Goal: Task Accomplishment & Management: Manage account settings

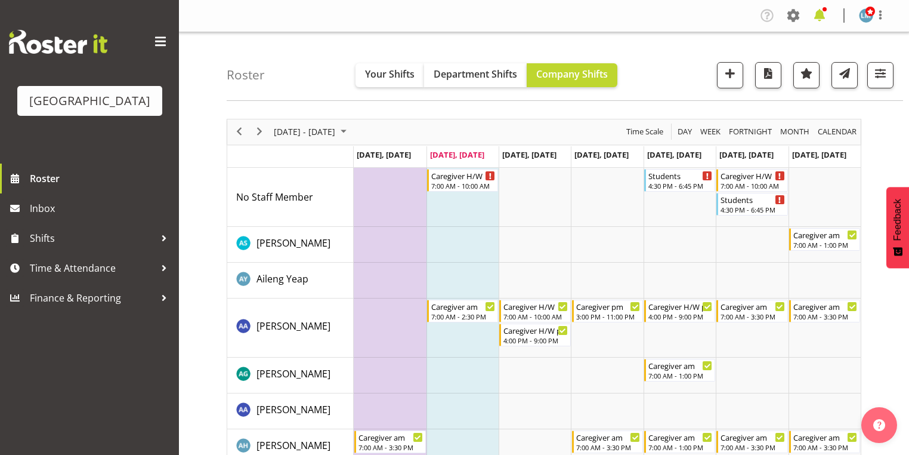
click at [817, 14] on span at bounding box center [819, 15] width 19 height 19
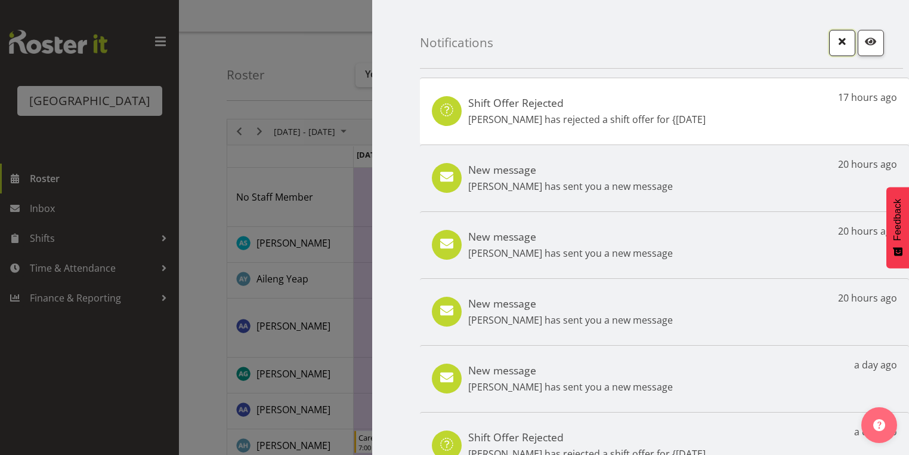
click at [837, 39] on span "button" at bounding box center [843, 41] width 16 height 16
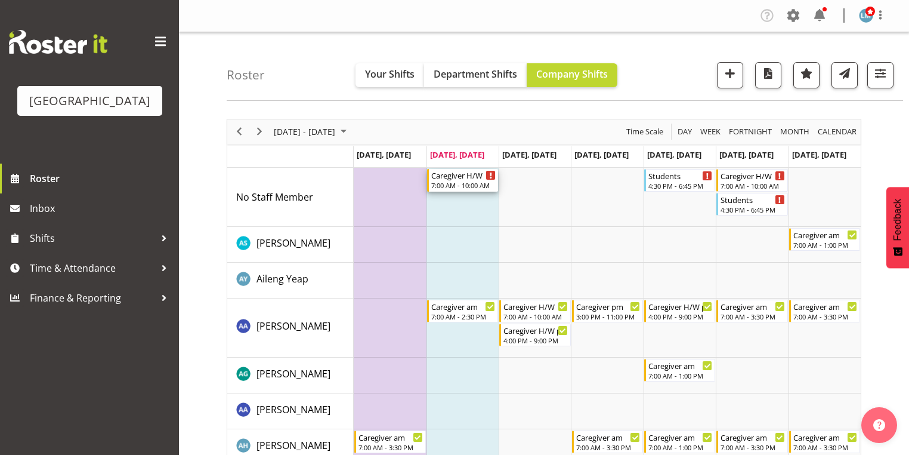
click at [457, 183] on div "7:00 AM - 10:00 AM" at bounding box center [463, 185] width 64 height 10
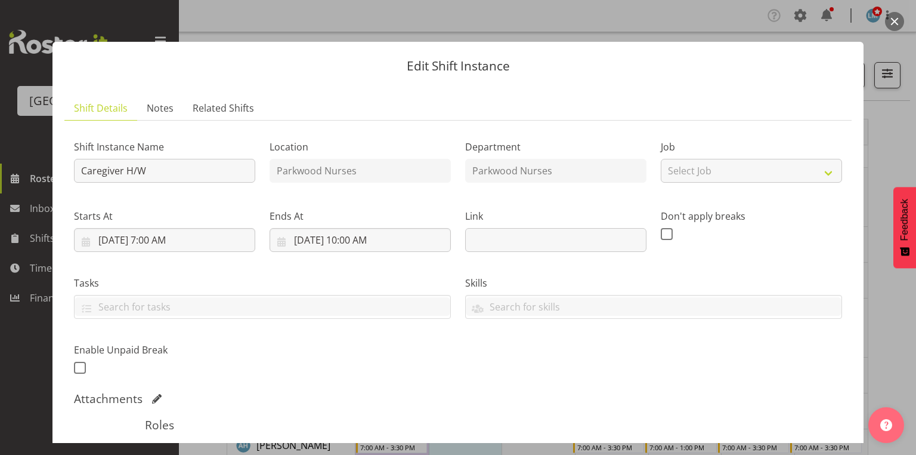
scroll to position [210, 0]
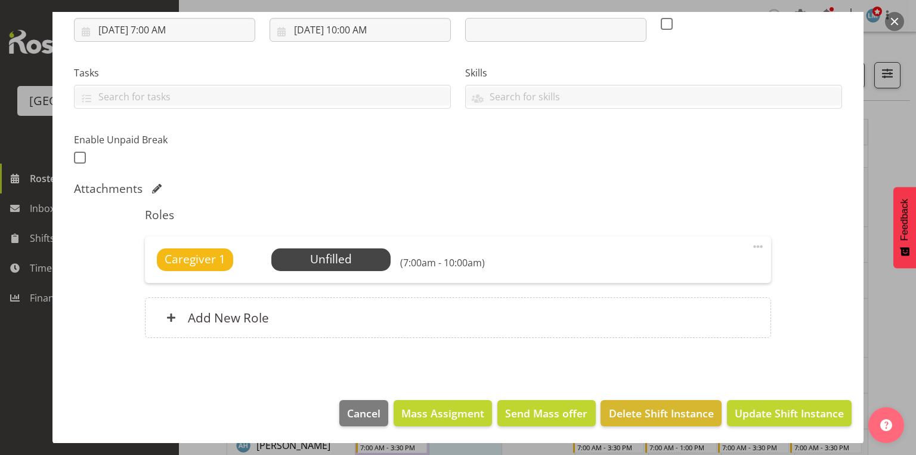
click at [752, 243] on span at bounding box center [758, 246] width 14 height 14
click at [781, 410] on span "Update Shift Instance" at bounding box center [789, 413] width 109 height 16
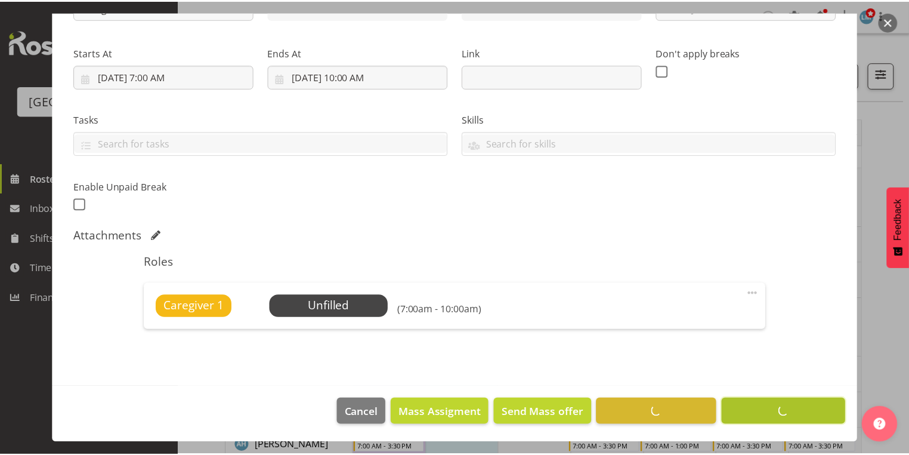
scroll to position [163, 0]
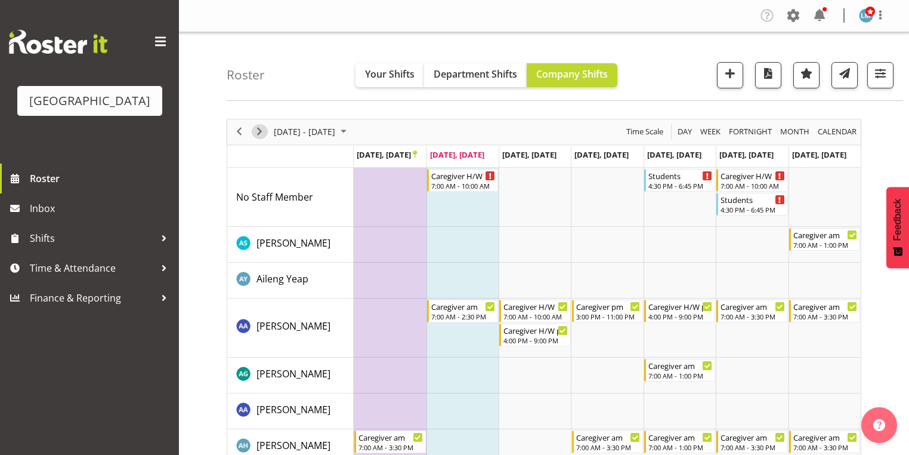
click at [259, 129] on span "Next" at bounding box center [259, 131] width 14 height 15
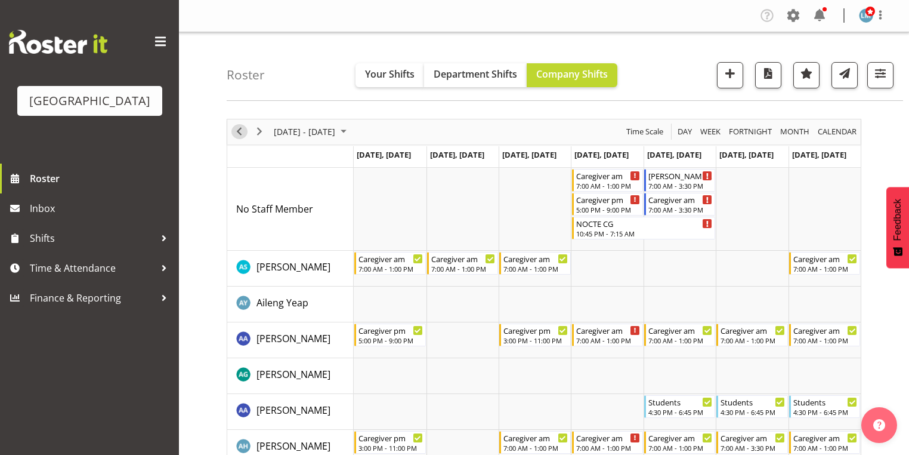
click at [239, 128] on span "Previous" at bounding box center [239, 131] width 14 height 15
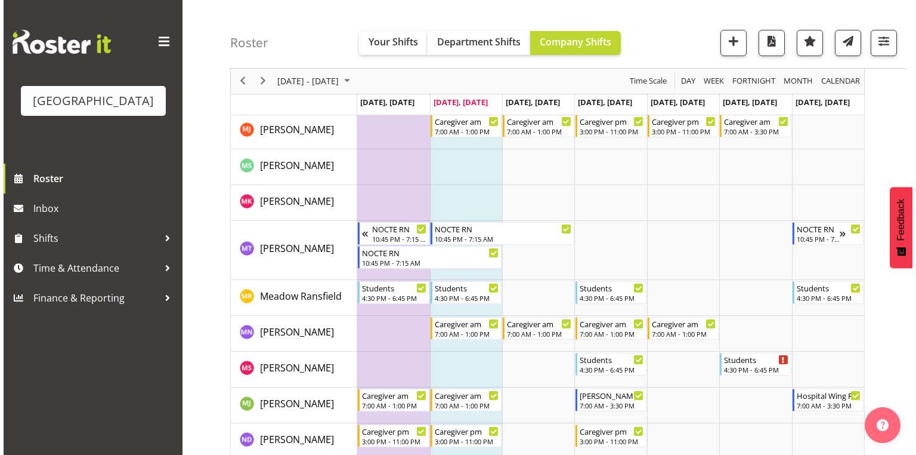
scroll to position [2816, 0]
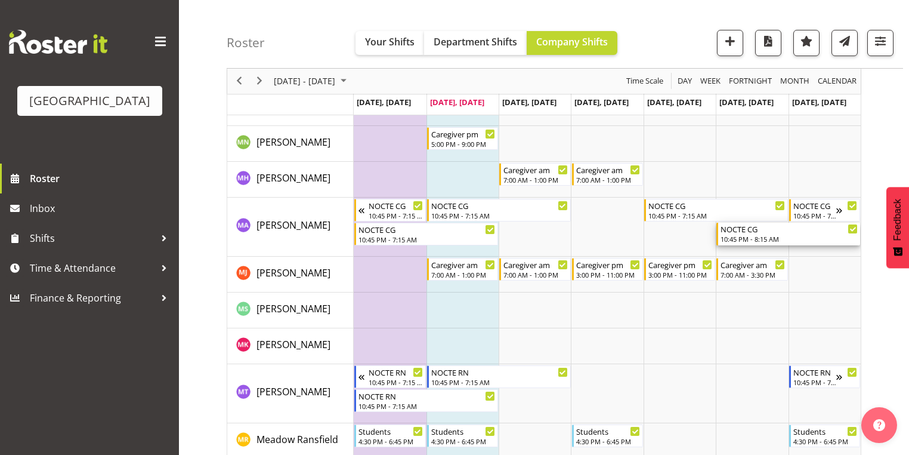
click at [744, 235] on div "10:45 PM - 8:15 AM" at bounding box center [789, 239] width 137 height 10
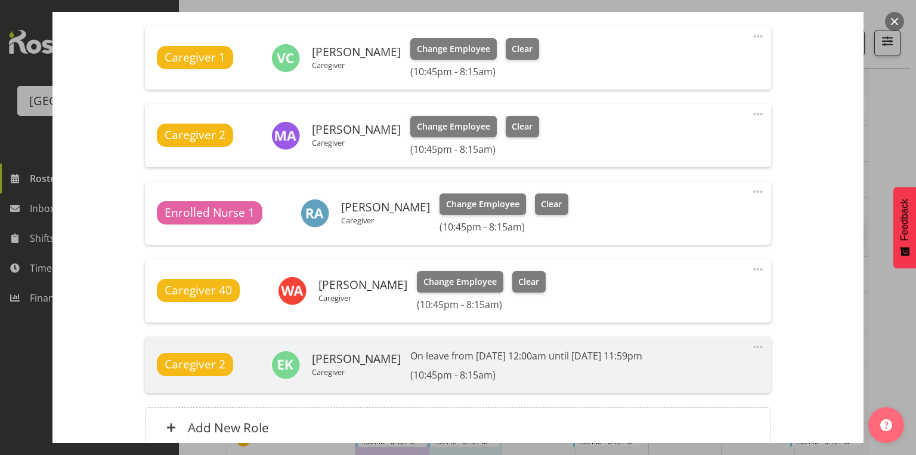
scroll to position [477, 0]
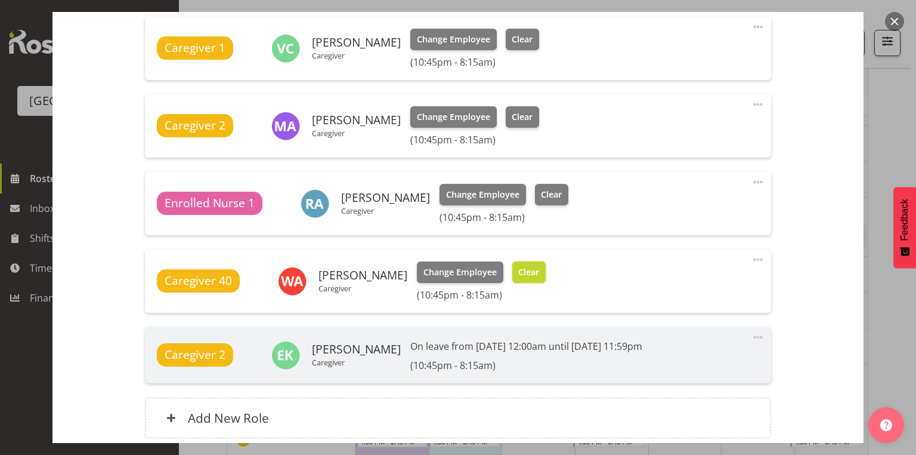
click at [534, 269] on span "Clear" at bounding box center [528, 271] width 21 height 13
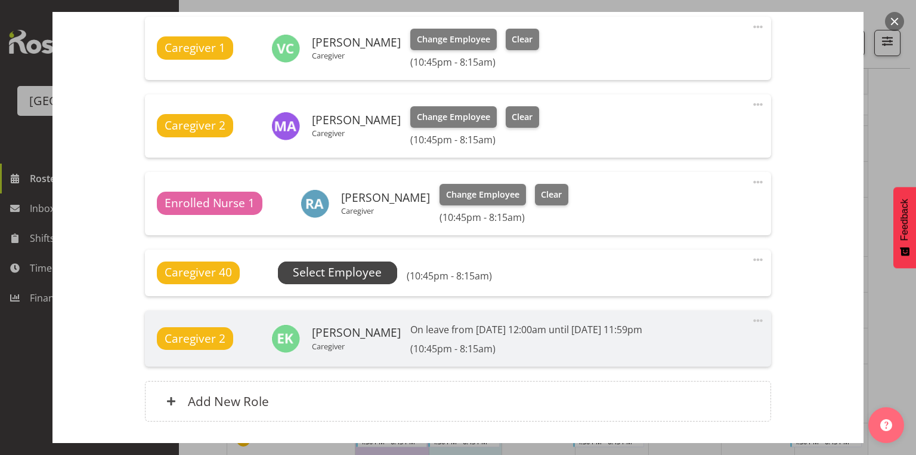
click at [366, 274] on span "Select Employee" at bounding box center [337, 272] width 89 height 17
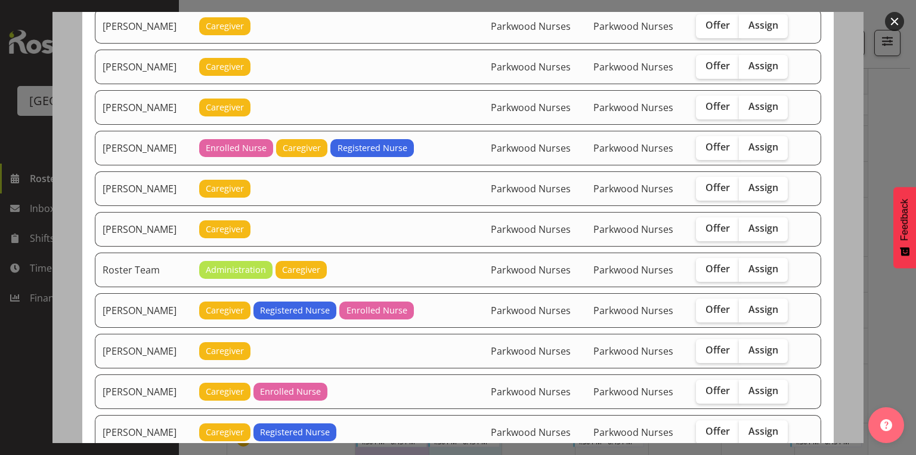
scroll to position [859, 0]
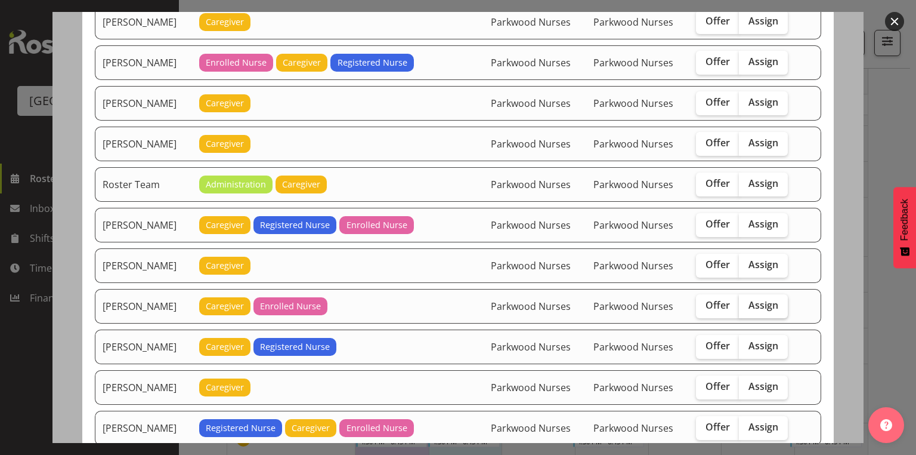
click at [770, 299] on span "Assign" at bounding box center [764, 305] width 30 height 12
click at [747, 301] on input "Assign" at bounding box center [743, 305] width 8 height 8
checkbox input "true"
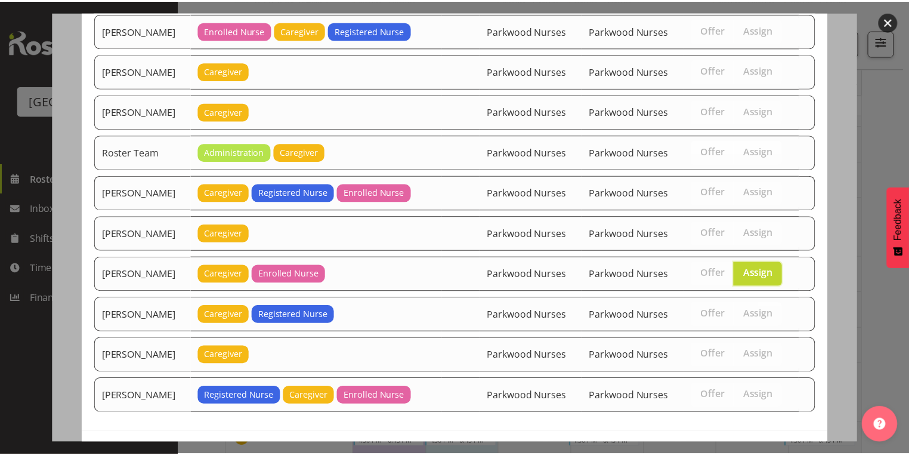
scroll to position [921, 0]
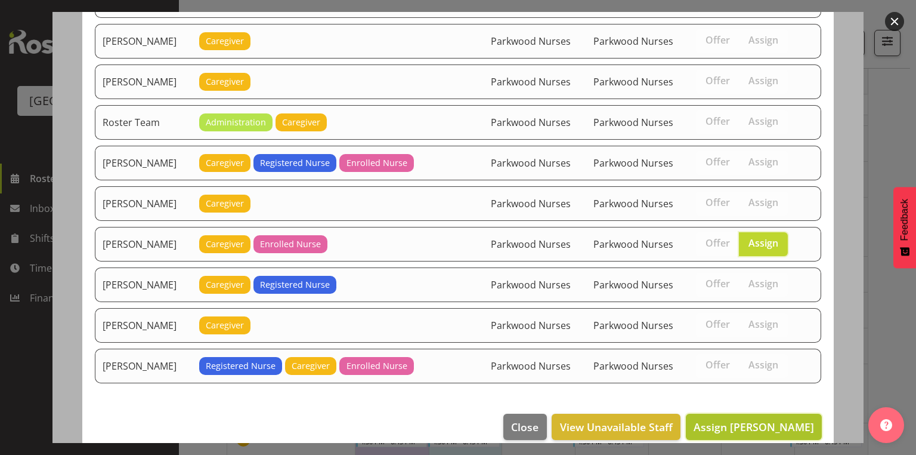
click at [756, 419] on span "Assign Shiena Murakami" at bounding box center [754, 426] width 120 height 14
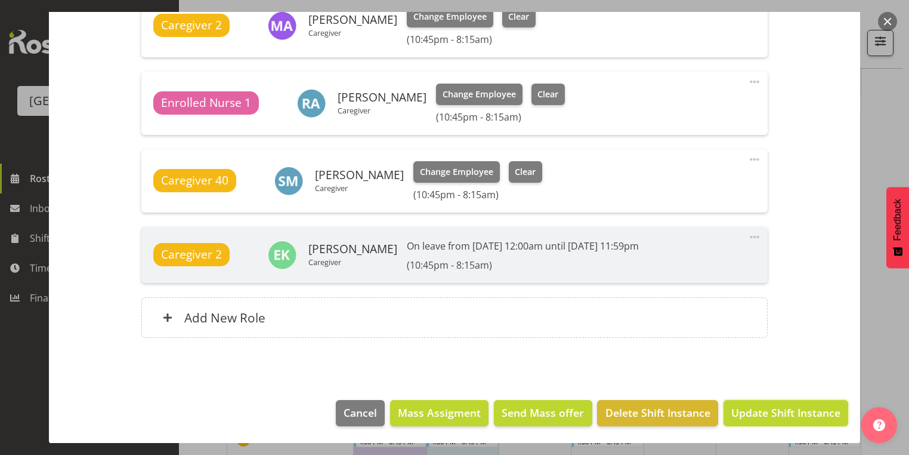
click at [756, 411] on span "Update Shift Instance" at bounding box center [785, 412] width 109 height 16
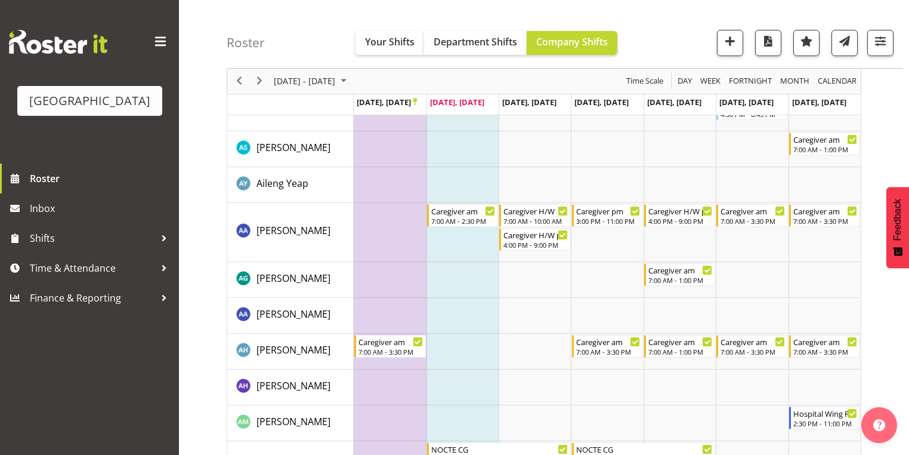
scroll to position [0, 0]
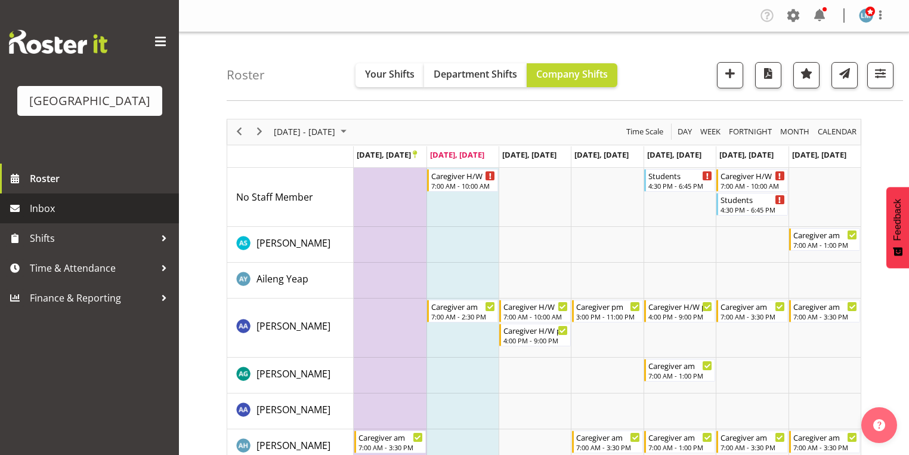
click at [36, 217] on span "Inbox" at bounding box center [101, 208] width 143 height 18
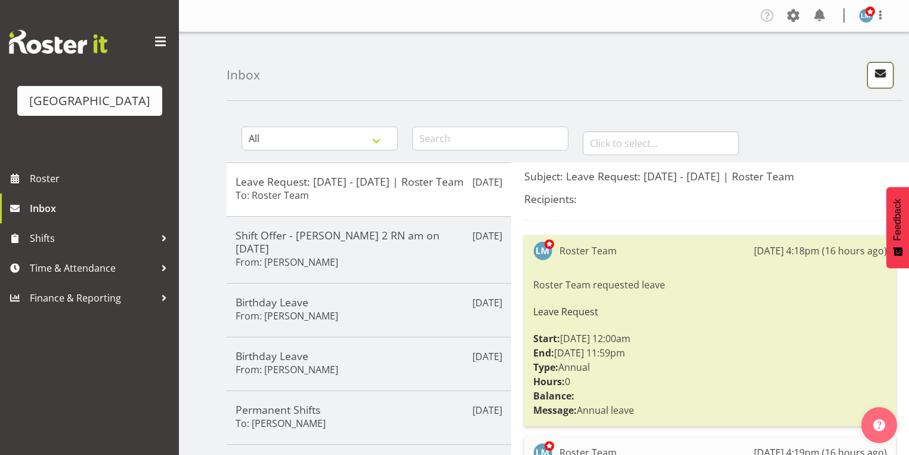
click at [877, 66] on span "button" at bounding box center [881, 74] width 16 height 16
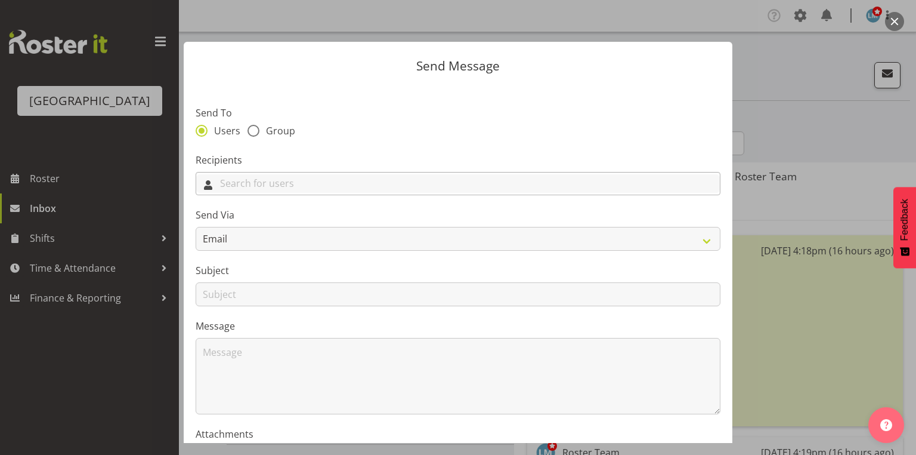
click at [422, 184] on input "text" at bounding box center [458, 183] width 524 height 18
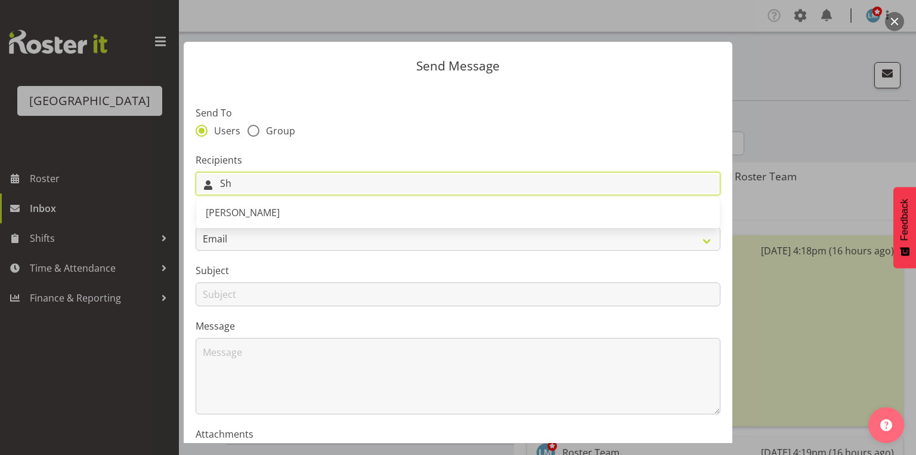
type input "S"
type input "Wil"
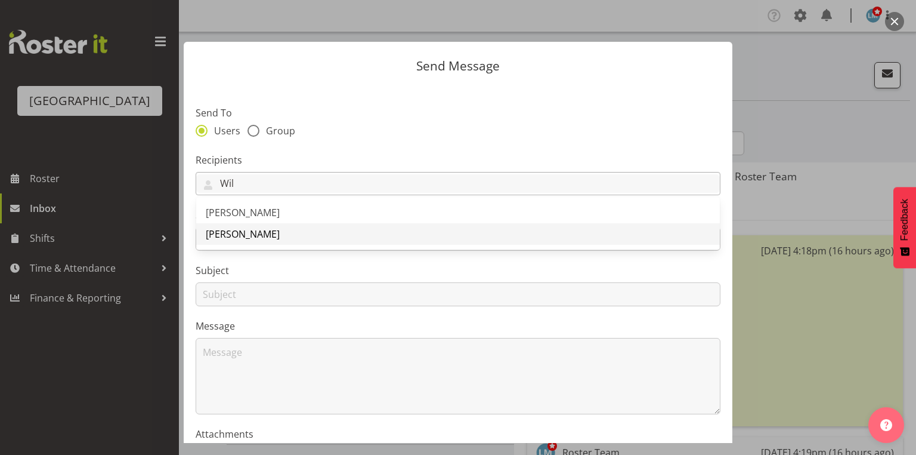
click at [257, 234] on span "[PERSON_NAME]" at bounding box center [243, 233] width 74 height 13
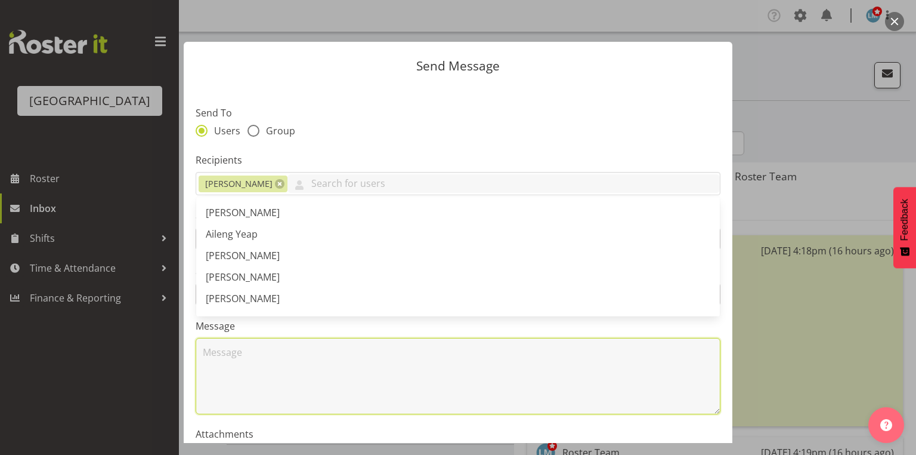
click at [265, 376] on textarea at bounding box center [458, 376] width 525 height 76
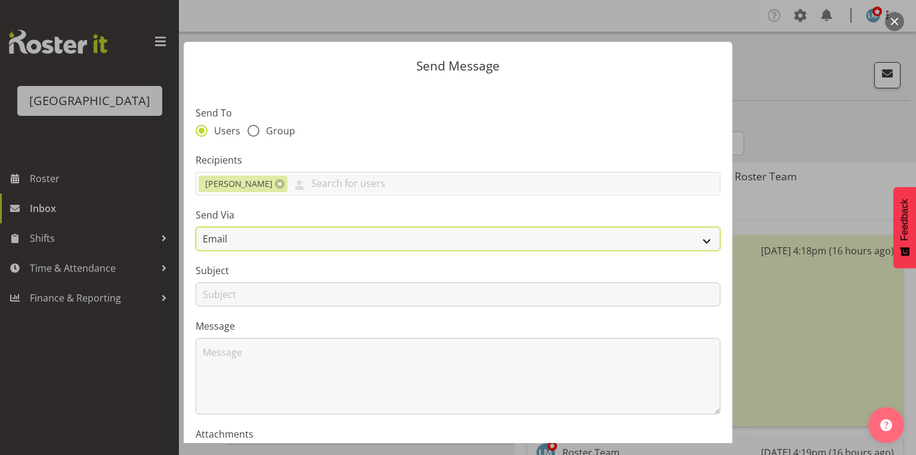
drag, startPoint x: 700, startPoint y: 240, endPoint x: 693, endPoint y: 242, distance: 7.4
click at [700, 240] on select "Email SMS" at bounding box center [458, 239] width 525 height 24
select select "sms"
click at [196, 227] on select "Email SMS" at bounding box center [458, 239] width 525 height 24
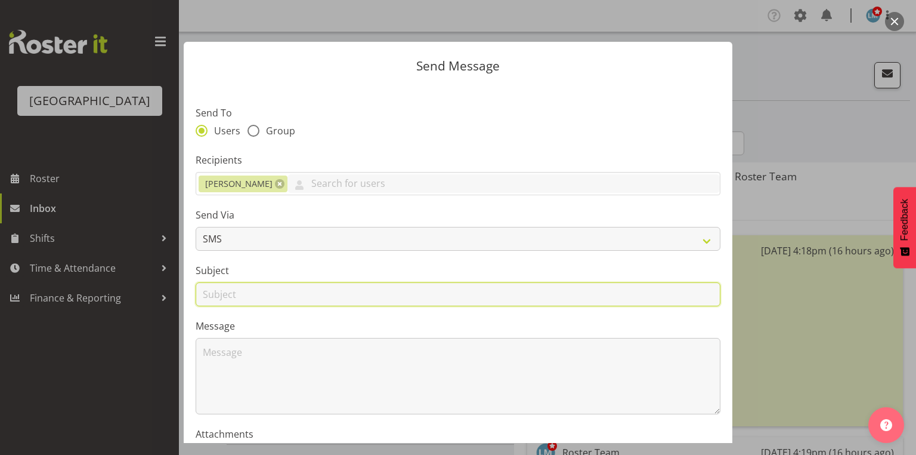
click at [217, 291] on input "text" at bounding box center [458, 294] width 525 height 24
type input "Leave"
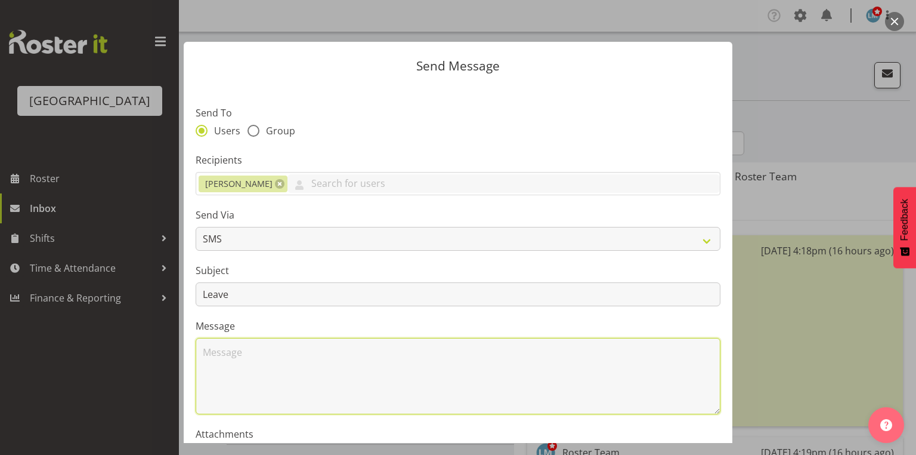
click at [261, 359] on textarea at bounding box center [458, 376] width 525 height 76
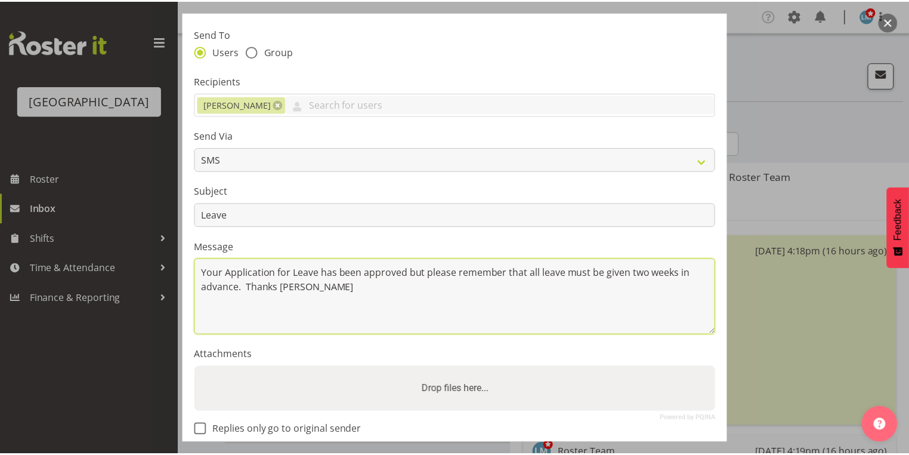
scroll to position [144, 0]
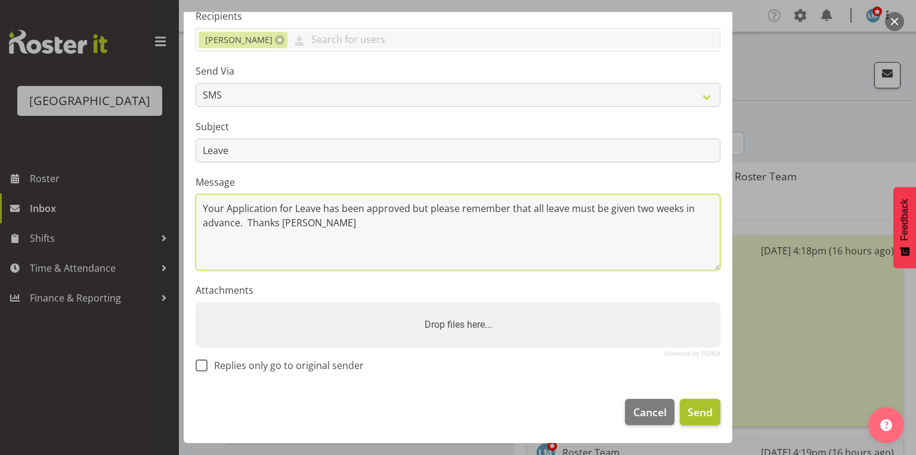
type textarea "Your Application for Leave has been approved but please remember that all leave…"
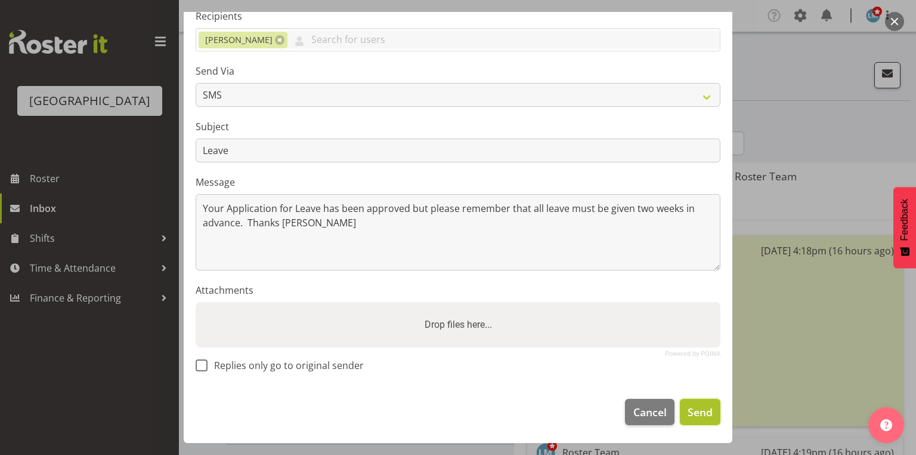
click at [697, 414] on span "Send" at bounding box center [700, 412] width 25 height 16
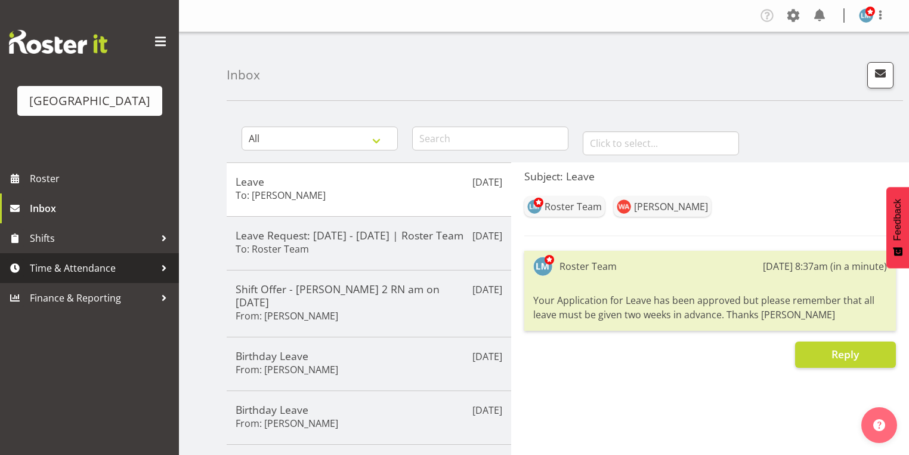
click at [165, 277] on div at bounding box center [164, 268] width 18 height 18
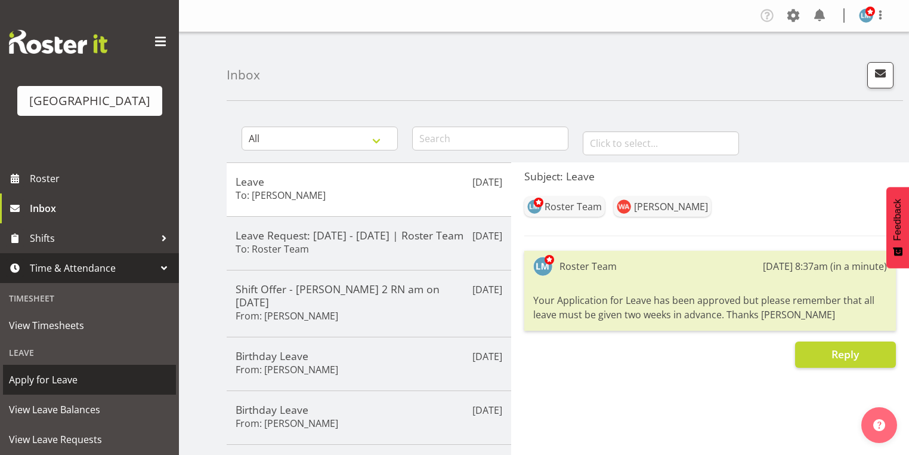
click at [74, 388] on span "Apply for Leave" at bounding box center [89, 379] width 161 height 18
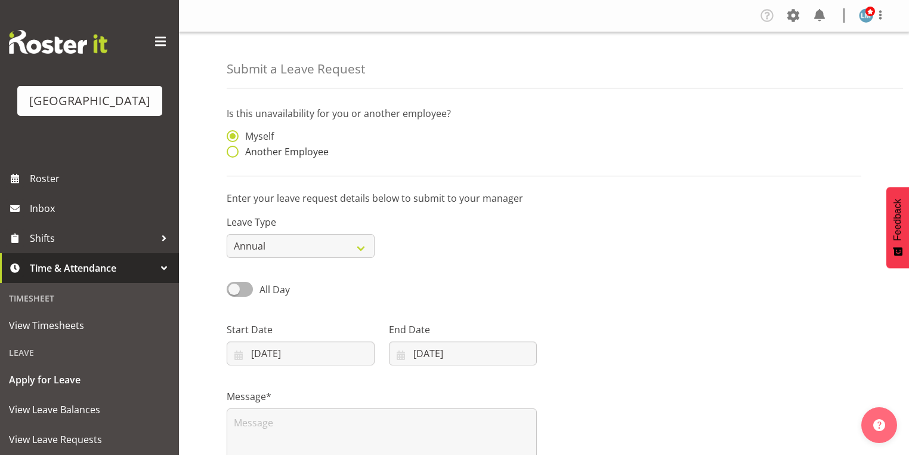
click at [235, 152] on span at bounding box center [233, 152] width 12 height 12
click at [234, 152] on input "Another Employee" at bounding box center [231, 152] width 8 height 8
radio input "true"
click at [410, 146] on input "text" at bounding box center [463, 142] width 148 height 24
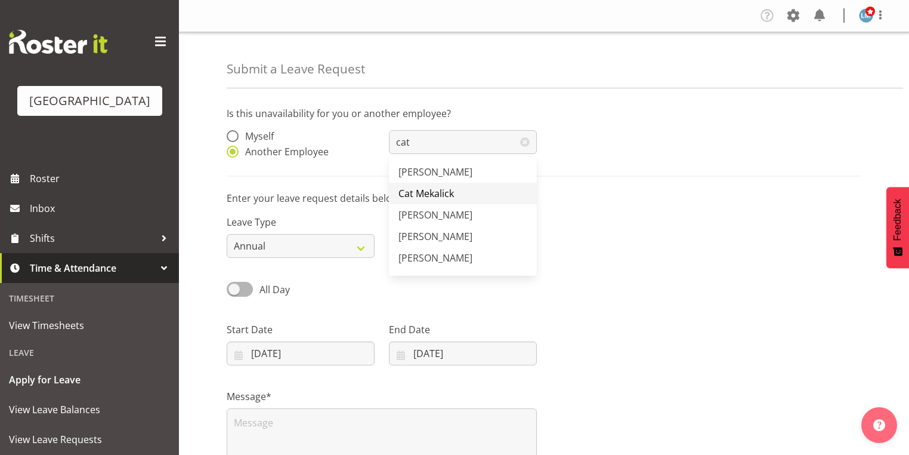
click at [422, 188] on span "Cat Mekalick" at bounding box center [425, 193] width 55 height 13
type input "Cat Mekalick"
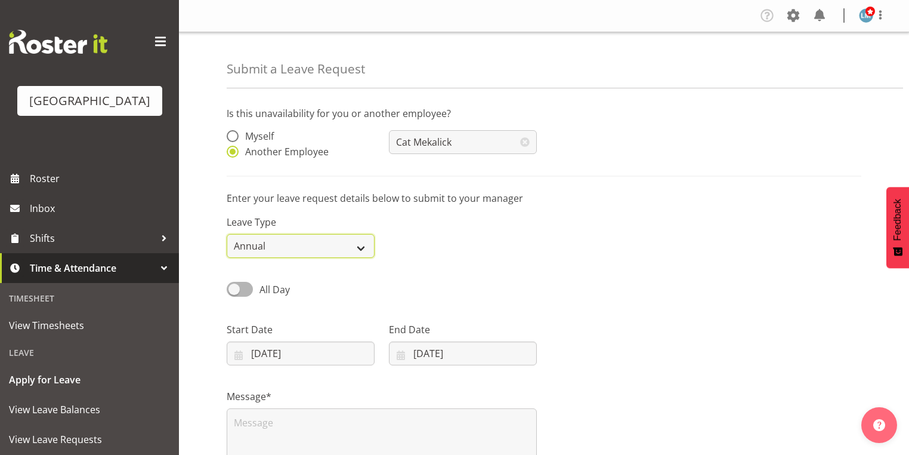
click at [362, 246] on select "Annual Sick Leave Without Pay Bereavement Domestic Violence Parental Jury Servi…" at bounding box center [301, 246] width 148 height 24
select select "Parental"
click at [227, 234] on select "Annual Sick Leave Without Pay Bereavement Domestic Violence Parental Jury Servi…" at bounding box center [301, 246] width 148 height 24
click at [238, 356] on input "23/09/2025" at bounding box center [301, 353] width 148 height 24
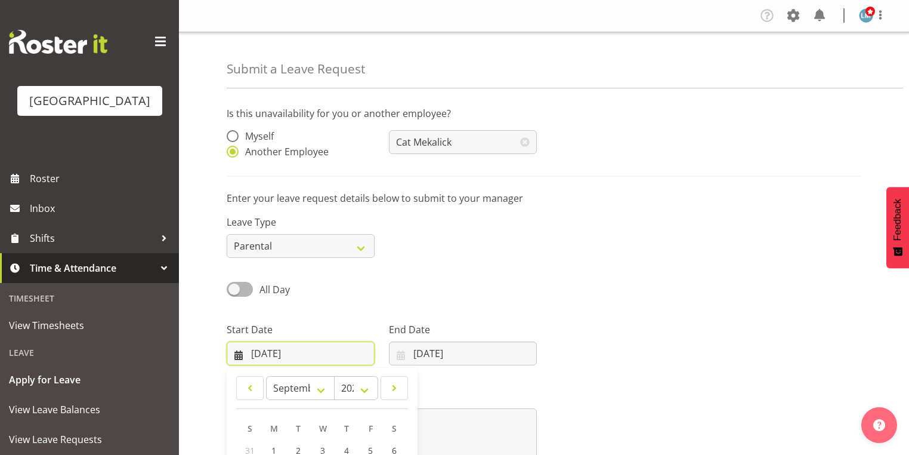
scroll to position [156, 0]
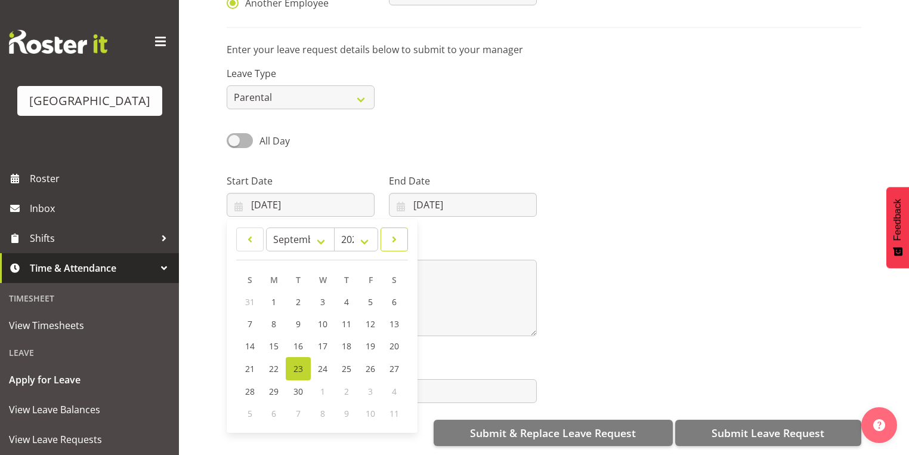
click at [394, 232] on span at bounding box center [394, 239] width 12 height 14
select select "9"
click at [278, 340] on span "13" at bounding box center [275, 345] width 10 height 11
type input "13/10/2025"
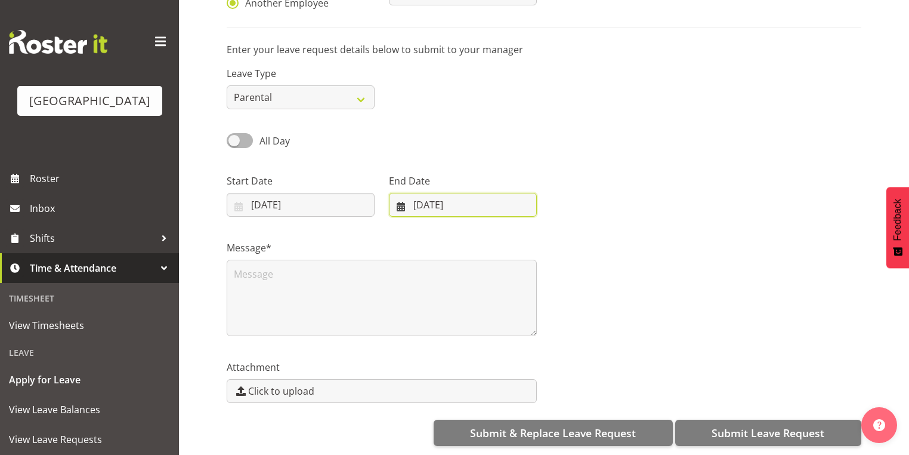
click at [401, 199] on input "23/09/2025" at bounding box center [463, 205] width 148 height 24
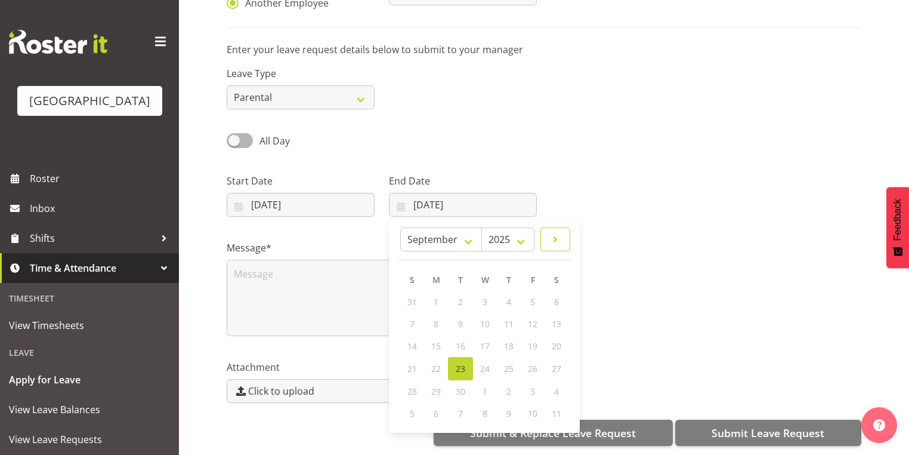
click at [557, 232] on span at bounding box center [555, 239] width 14 height 14
select select "9"
click at [413, 384] on span "26" at bounding box center [413, 389] width 10 height 11
type input "26/10/2025"
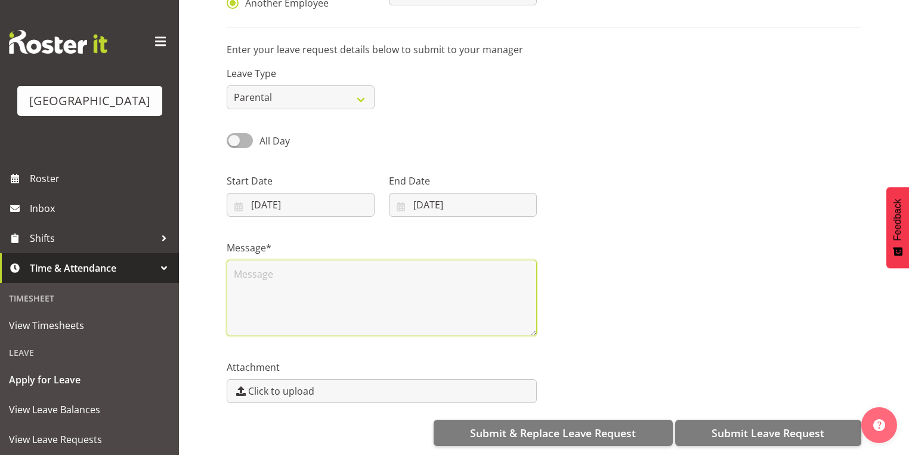
click at [317, 286] on textarea at bounding box center [382, 297] width 310 height 76
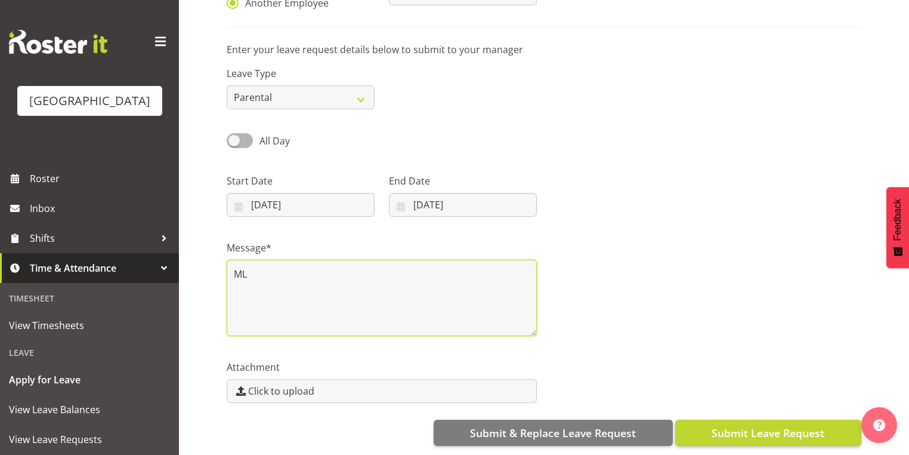
type textarea "ML"
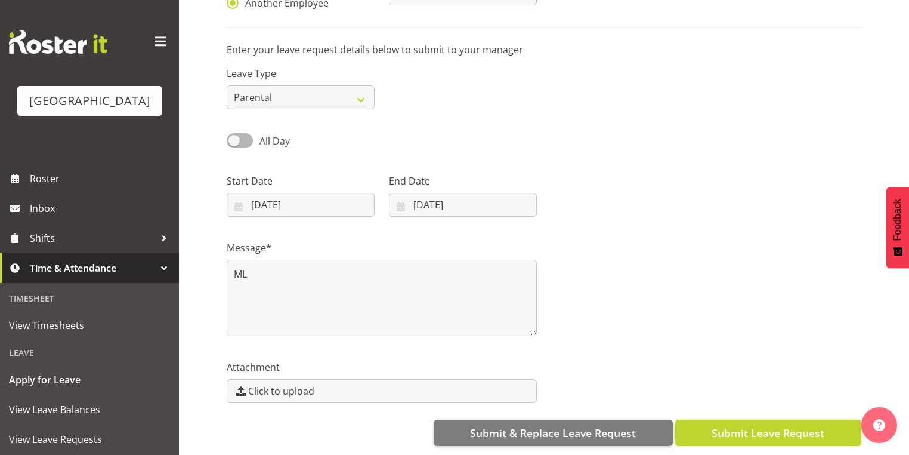
click at [753, 427] on span "Submit Leave Request" at bounding box center [768, 433] width 113 height 16
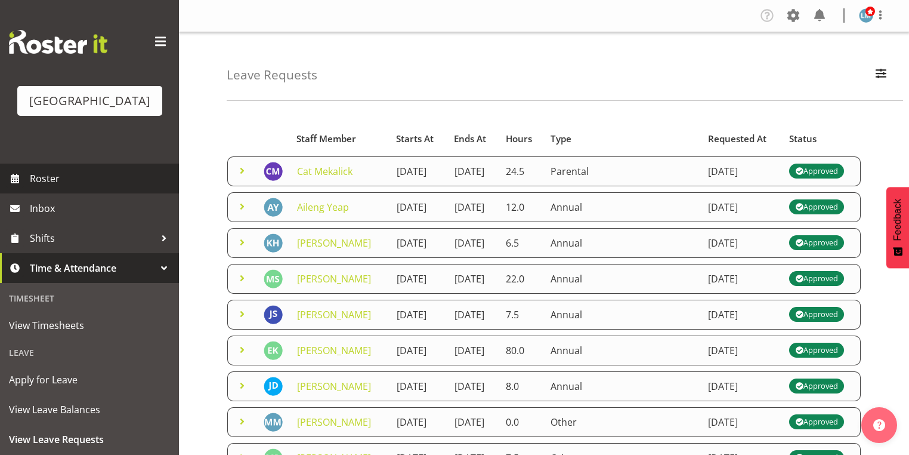
click at [45, 187] on span "Roster" at bounding box center [101, 178] width 143 height 18
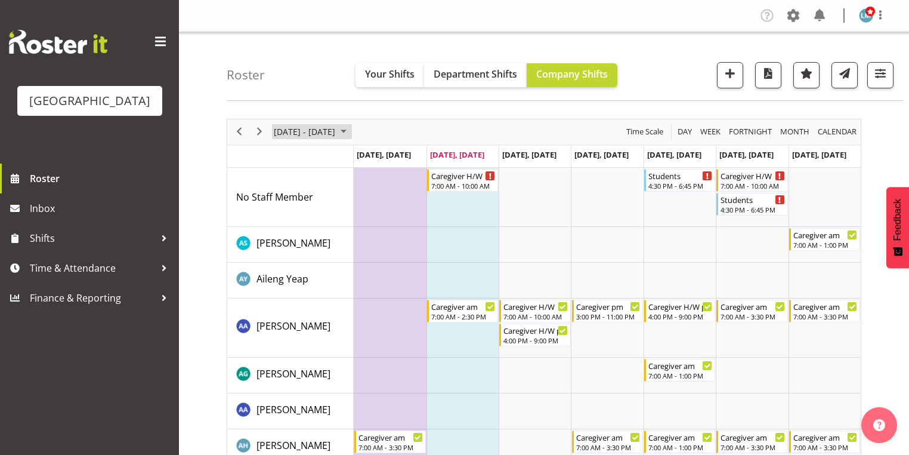
click at [351, 132] on span "September 2025" at bounding box center [343, 131] width 14 height 15
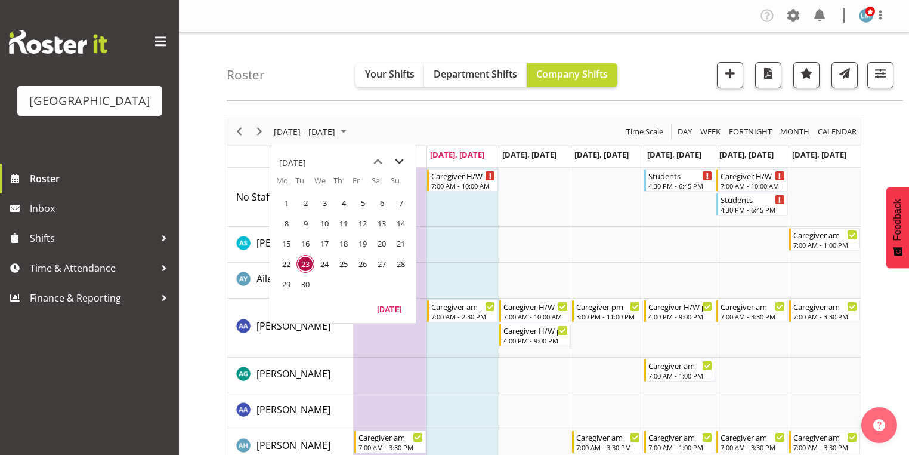
click at [403, 162] on span "next month" at bounding box center [399, 161] width 21 height 21
click at [288, 243] on span "13" at bounding box center [286, 243] width 18 height 18
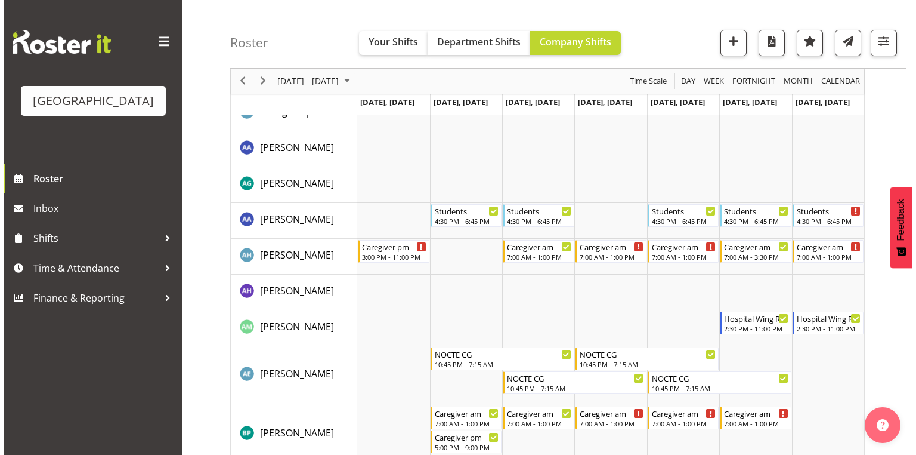
scroll to position [429, 0]
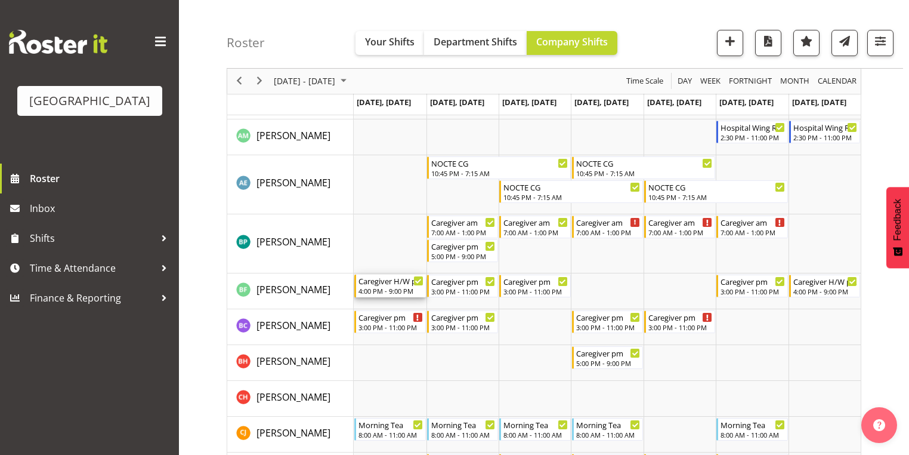
click at [390, 289] on div "4:00 PM - 9:00 PM" at bounding box center [391, 291] width 64 height 10
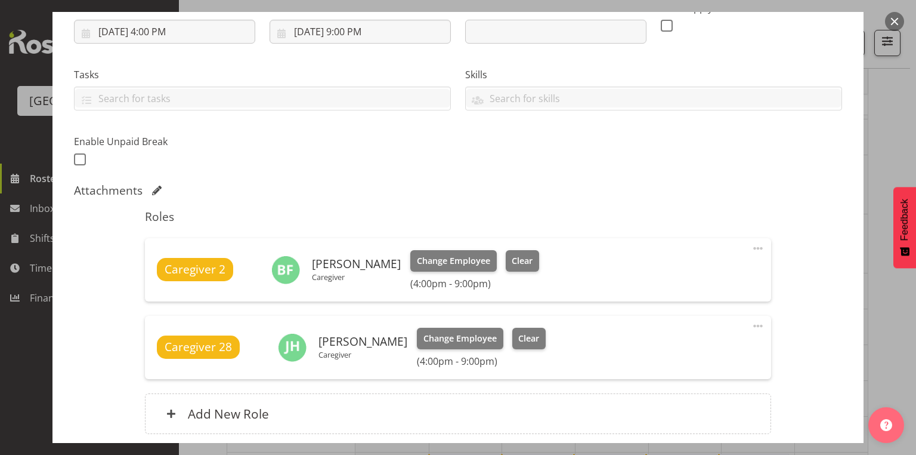
scroll to position [239, 0]
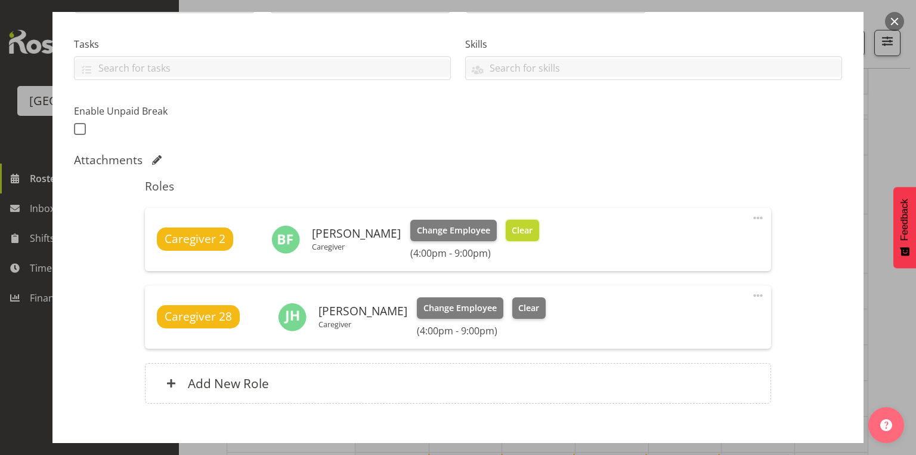
click at [511, 221] on button "Clear" at bounding box center [523, 230] width 34 height 21
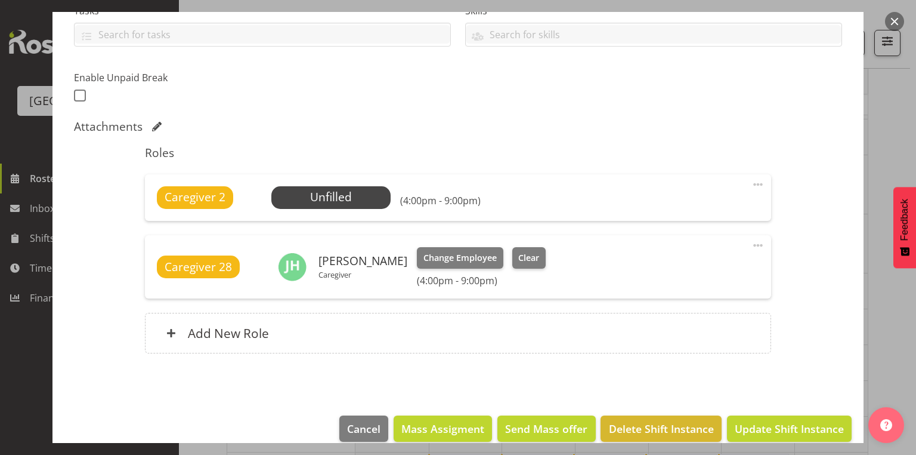
scroll to position [288, 0]
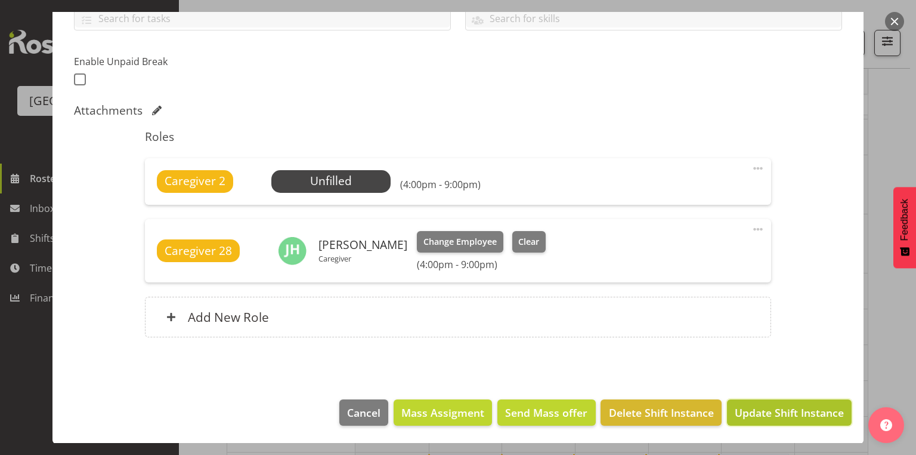
click at [791, 413] on span "Update Shift Instance" at bounding box center [789, 412] width 109 height 16
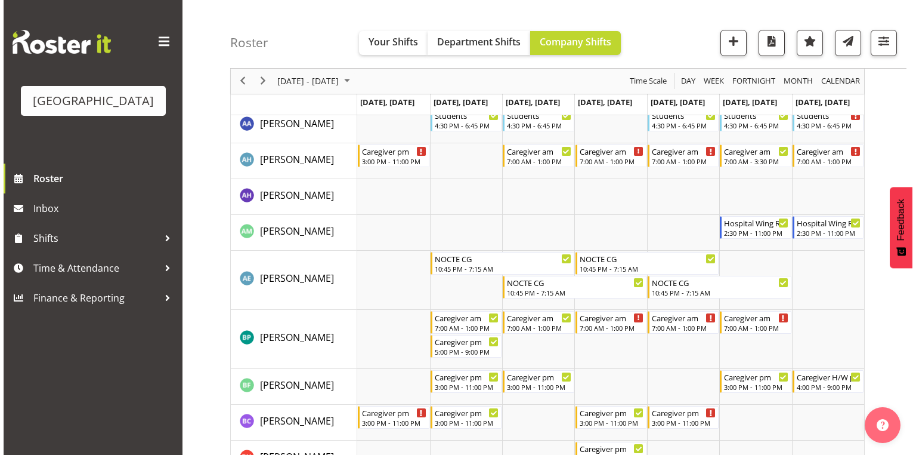
scroll to position [429, 0]
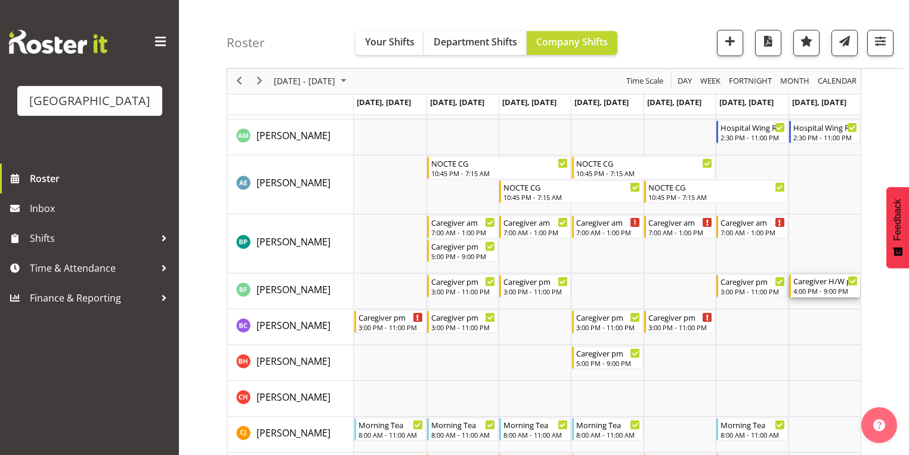
click at [832, 288] on div "4:00 PM - 9:00 PM" at bounding box center [825, 291] width 64 height 10
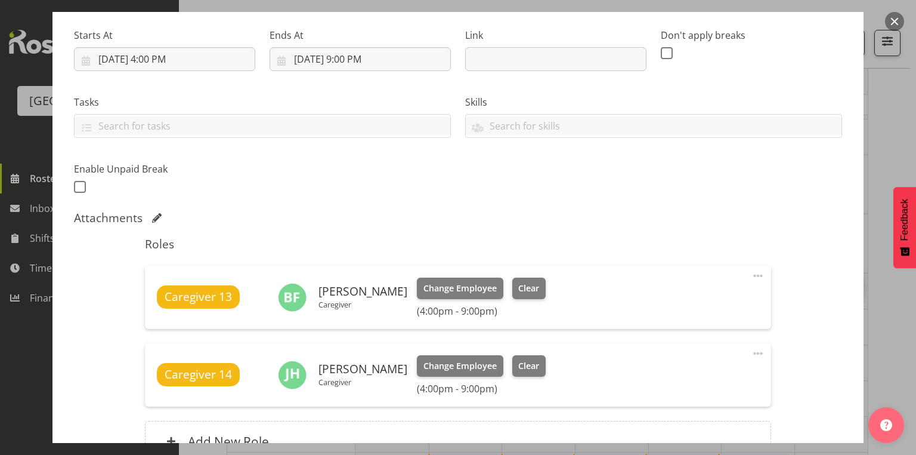
scroll to position [286, 0]
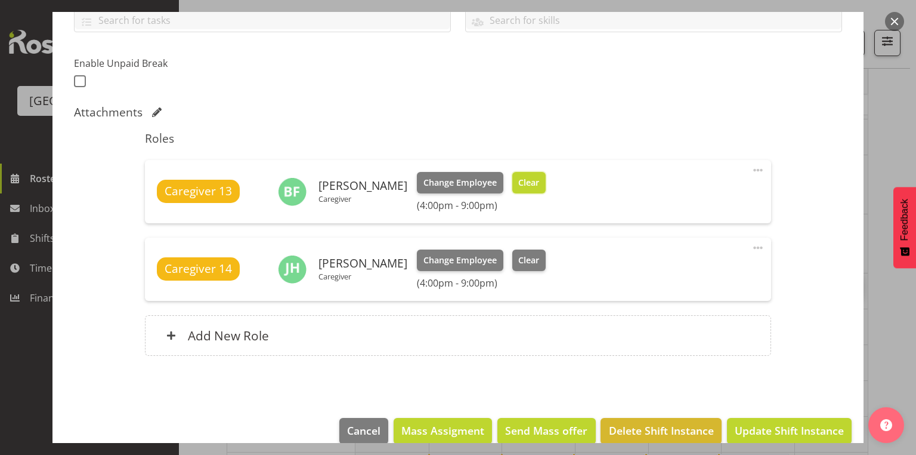
click at [521, 178] on span "Clear" at bounding box center [528, 182] width 21 height 13
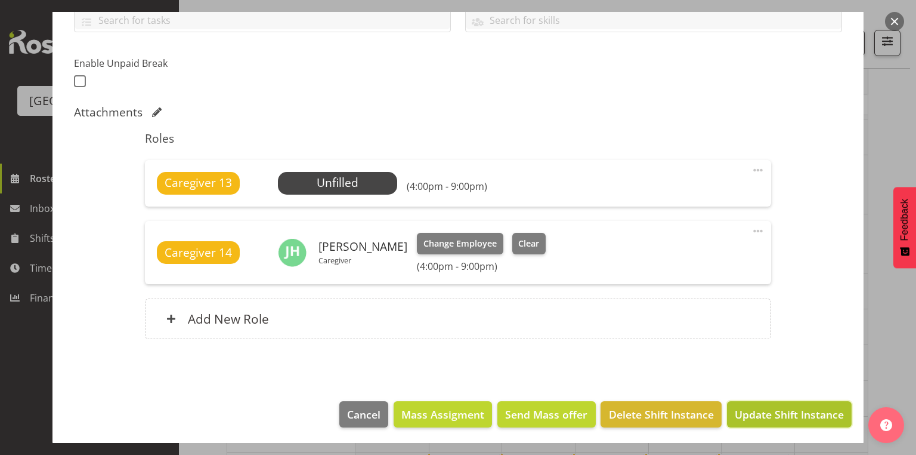
click at [784, 408] on span "Update Shift Instance" at bounding box center [789, 414] width 109 height 16
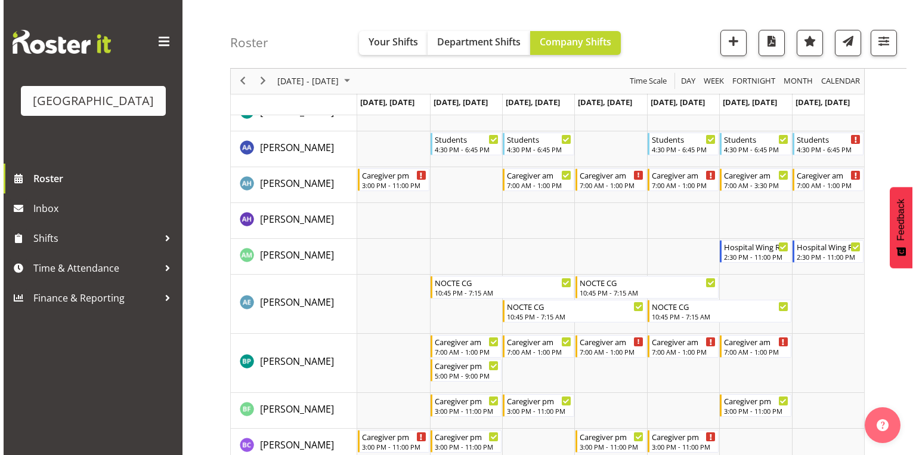
scroll to position [453, 0]
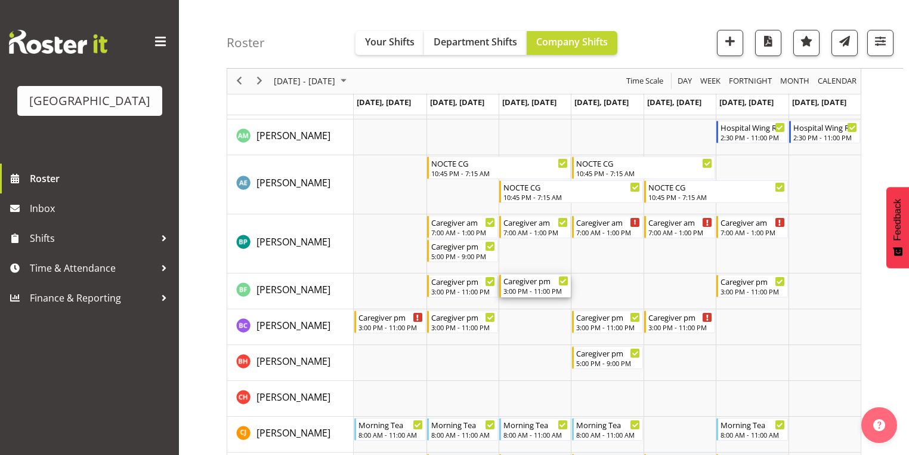
click at [534, 286] on div "3:00 PM - 11:00 PM" at bounding box center [535, 291] width 64 height 10
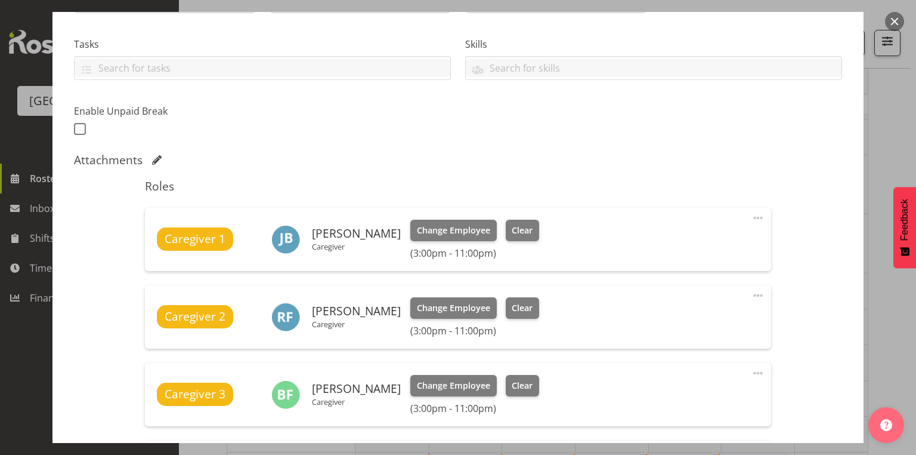
scroll to position [382, 0]
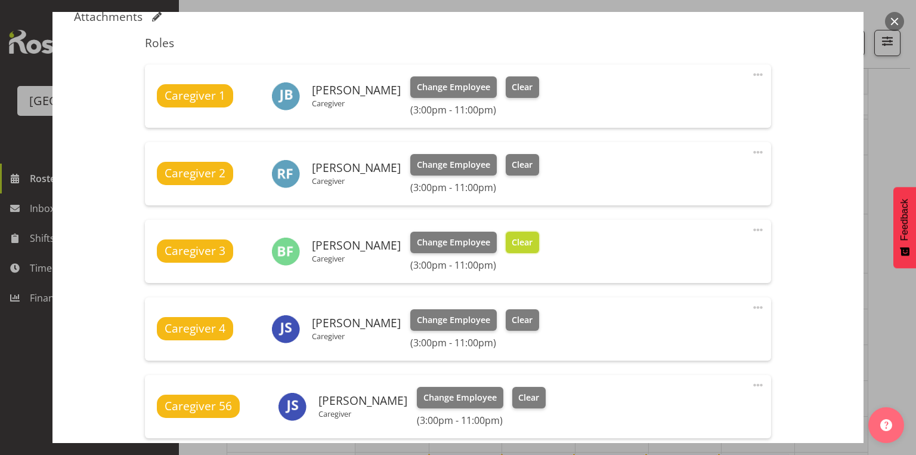
click at [512, 239] on span "Clear" at bounding box center [522, 242] width 21 height 13
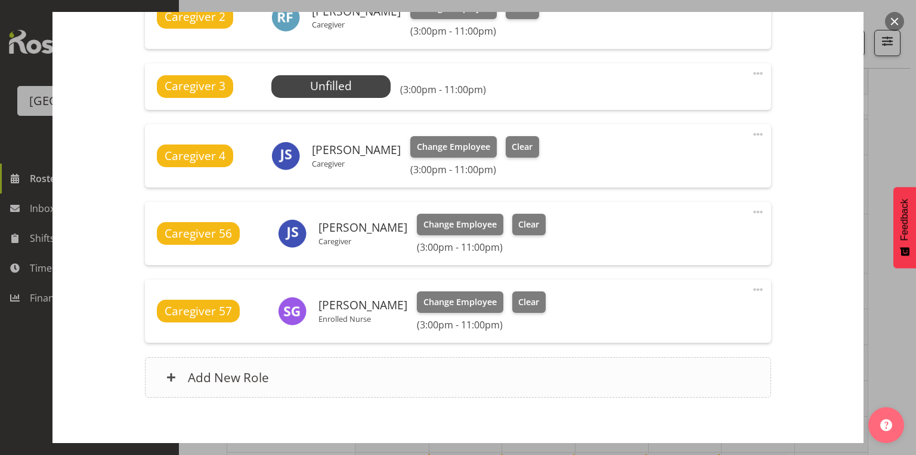
scroll to position [598, 0]
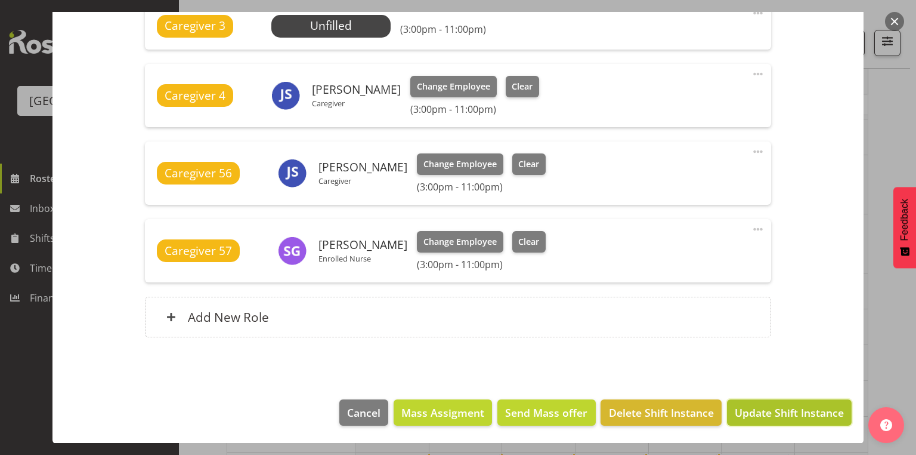
click at [781, 408] on span "Update Shift Instance" at bounding box center [789, 412] width 109 height 16
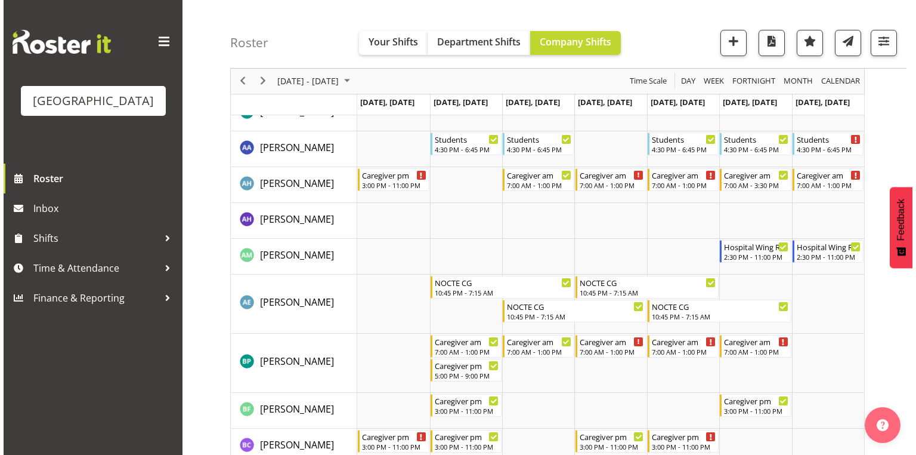
scroll to position [453, 0]
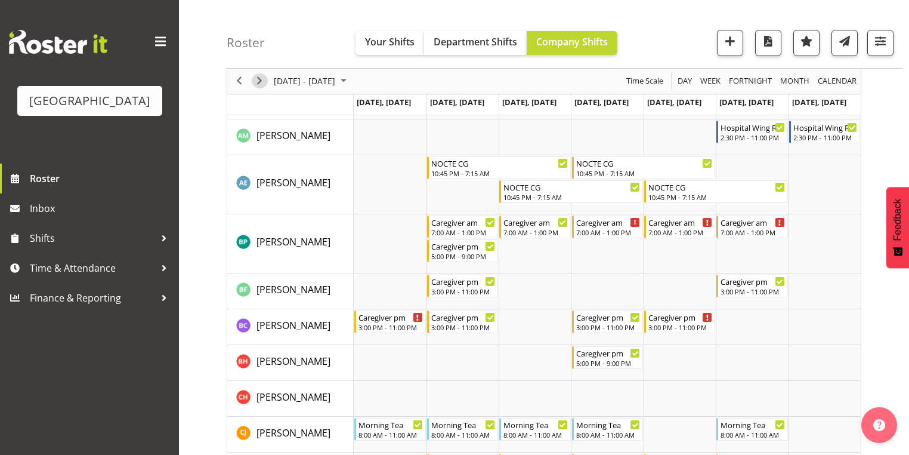
click at [258, 77] on span "Next" at bounding box center [259, 81] width 14 height 15
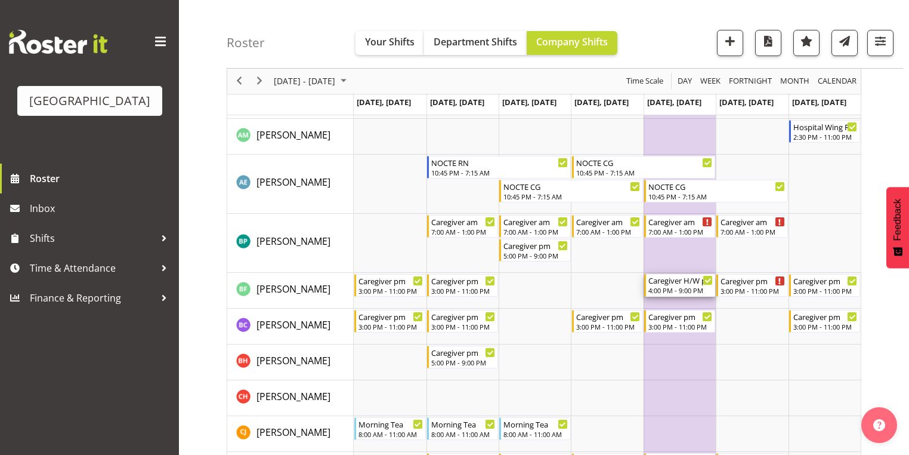
click at [670, 285] on div "Caregiver H/W pm" at bounding box center [680, 280] width 64 height 12
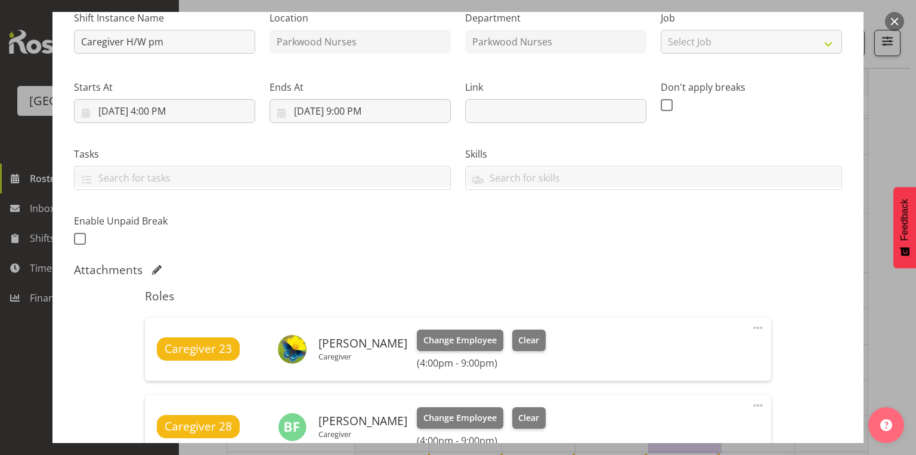
scroll to position [191, 0]
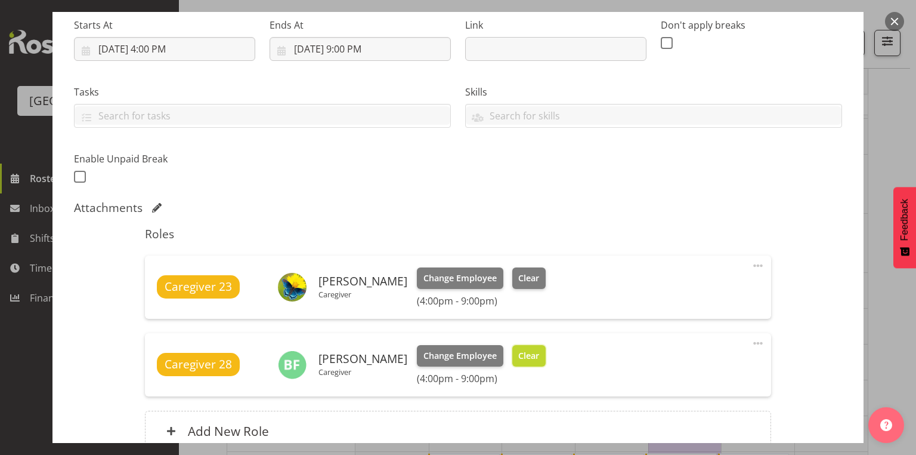
click at [518, 354] on span "Clear" at bounding box center [528, 355] width 21 height 13
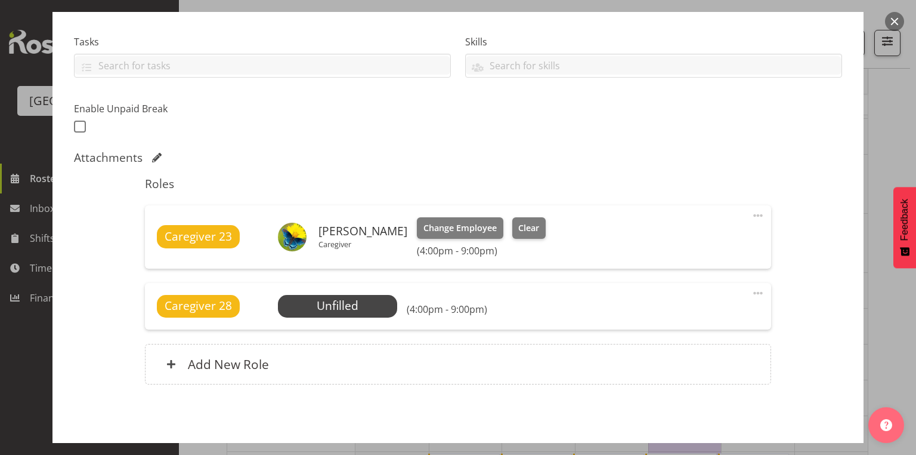
scroll to position [288, 0]
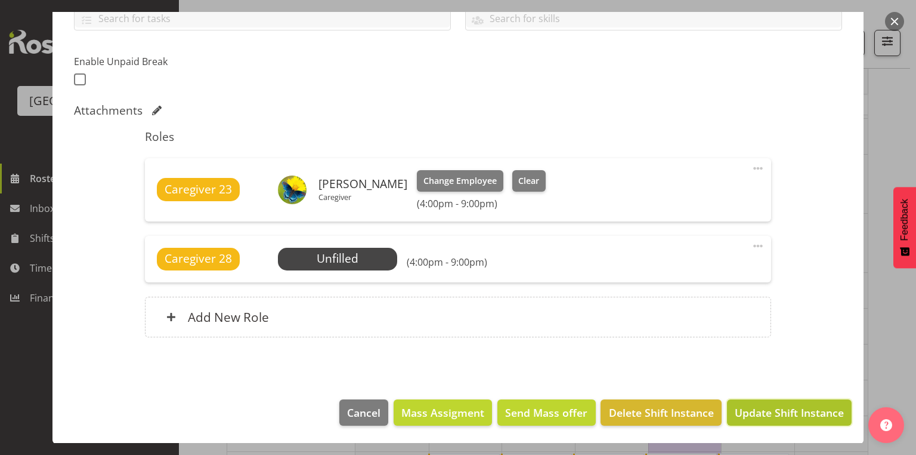
click at [798, 410] on span "Update Shift Instance" at bounding box center [789, 412] width 109 height 16
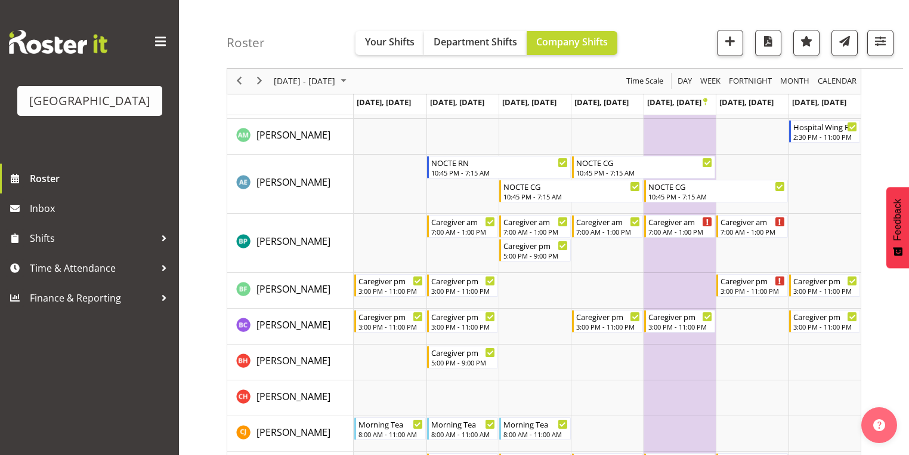
scroll to position [571, 0]
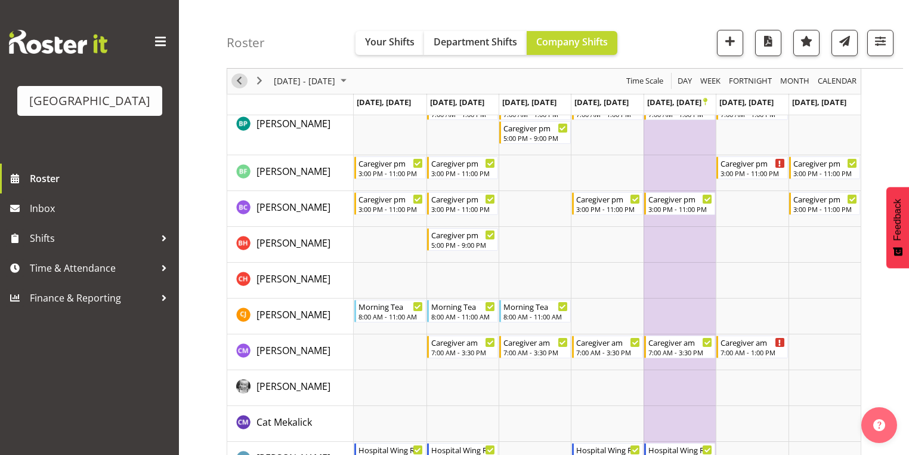
click at [239, 79] on span "Previous" at bounding box center [239, 81] width 14 height 15
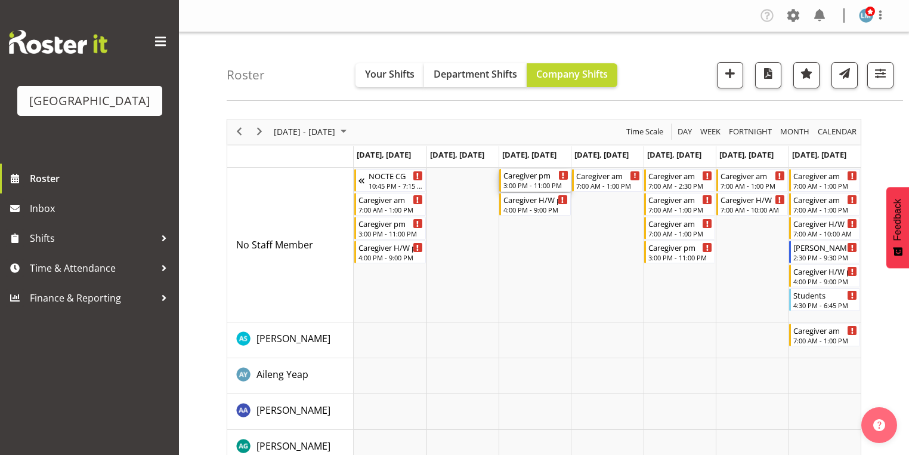
click at [521, 181] on div "3:00 PM - 11:00 PM" at bounding box center [535, 185] width 64 height 10
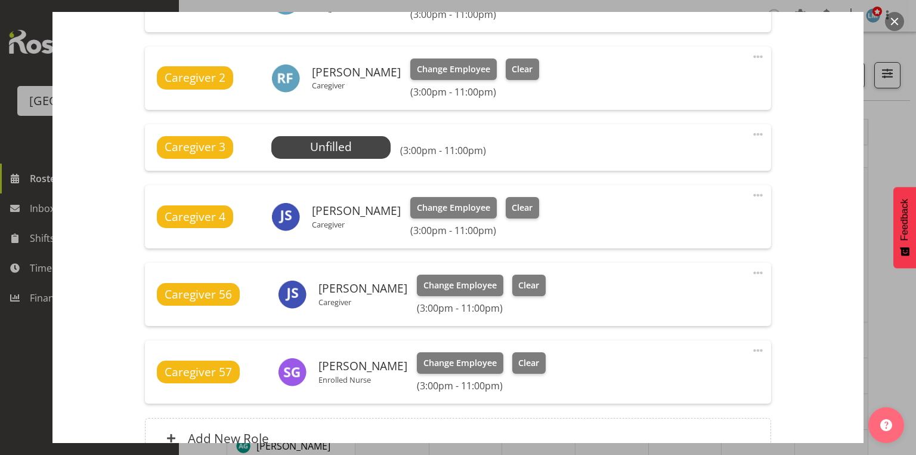
scroll to position [477, 0]
click at [341, 147] on span "Select Employee" at bounding box center [330, 146] width 89 height 17
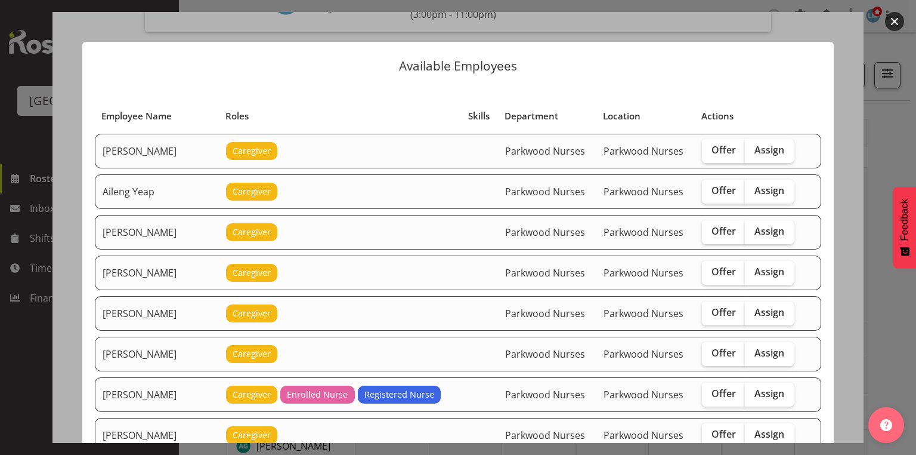
click at [890, 21] on button "button" at bounding box center [894, 21] width 19 height 19
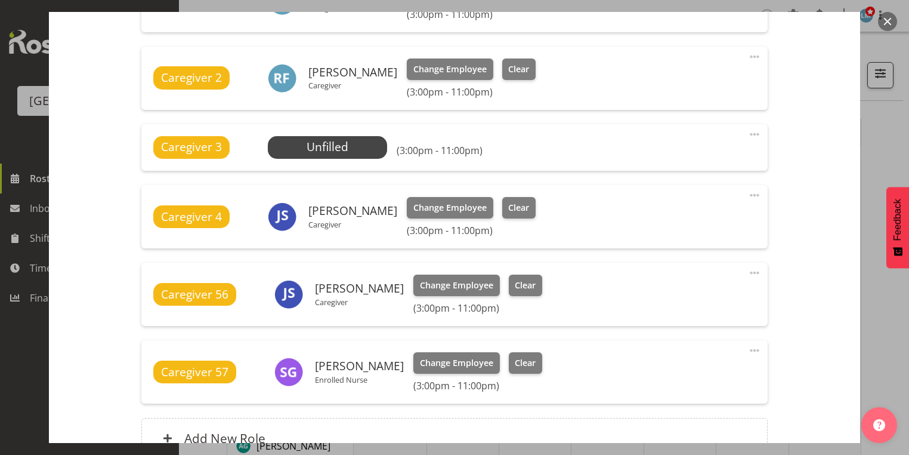
click at [889, 19] on button "button" at bounding box center [887, 21] width 19 height 19
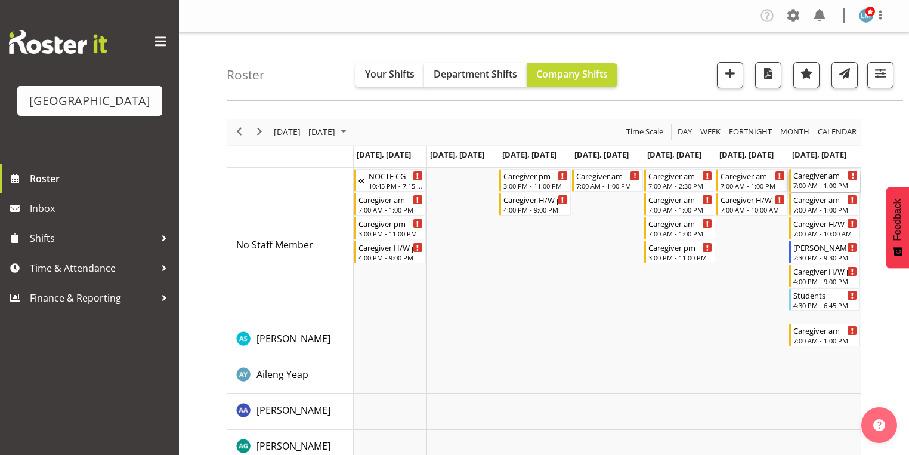
click at [815, 181] on div "7:00 AM - 1:00 PM" at bounding box center [825, 185] width 64 height 10
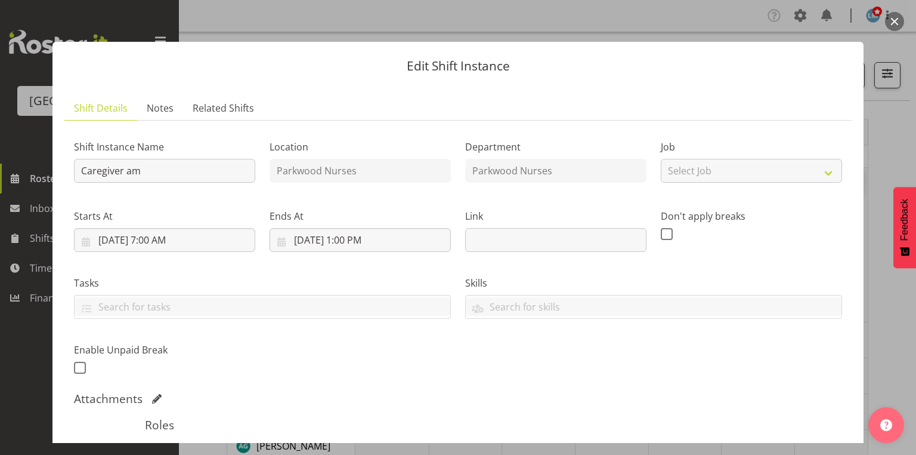
scroll to position [239, 0]
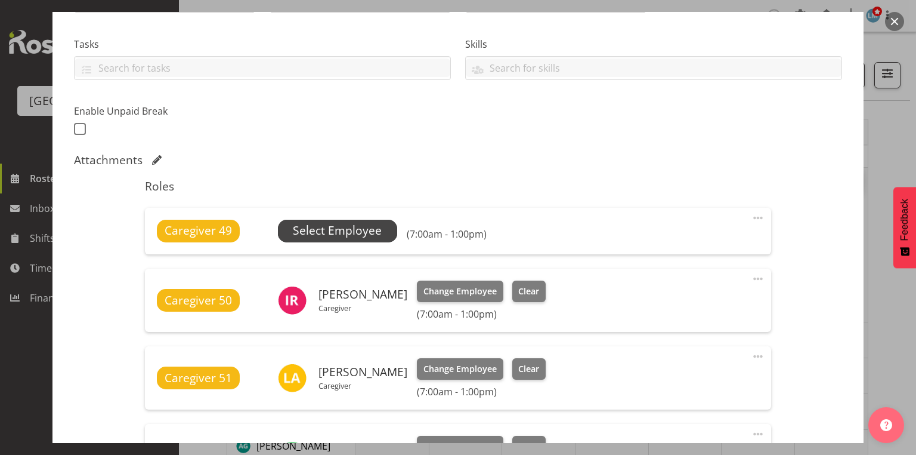
click at [293, 224] on span "Select Employee" at bounding box center [337, 230] width 89 height 17
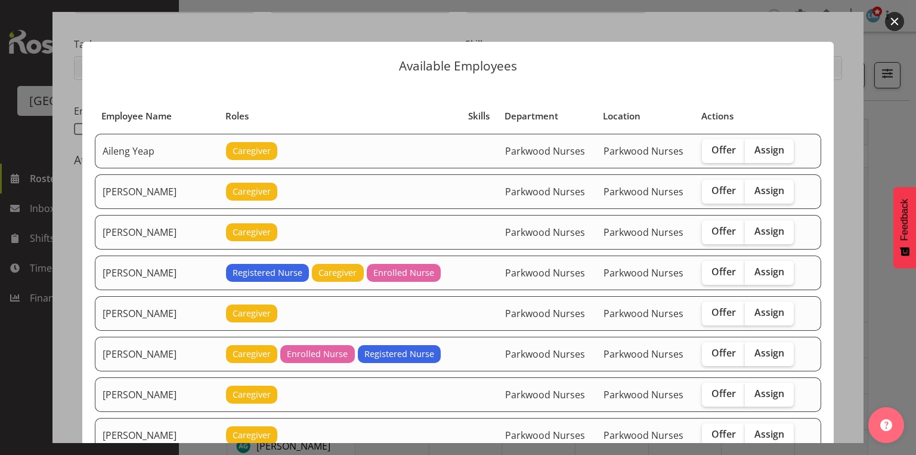
scroll to position [95, 0]
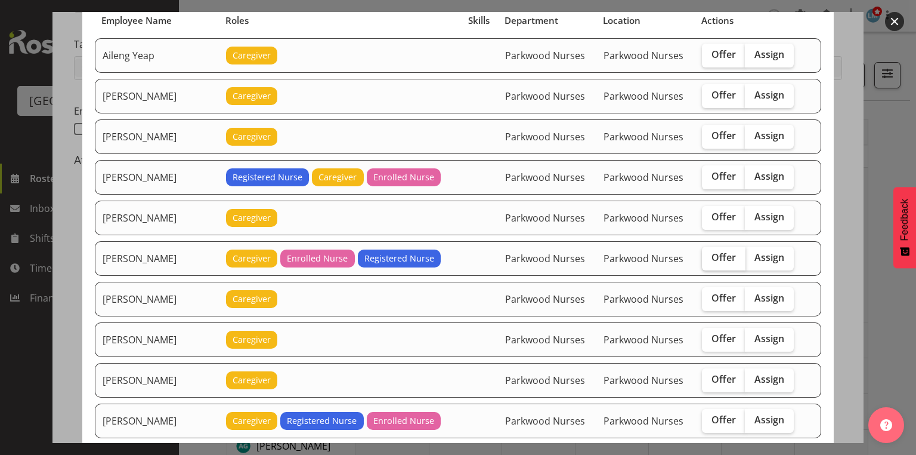
click at [712, 253] on span "Offer" at bounding box center [724, 257] width 24 height 12
click at [709, 254] on input "Offer" at bounding box center [706, 258] width 8 height 8
checkbox input "true"
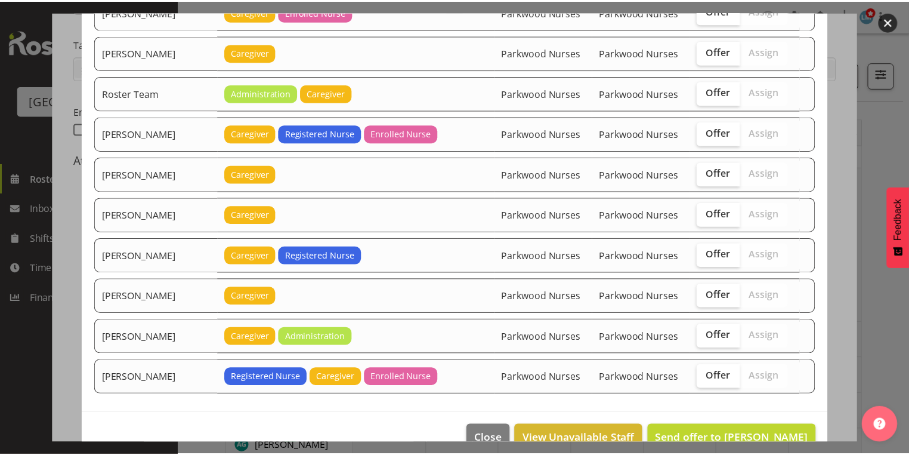
scroll to position [1723, 0]
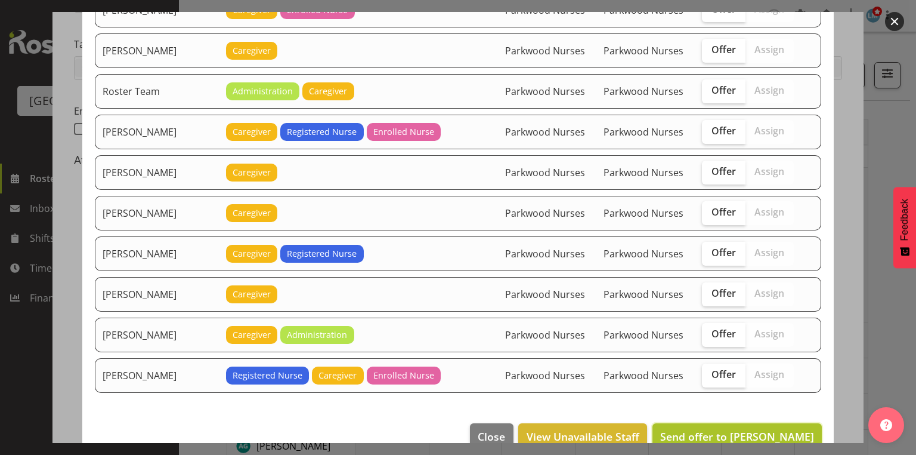
click at [733, 429] on span "Send offer to Belen Flood" at bounding box center [737, 436] width 154 height 14
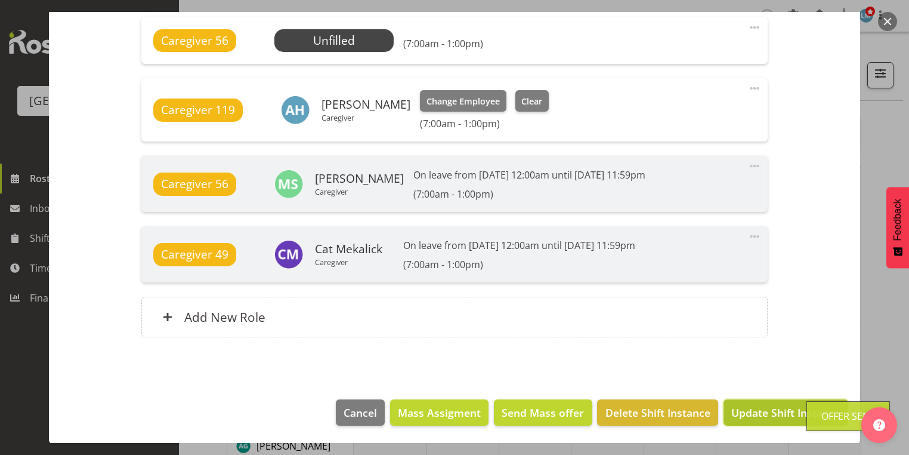
click at [759, 410] on span "Update Shift Instance" at bounding box center [785, 412] width 109 height 16
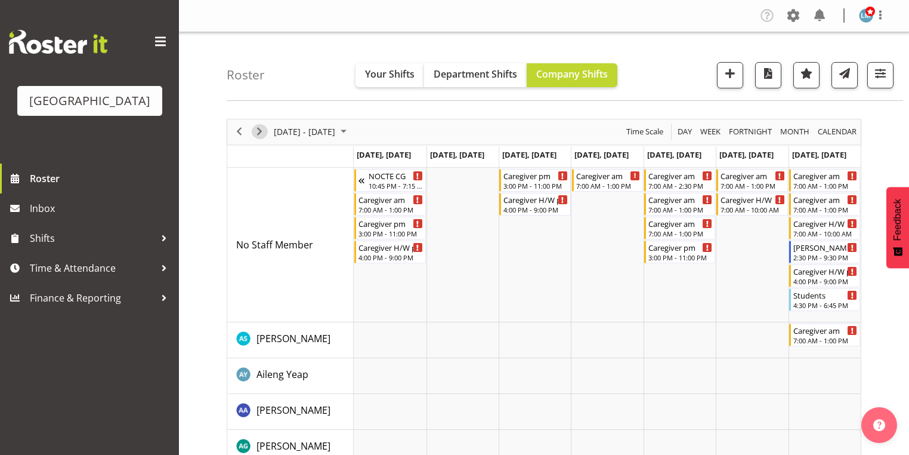
click at [261, 131] on span "Next" at bounding box center [259, 131] width 14 height 15
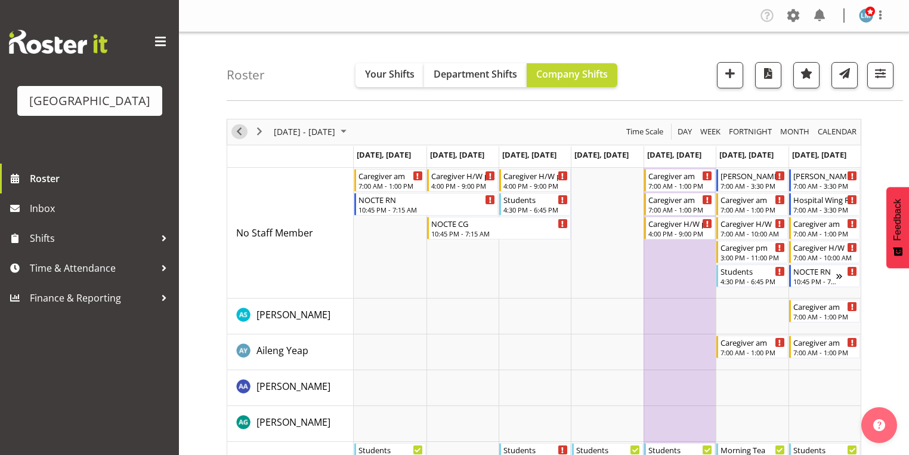
click at [241, 129] on span "Previous" at bounding box center [239, 131] width 14 height 15
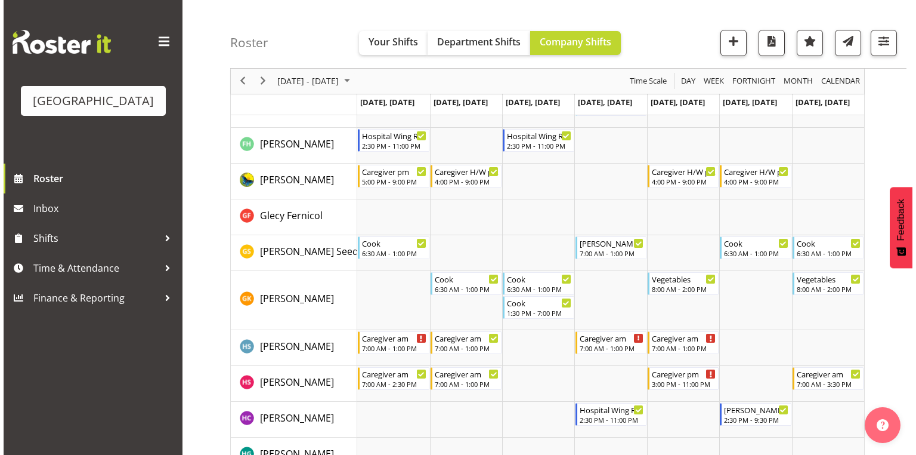
scroll to position [1241, 0]
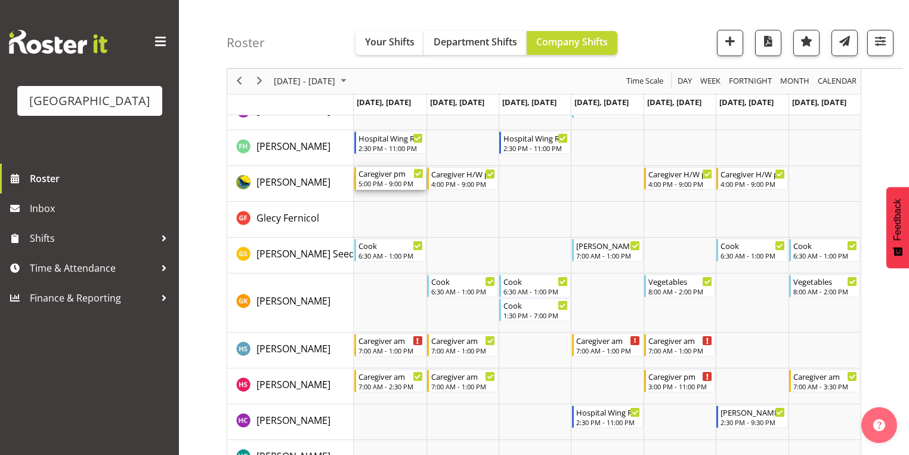
click at [379, 175] on div "Caregiver pm" at bounding box center [391, 173] width 64 height 12
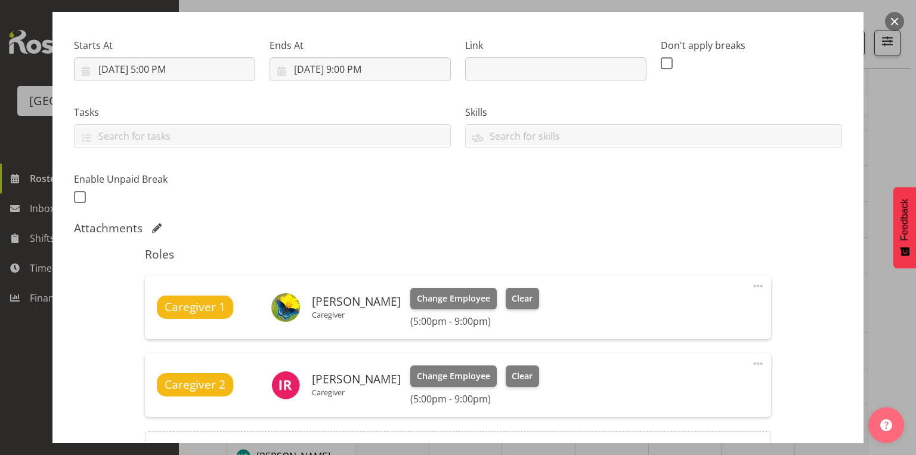
scroll to position [239, 0]
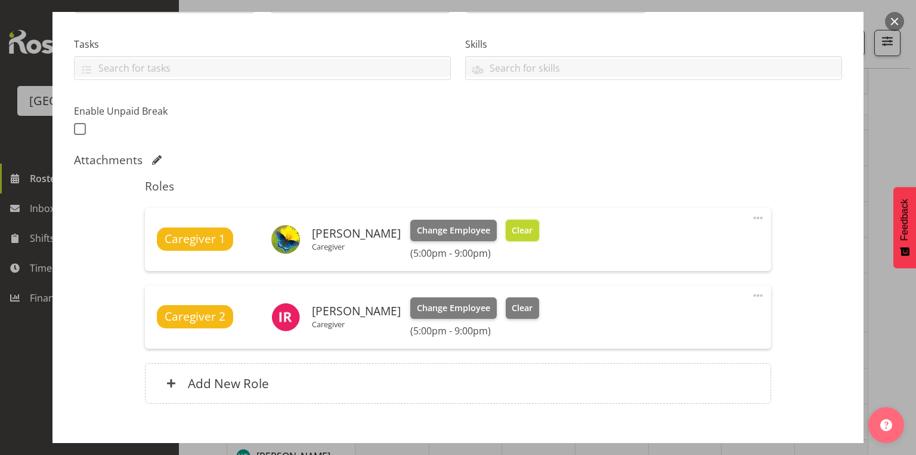
click at [512, 226] on span "Clear" at bounding box center [522, 230] width 21 height 13
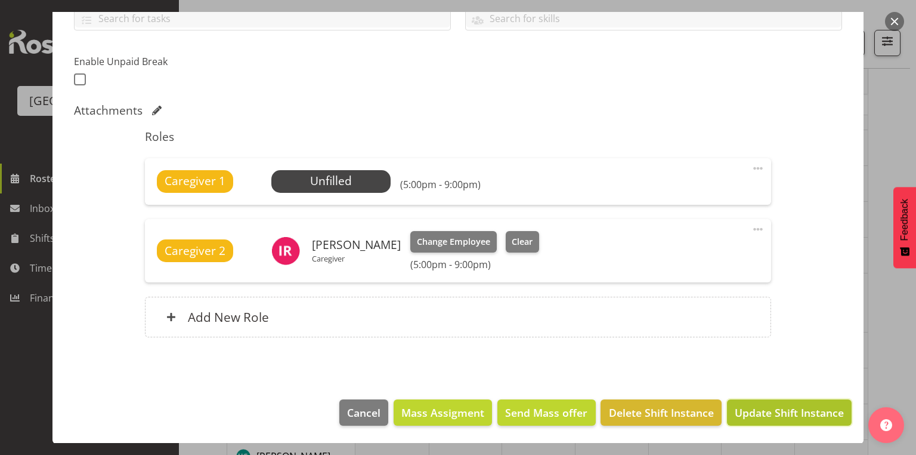
click at [748, 411] on span "Update Shift Instance" at bounding box center [789, 412] width 109 height 16
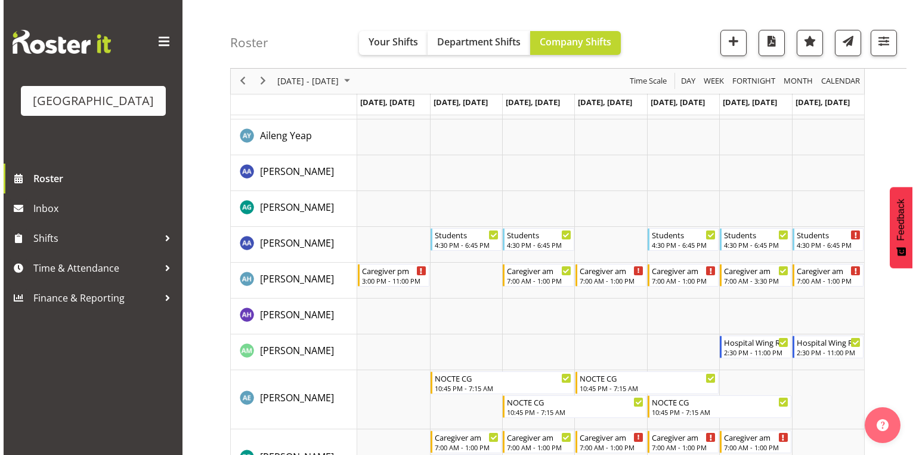
scroll to position [0, 0]
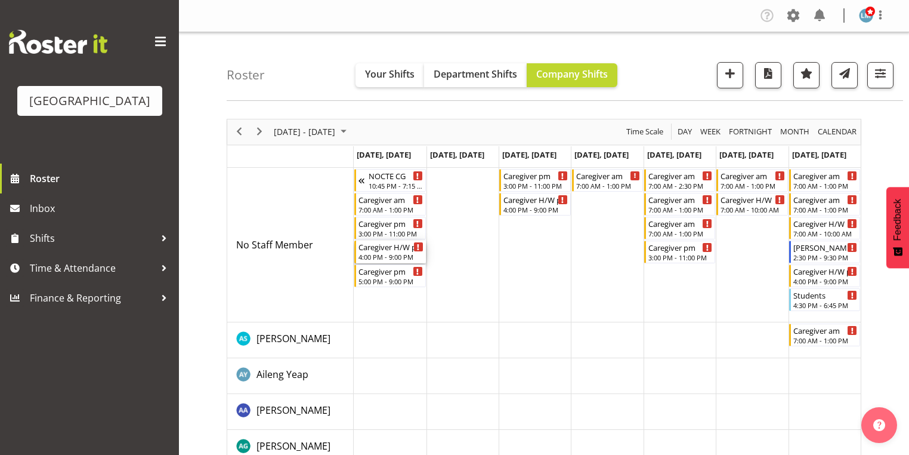
click at [404, 248] on div "Caregiver H/W pm" at bounding box center [391, 246] width 64 height 12
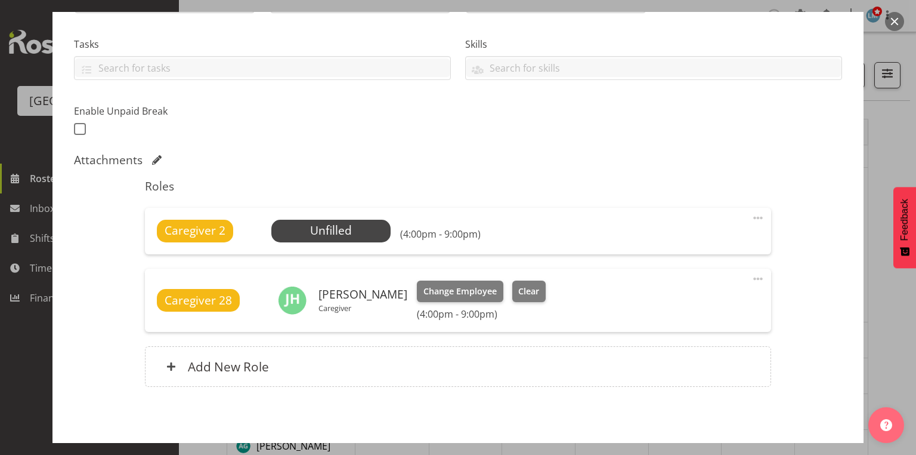
scroll to position [288, 0]
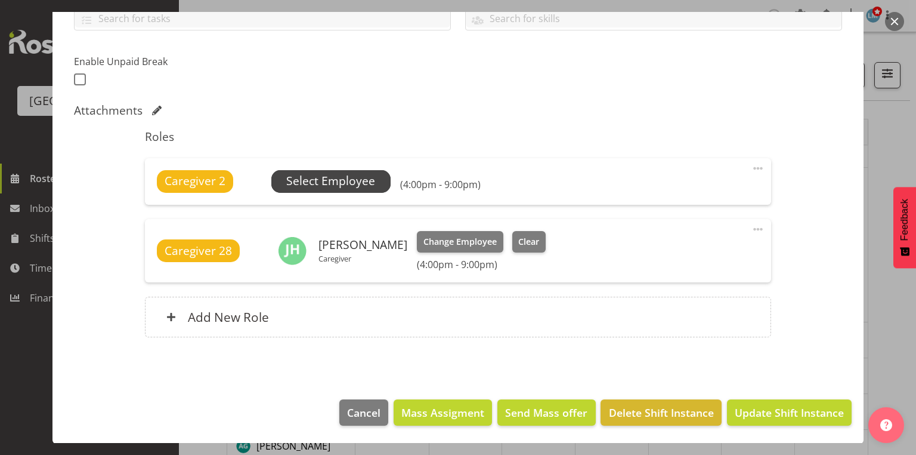
click at [330, 181] on span "Select Employee" at bounding box center [330, 180] width 89 height 17
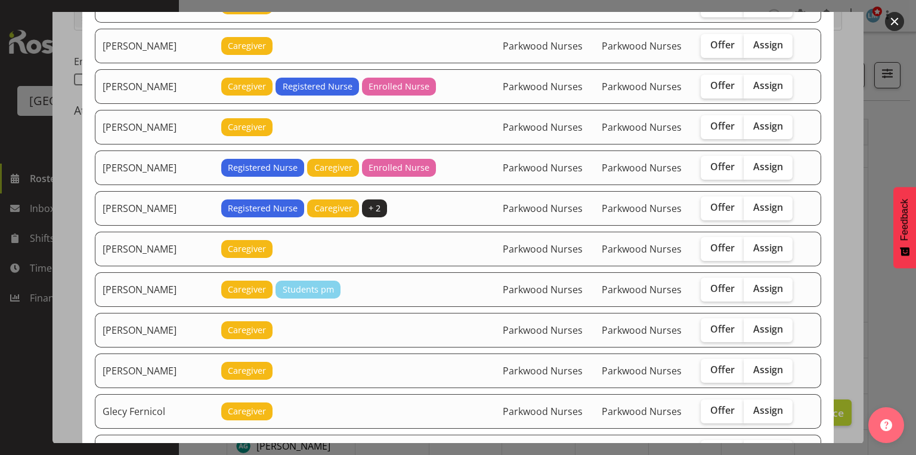
scroll to position [525, 0]
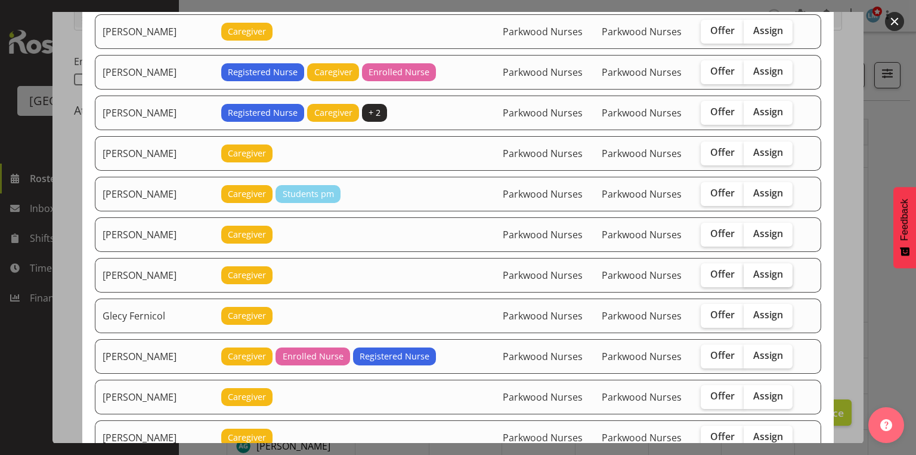
click at [761, 268] on span "Assign" at bounding box center [768, 274] width 30 height 12
click at [752, 270] on input "Assign" at bounding box center [748, 274] width 8 height 8
checkbox input "true"
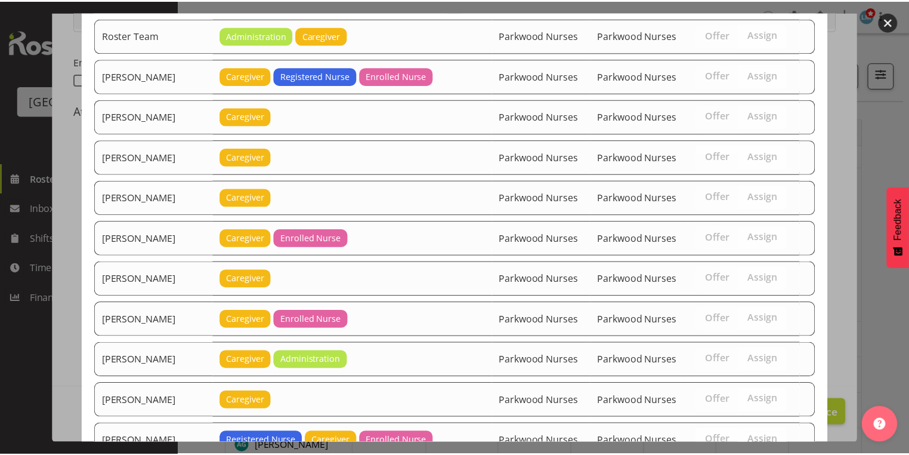
scroll to position [2164, 0]
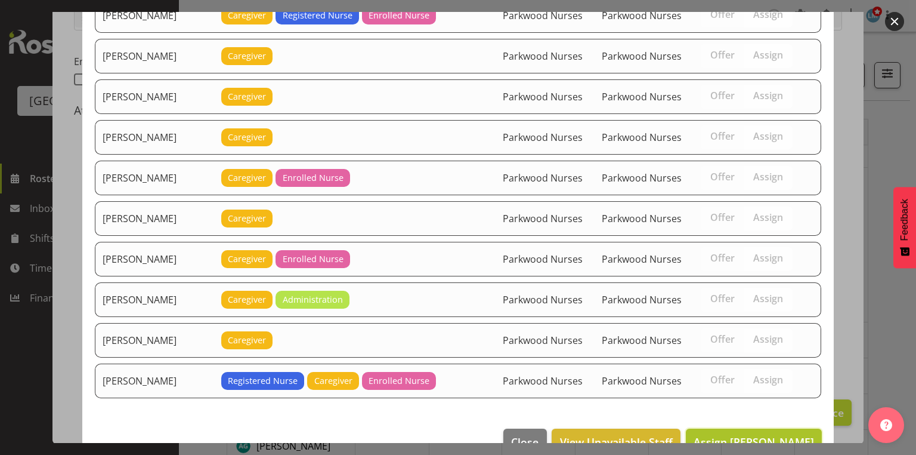
click at [756, 434] on span "Assign Gemma Hall" at bounding box center [754, 441] width 120 height 14
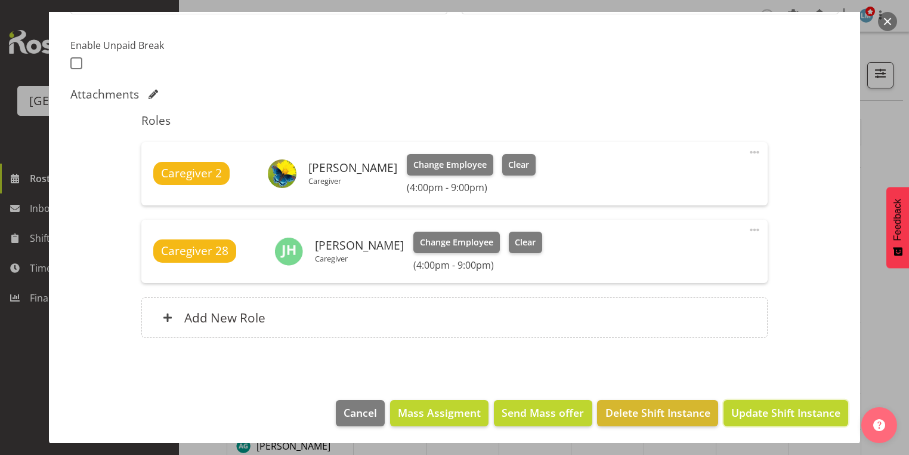
click at [756, 406] on span "Update Shift Instance" at bounding box center [785, 412] width 109 height 16
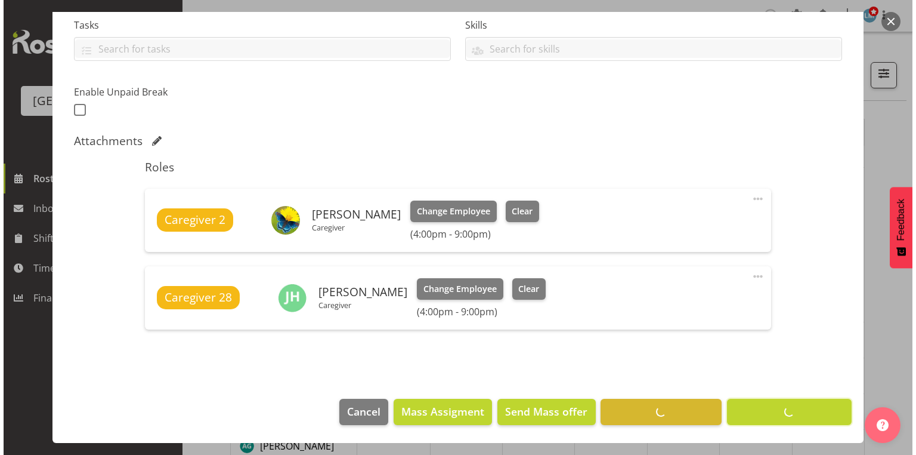
scroll to position [257, 0]
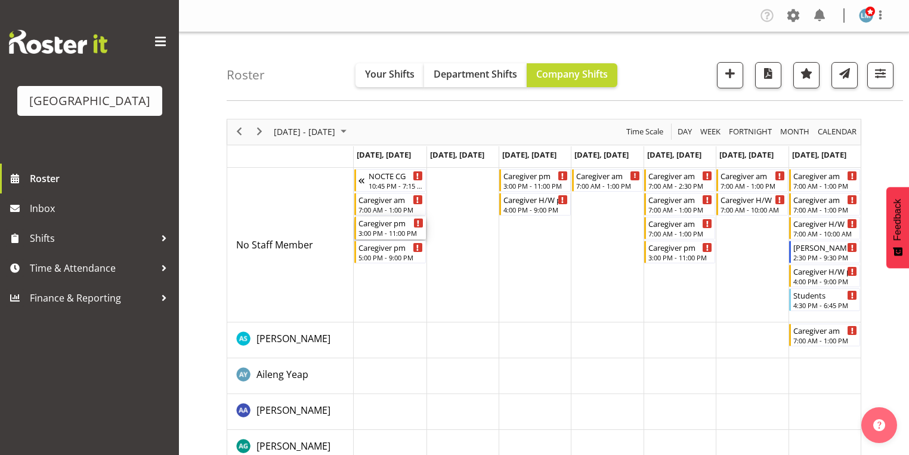
click at [370, 227] on div "Caregiver pm" at bounding box center [391, 223] width 64 height 12
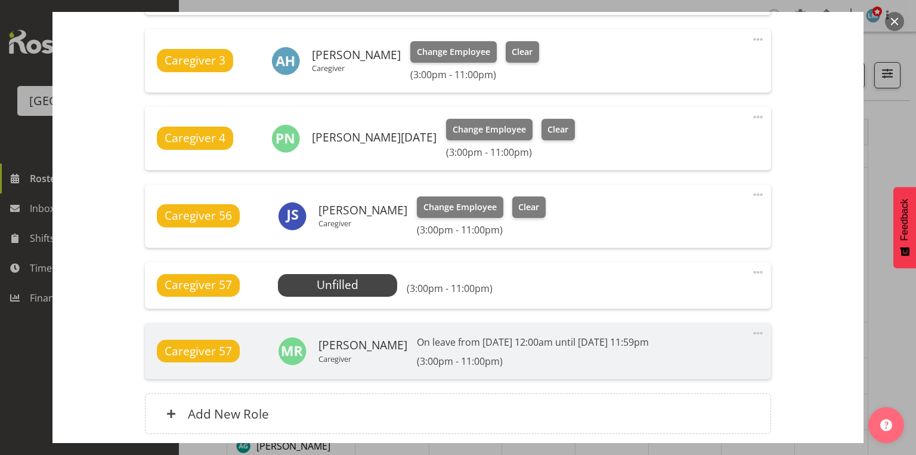
scroll to position [573, 0]
click at [348, 282] on span "Select Employee" at bounding box center [337, 284] width 89 height 17
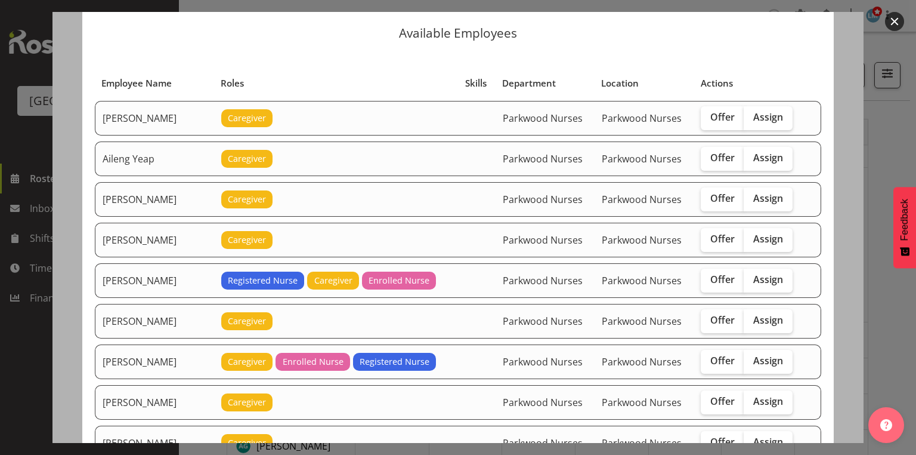
scroll to position [48, 0]
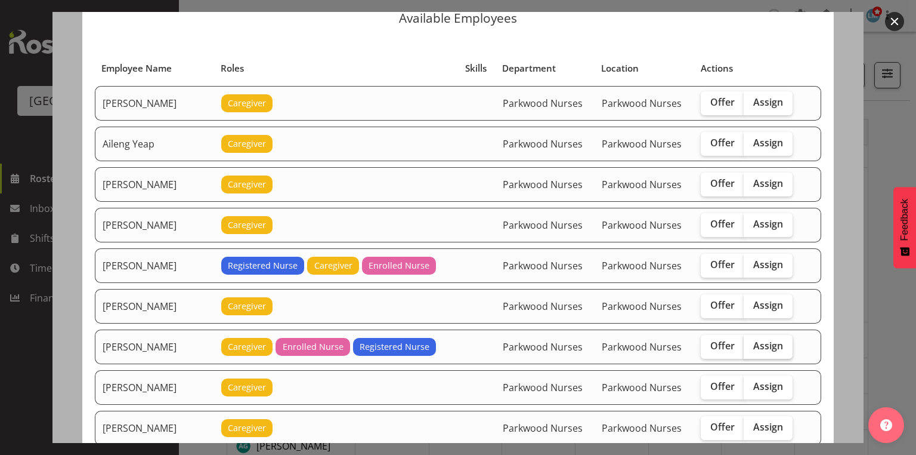
click at [755, 339] on span "Assign" at bounding box center [768, 345] width 30 height 12
click at [752, 342] on input "Assign" at bounding box center [748, 346] width 8 height 8
checkbox input "true"
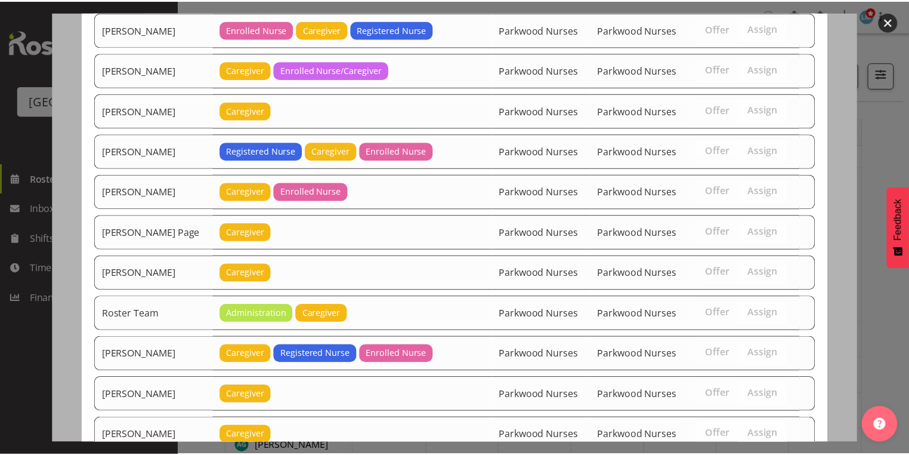
scroll to position [1723, 0]
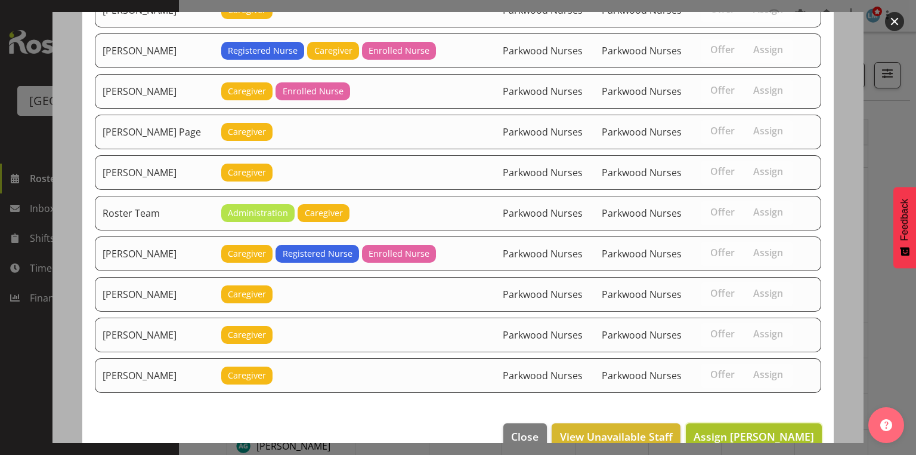
click at [749, 429] on span "Assign Belen Flood" at bounding box center [754, 436] width 120 height 14
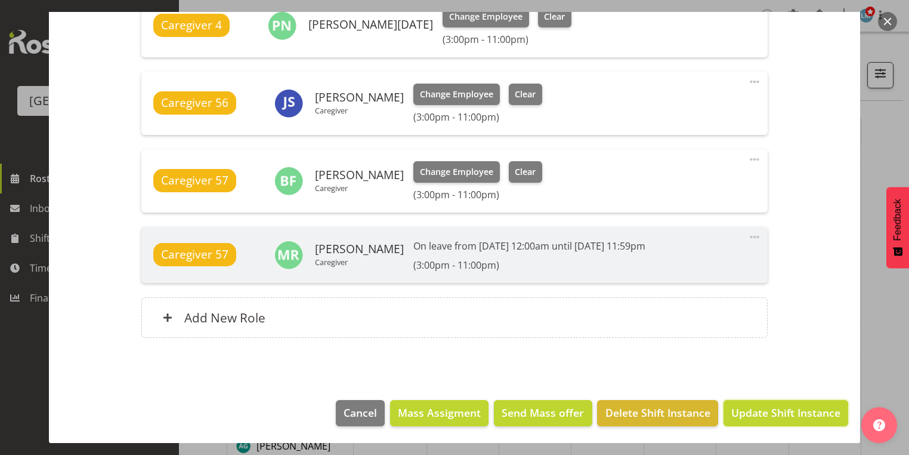
click at [749, 408] on span "Update Shift Instance" at bounding box center [785, 412] width 109 height 16
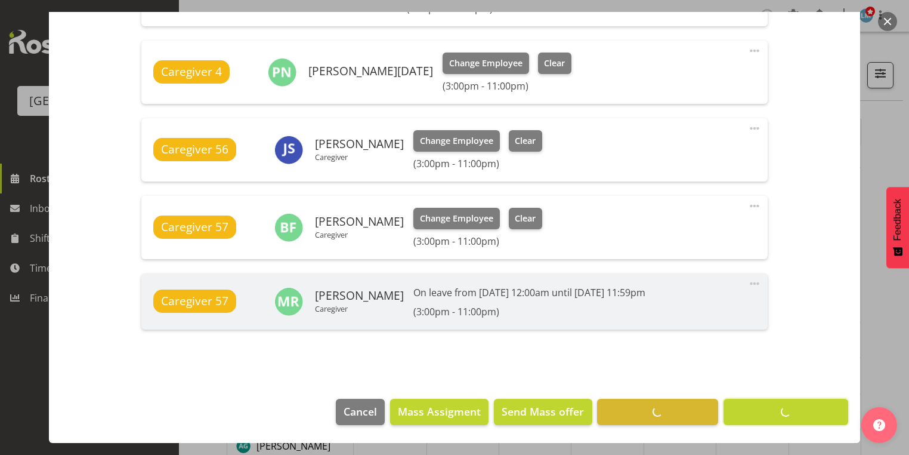
scroll to position [637, 0]
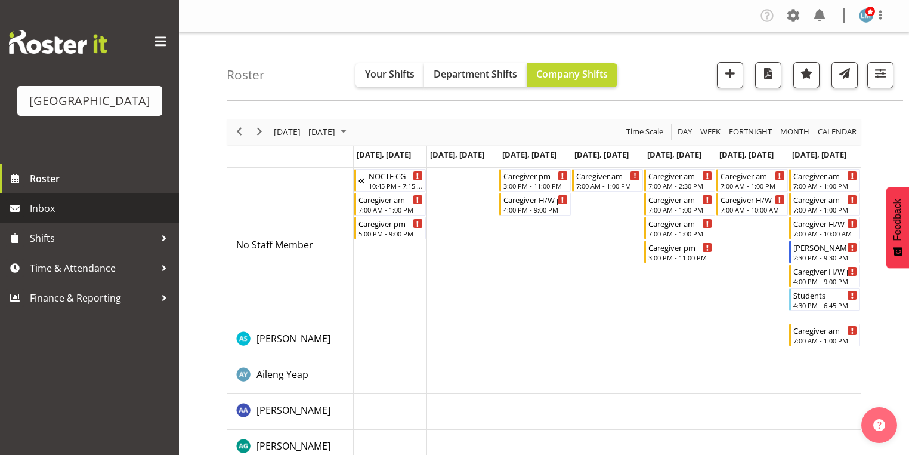
click at [51, 217] on span "Inbox" at bounding box center [101, 208] width 143 height 18
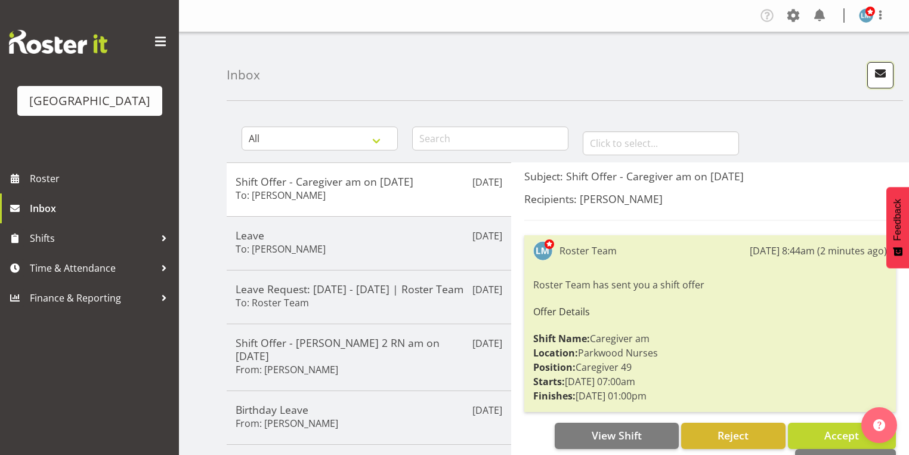
click at [882, 71] on span "button" at bounding box center [881, 74] width 16 height 16
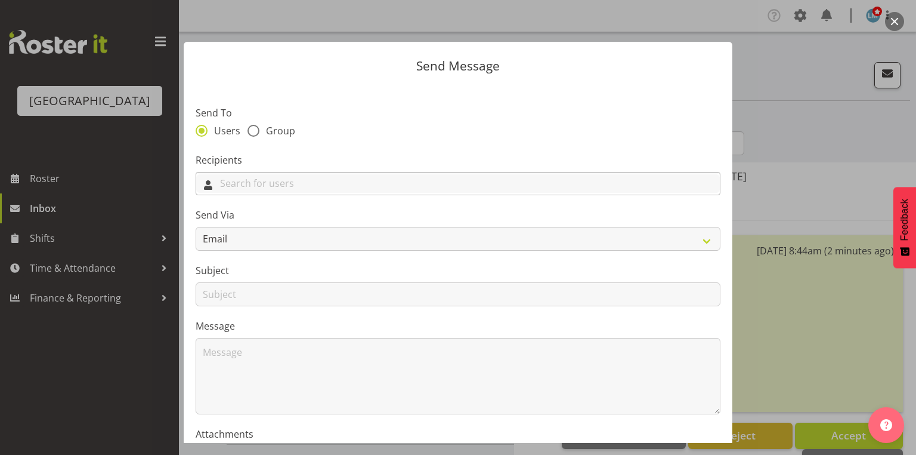
click at [407, 185] on input "text" at bounding box center [458, 183] width 524 height 18
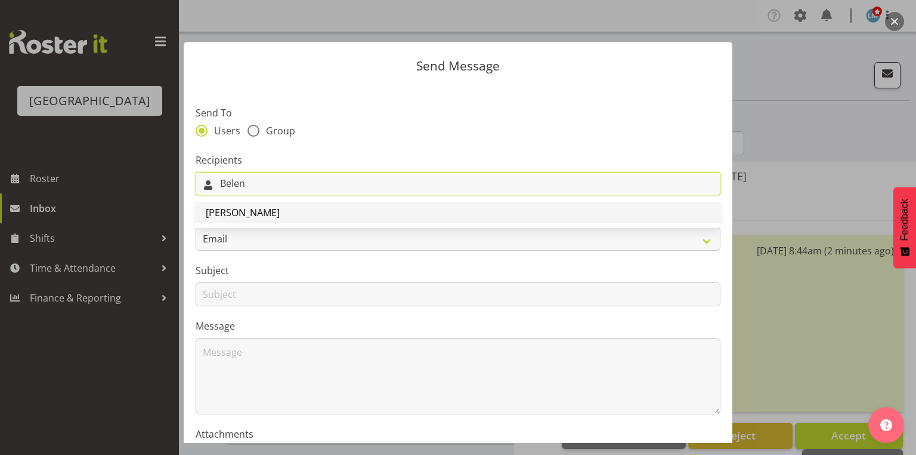
type input "Belen"
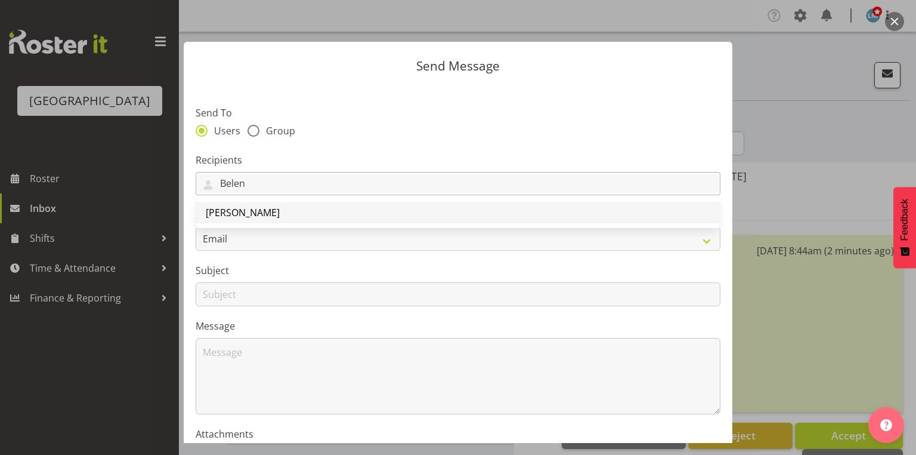
click at [255, 212] on span "[PERSON_NAME]" at bounding box center [243, 212] width 74 height 13
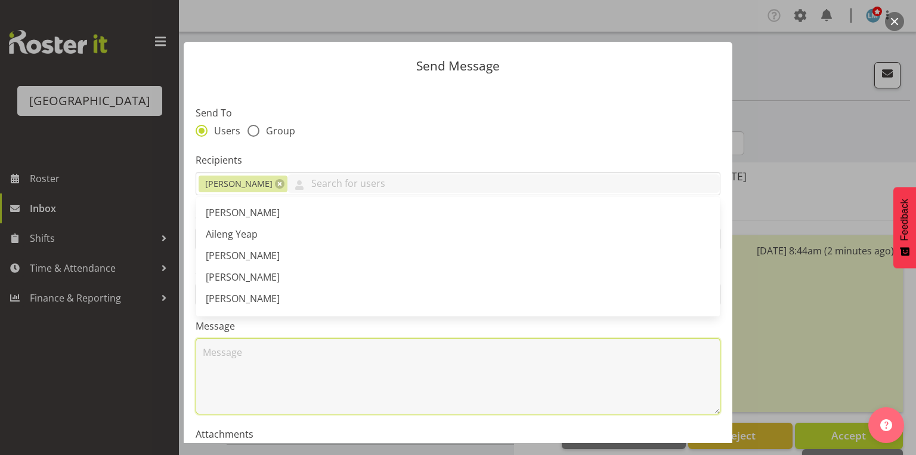
click at [282, 361] on textarea at bounding box center [458, 376] width 525 height 76
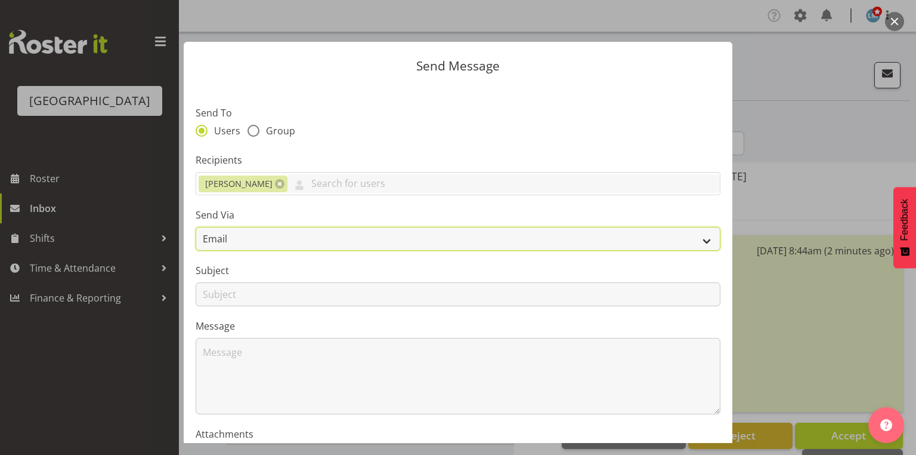
click at [699, 241] on select "Email SMS" at bounding box center [458, 239] width 525 height 24
select select "sms"
click at [196, 227] on select "Email SMS" at bounding box center [458, 239] width 525 height 24
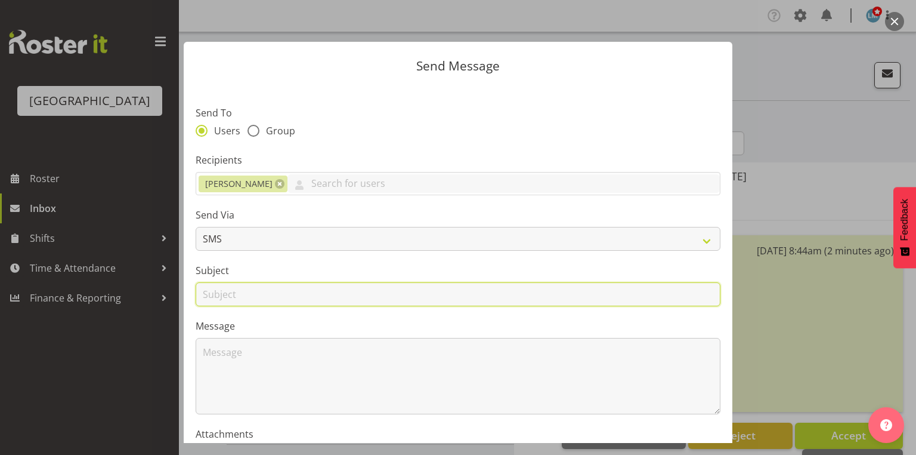
click at [211, 291] on input "text" at bounding box center [458, 294] width 525 height 24
type input "Shifts"
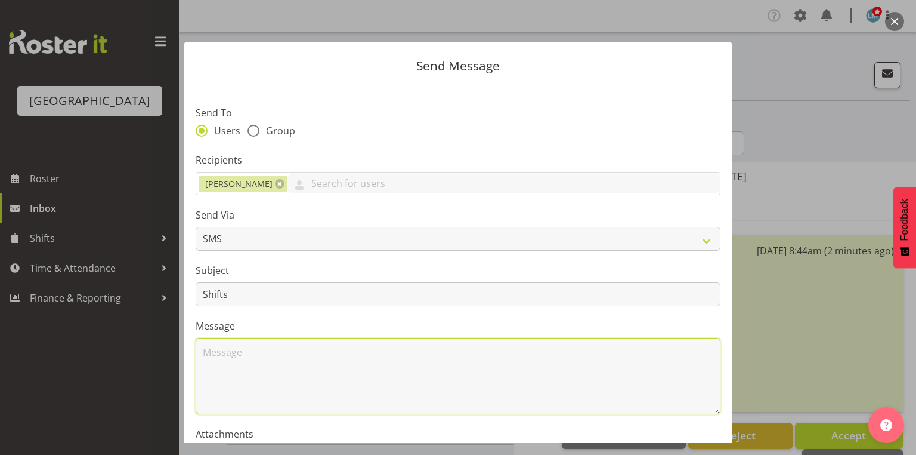
click at [272, 357] on textarea at bounding box center [458, 376] width 525 height 76
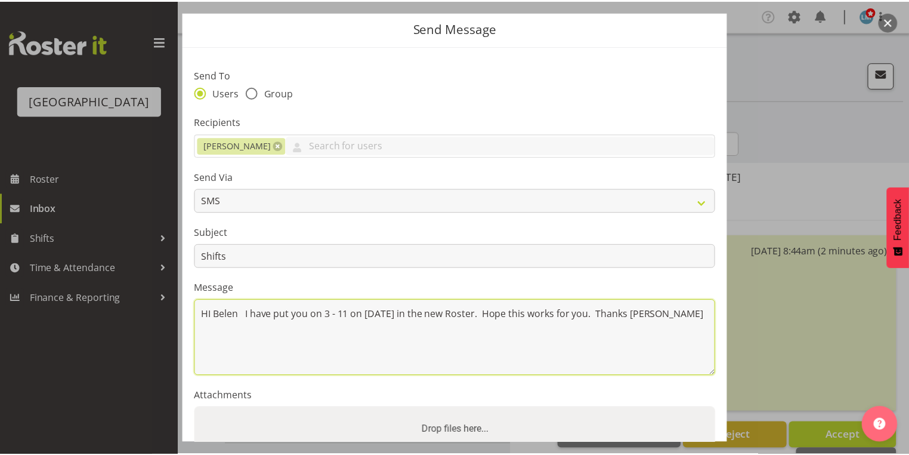
scroll to position [144, 0]
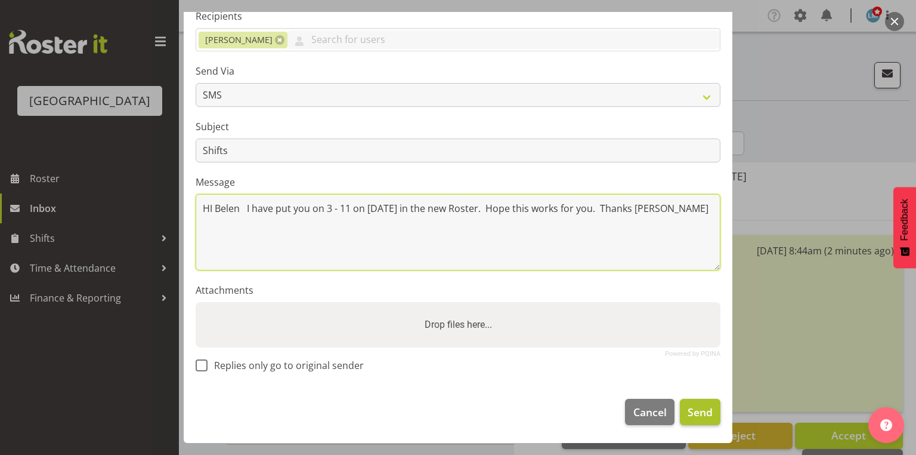
type textarea "HI Belen I have put you on 3 - 11 on 13 October in the new Roster. Hope this wo…"
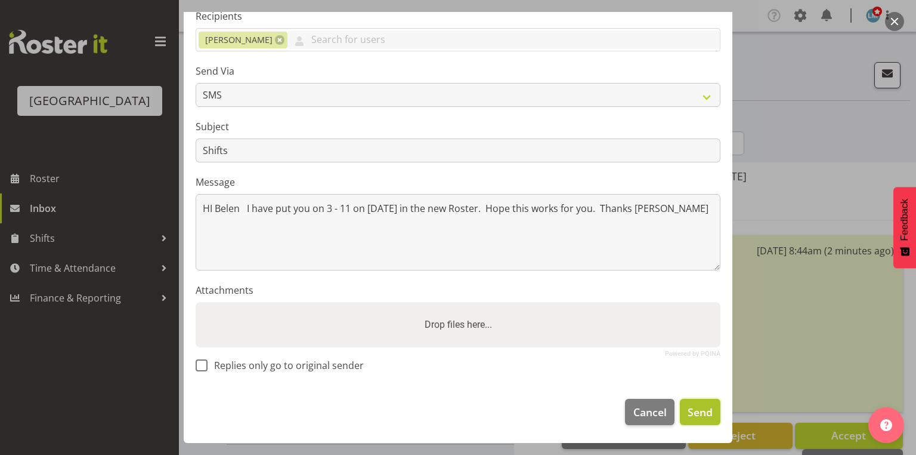
click at [693, 408] on span "Send" at bounding box center [700, 412] width 25 height 16
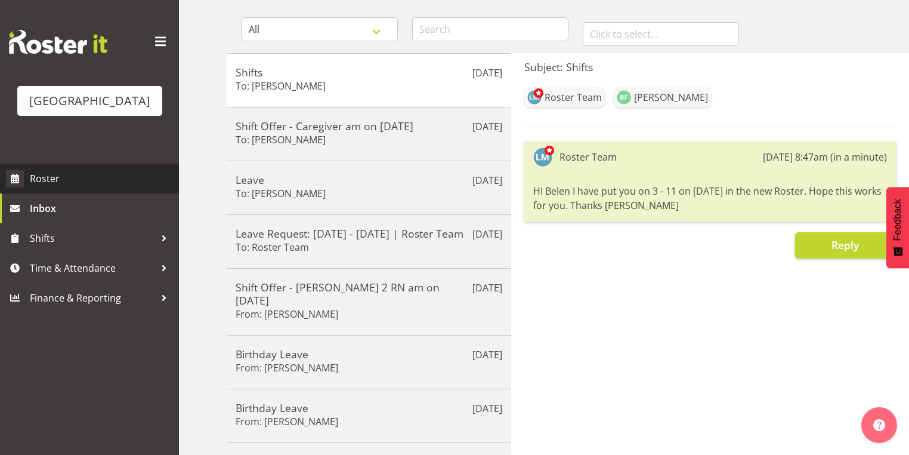
scroll to position [109, 0]
click at [66, 187] on span "Roster" at bounding box center [101, 178] width 143 height 18
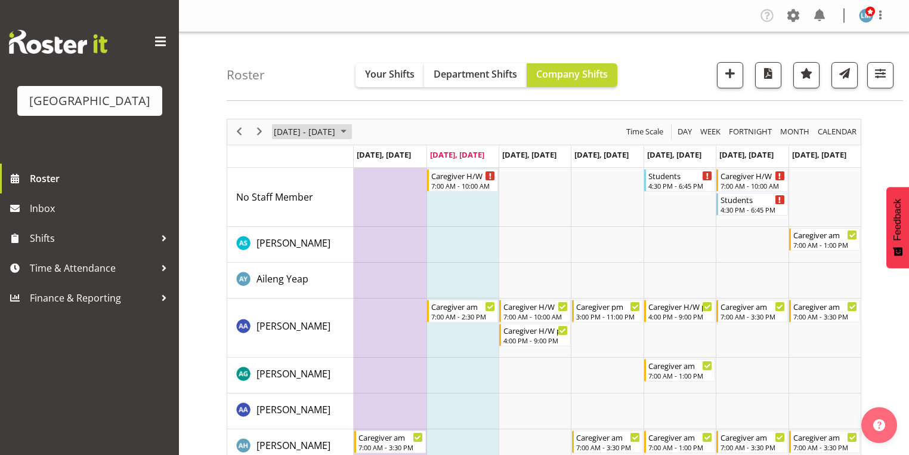
click at [351, 130] on span "September 2025" at bounding box center [343, 131] width 14 height 15
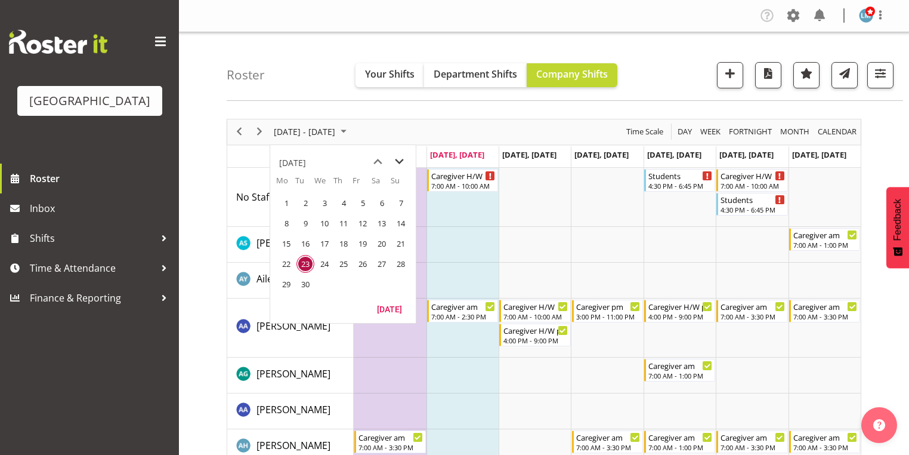
click at [400, 156] on span "next month" at bounding box center [399, 161] width 21 height 21
click at [284, 240] on span "13" at bounding box center [286, 243] width 18 height 18
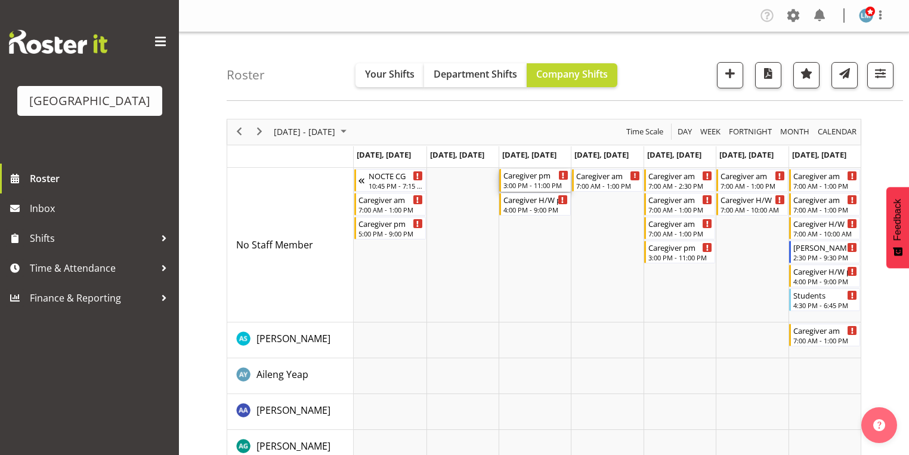
click at [542, 177] on div "Caregiver pm" at bounding box center [535, 175] width 64 height 12
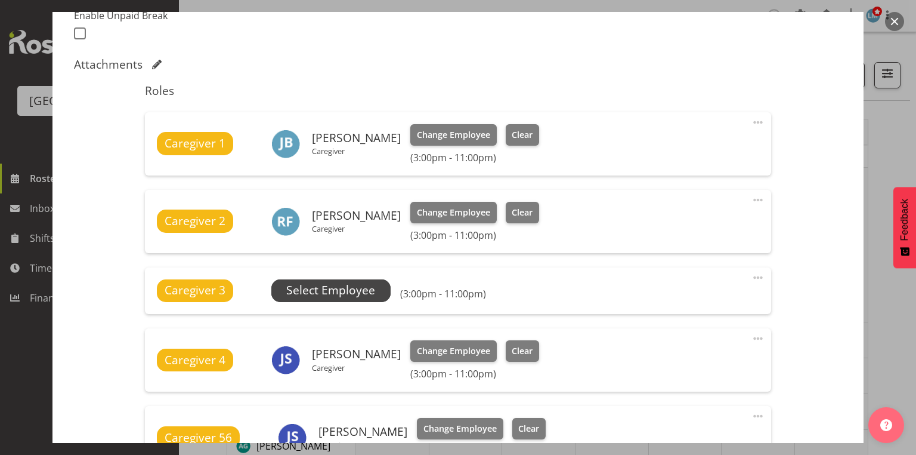
scroll to position [382, 0]
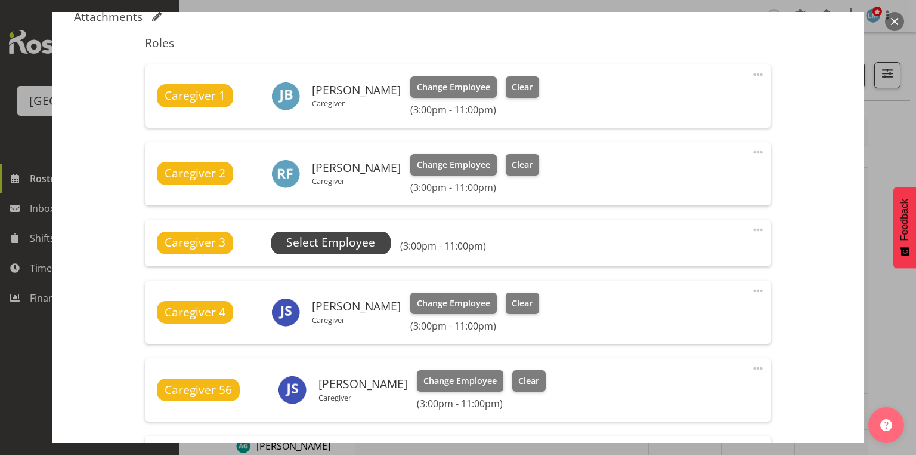
click at [353, 236] on span "Select Employee" at bounding box center [330, 242] width 89 height 17
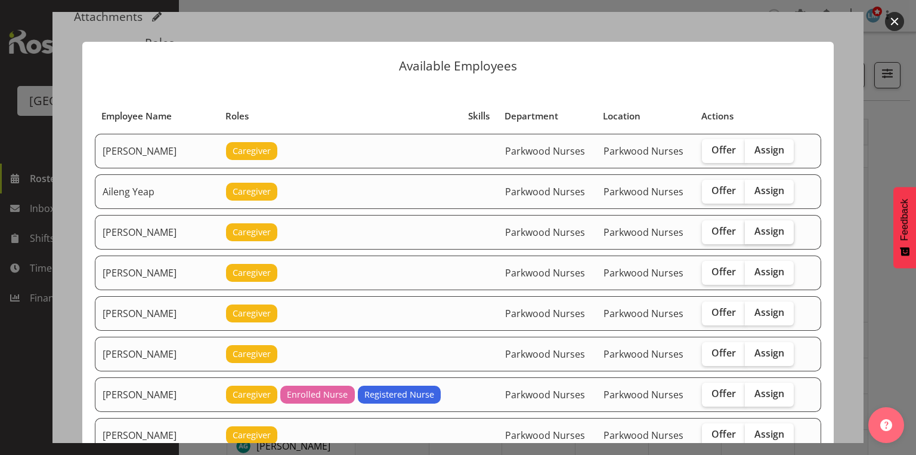
click at [762, 230] on span "Assign" at bounding box center [770, 231] width 30 height 12
click at [753, 230] on input "Assign" at bounding box center [749, 231] width 8 height 8
checkbox input "true"
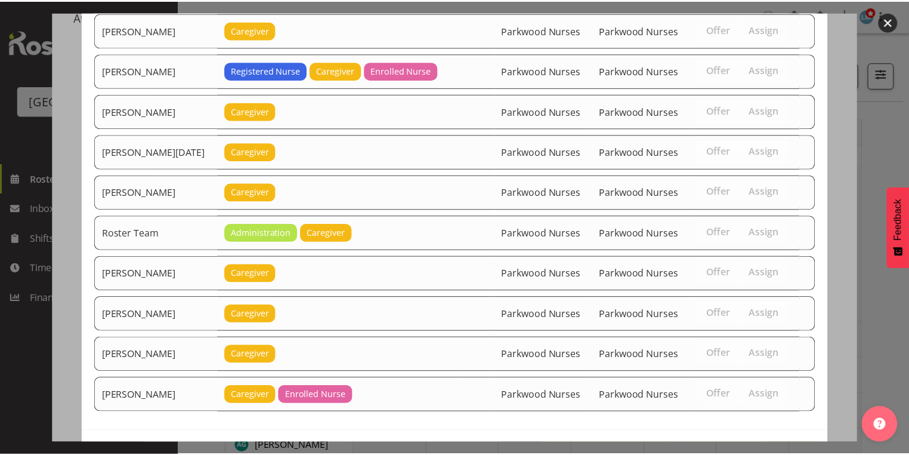
scroll to position [1803, 0]
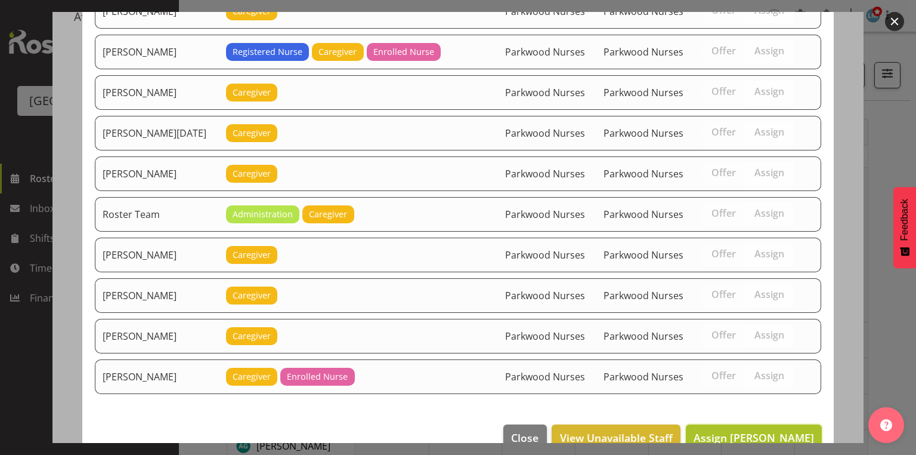
click at [743, 430] on span "Assign [PERSON_NAME]" at bounding box center [754, 437] width 120 height 14
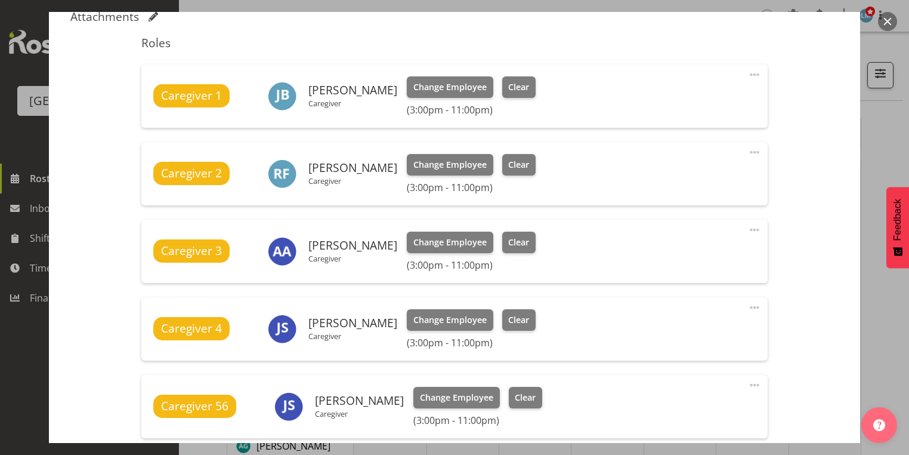
scroll to position [614, 0]
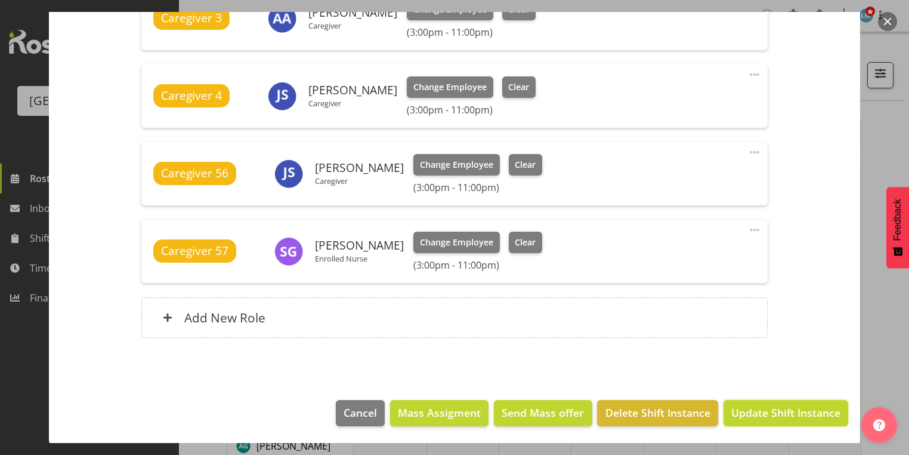
click at [743, 407] on span "Update Shift Instance" at bounding box center [785, 412] width 109 height 16
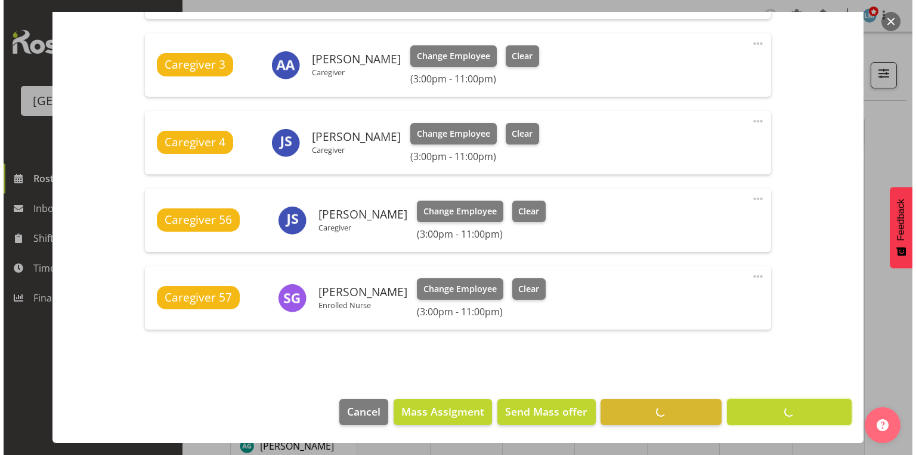
scroll to position [567, 0]
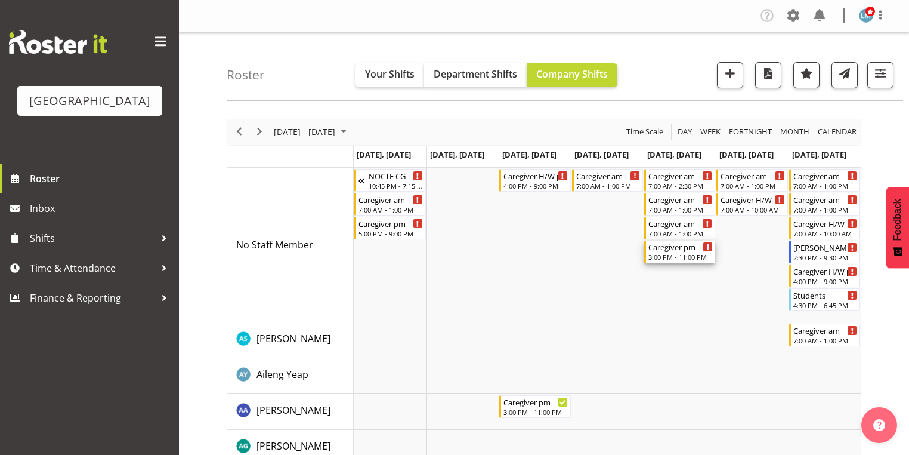
click at [670, 249] on div "Caregiver pm" at bounding box center [680, 246] width 64 height 12
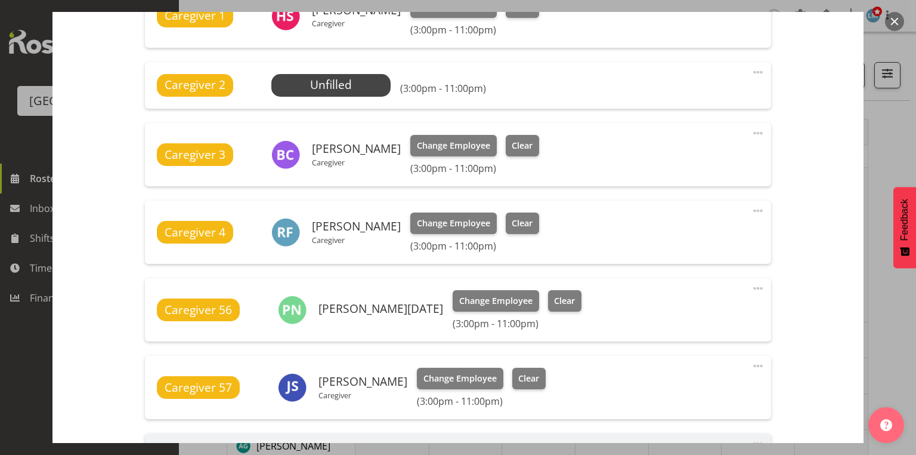
scroll to position [477, 0]
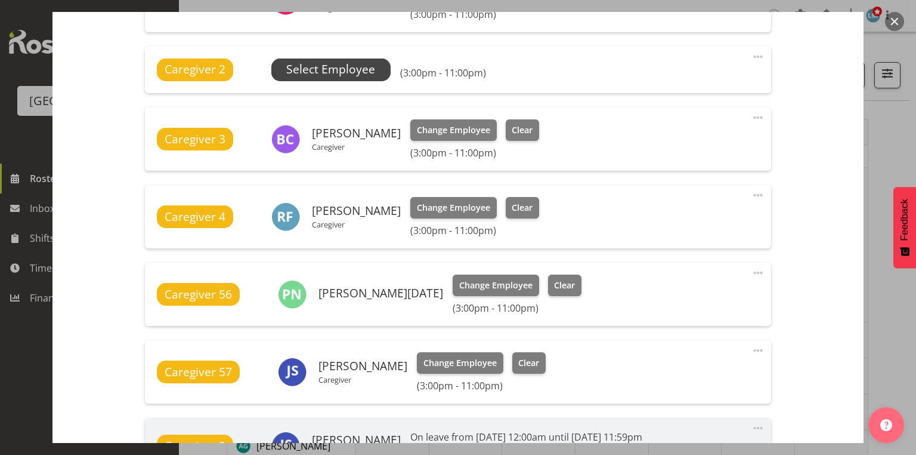
click at [329, 69] on span "Select Employee" at bounding box center [330, 69] width 89 height 17
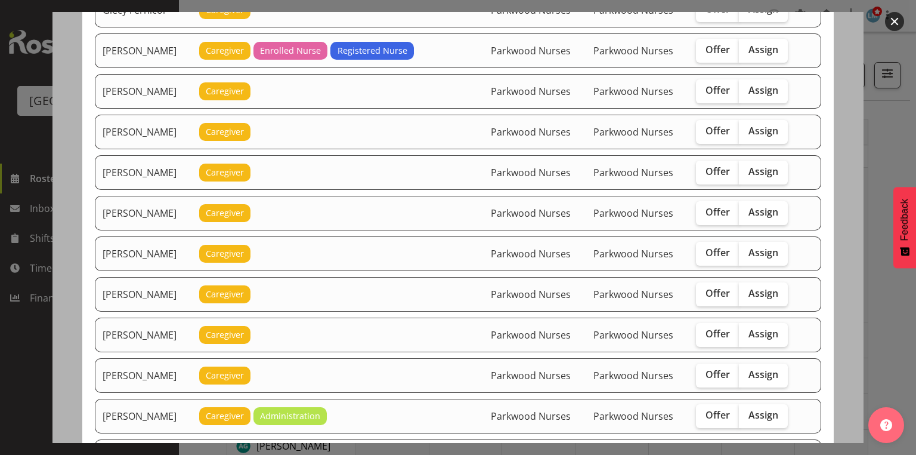
scroll to position [859, 0]
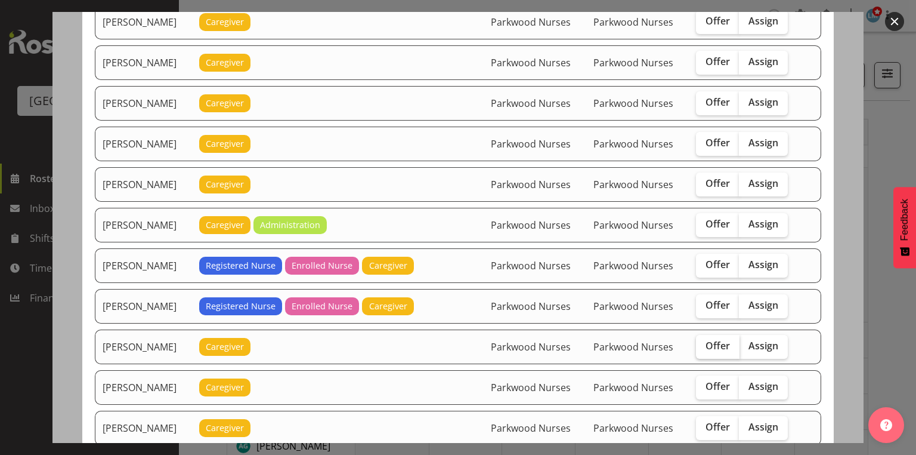
click at [718, 339] on span "Offer" at bounding box center [718, 345] width 24 height 12
click at [704, 342] on input "Offer" at bounding box center [700, 346] width 8 height 8
checkbox input "true"
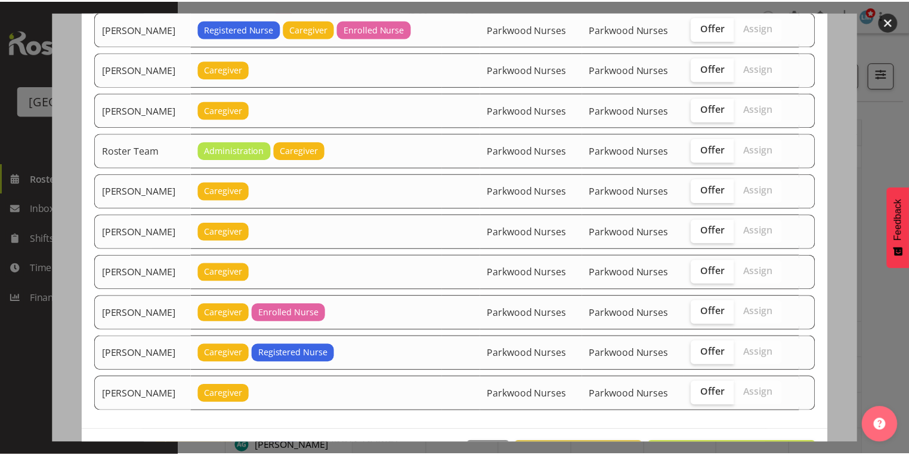
scroll to position [1442, 0]
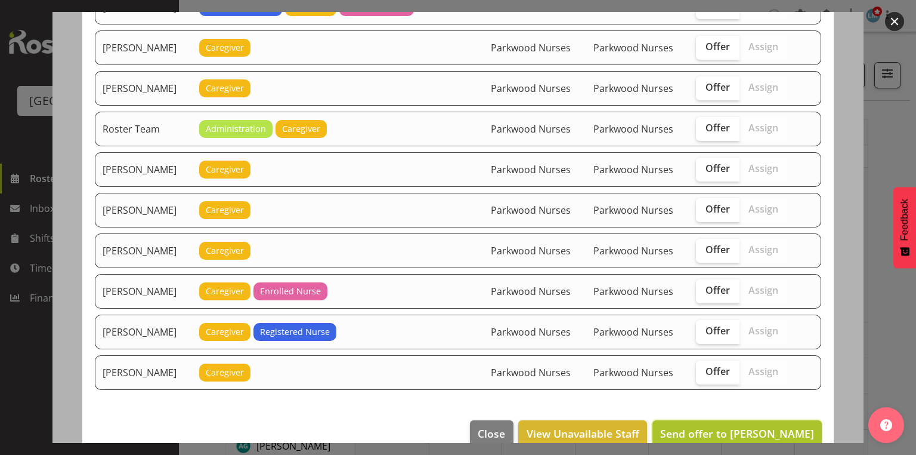
click at [741, 426] on span "Send offer to Mandy Robertson" at bounding box center [737, 433] width 154 height 14
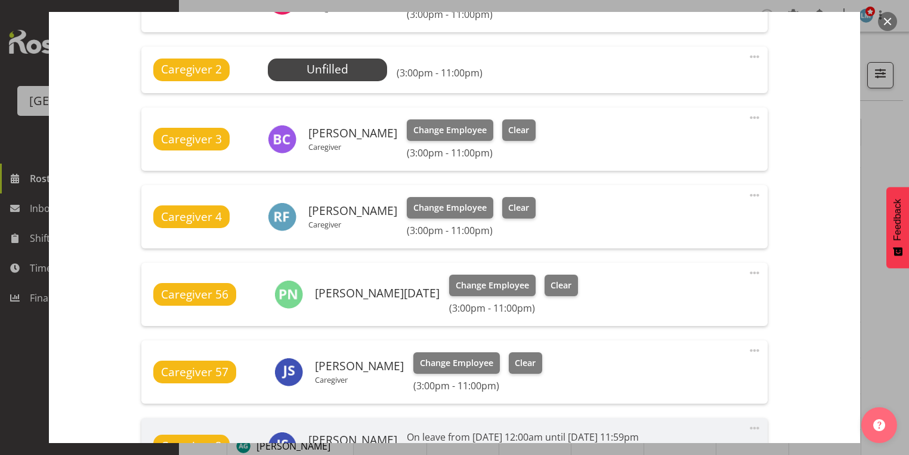
scroll to position [668, 0]
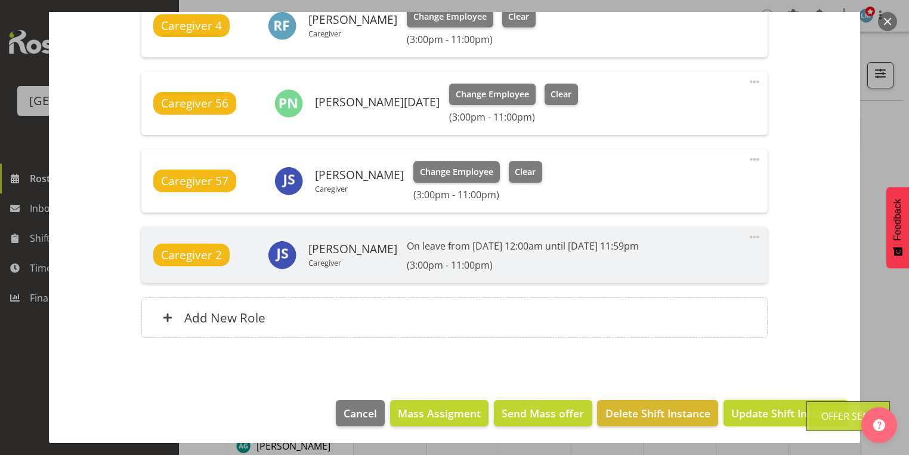
click at [741, 408] on span "Update Shift Instance" at bounding box center [785, 413] width 109 height 16
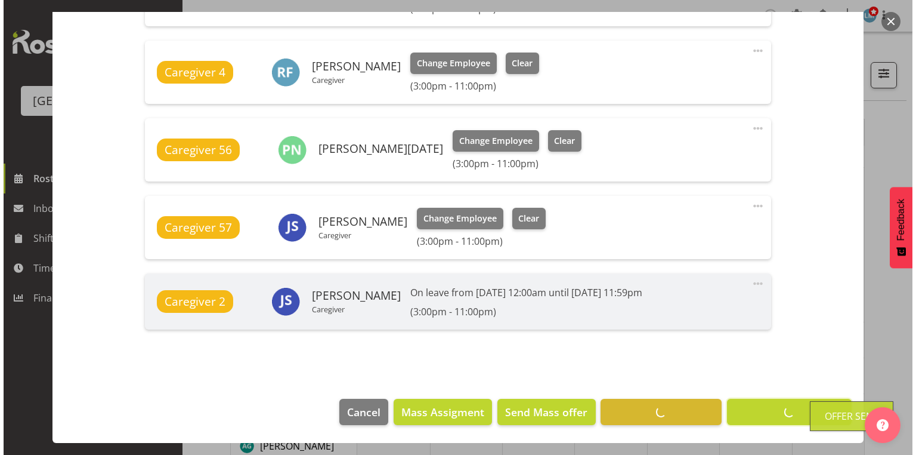
scroll to position [621, 0]
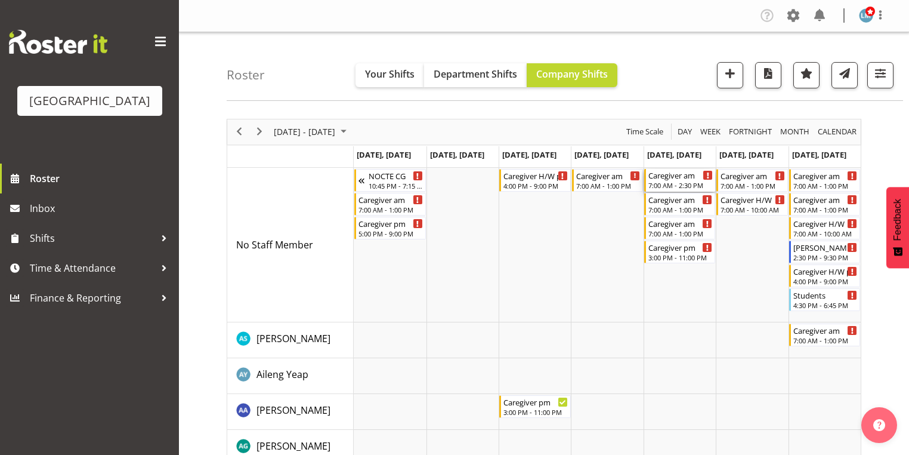
click at [676, 176] on div "Caregiver am" at bounding box center [680, 175] width 64 height 12
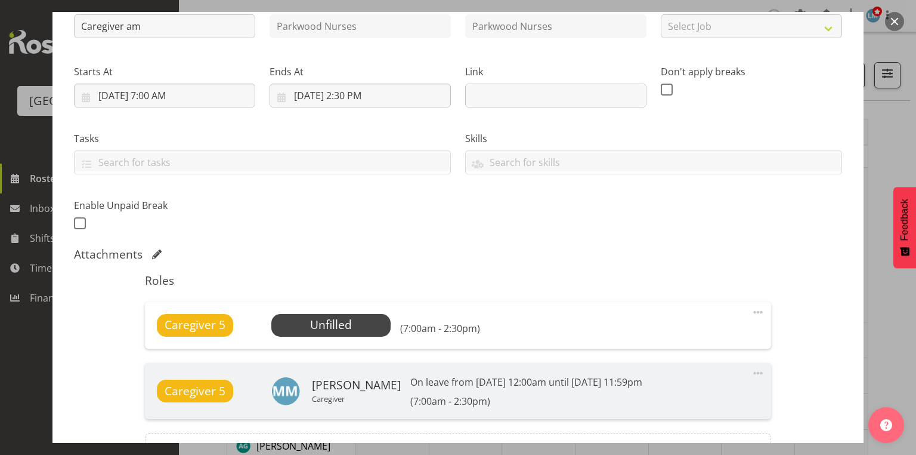
scroll to position [191, 0]
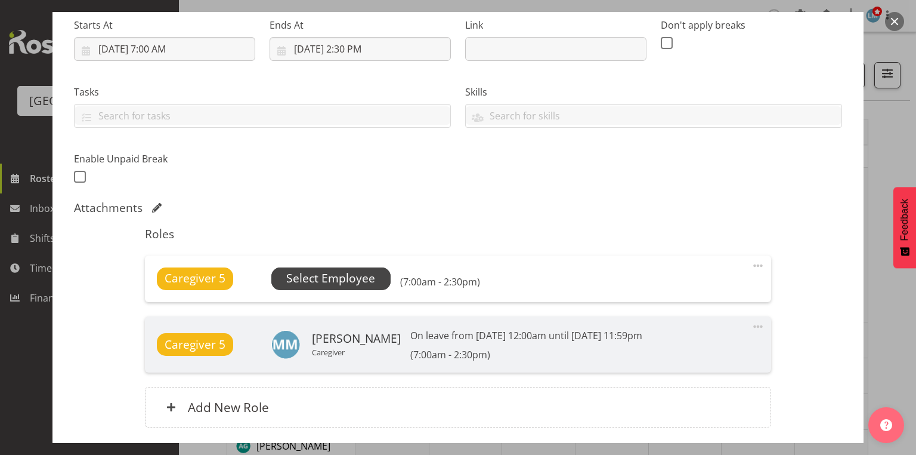
click at [308, 274] on span "Select Employee" at bounding box center [330, 278] width 89 height 17
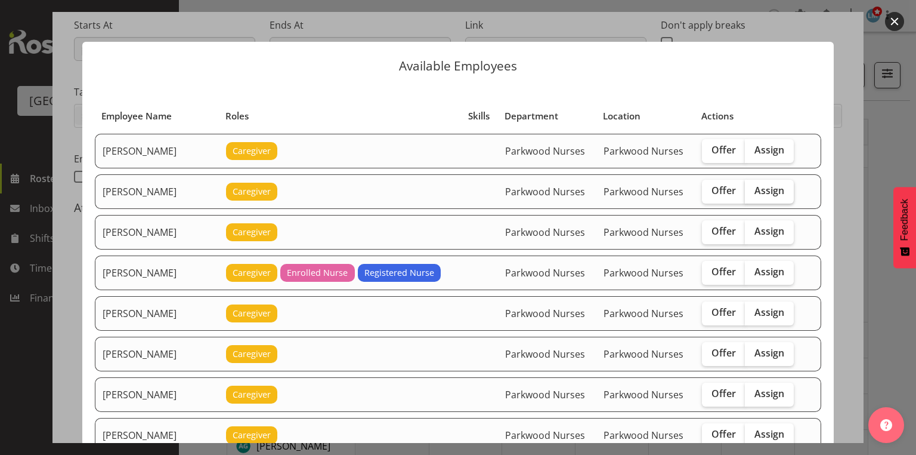
click at [768, 190] on span "Assign" at bounding box center [770, 190] width 30 height 12
click at [753, 190] on input "Assign" at bounding box center [749, 191] width 8 height 8
checkbox input "true"
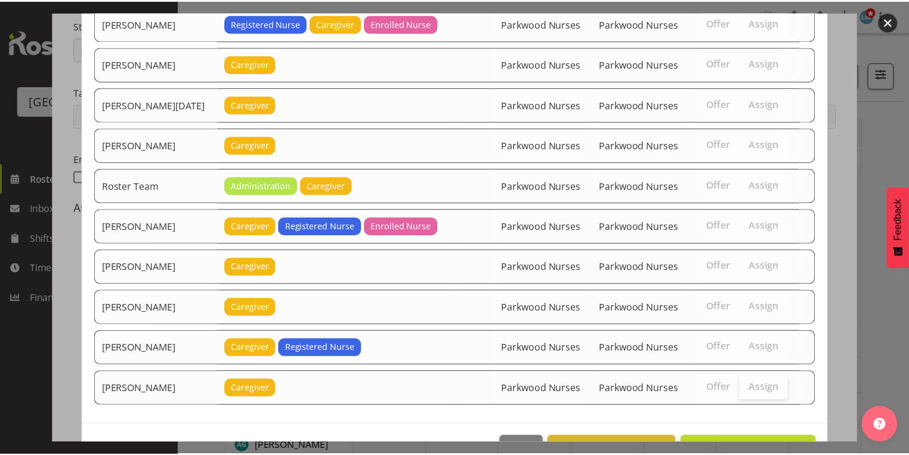
scroll to position [1522, 0]
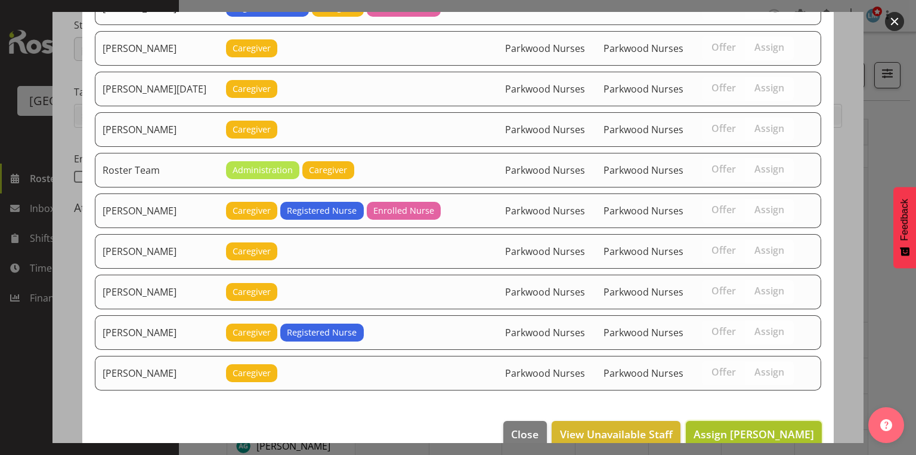
click at [740, 427] on span "Assign Alem Abreha" at bounding box center [754, 434] width 120 height 14
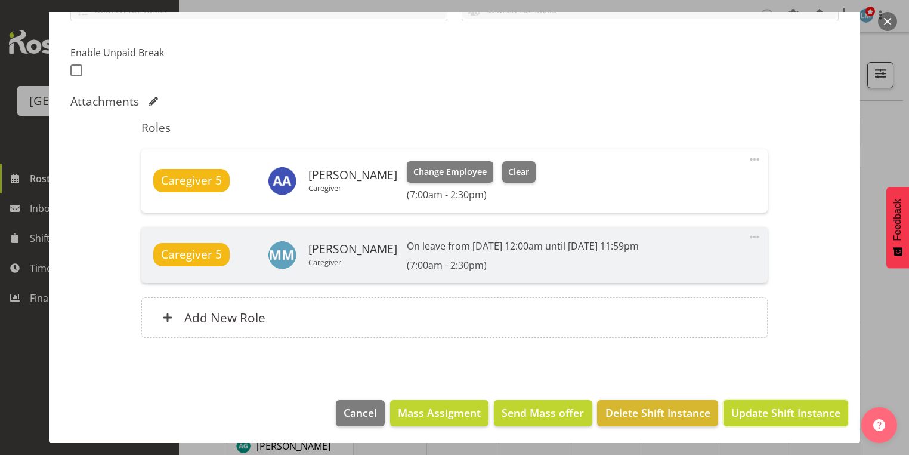
click at [740, 412] on span "Update Shift Instance" at bounding box center [785, 412] width 109 height 16
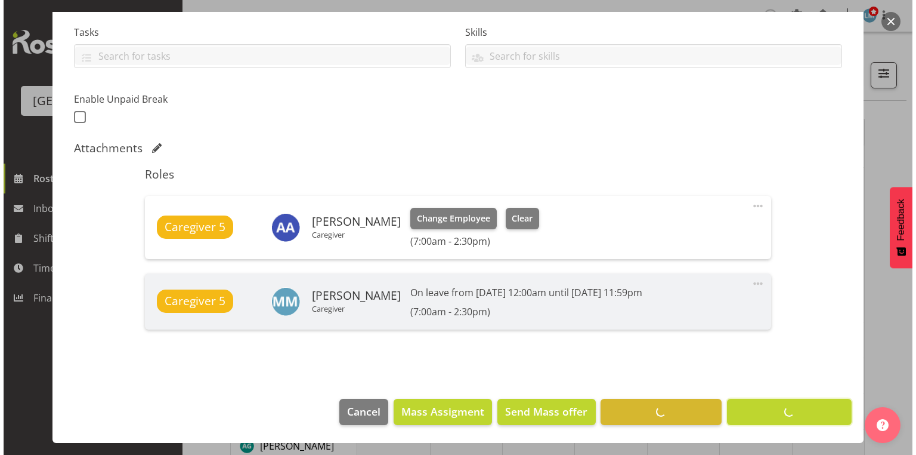
scroll to position [250, 0]
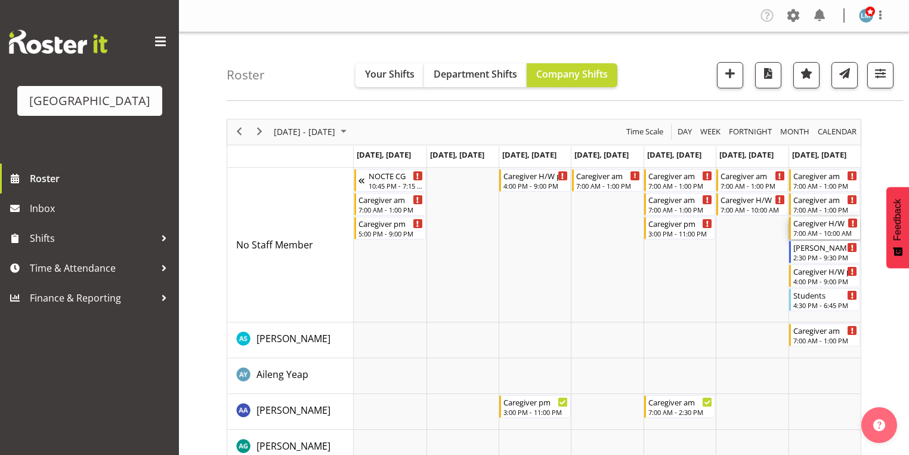
click at [822, 227] on div "Caregiver H/W" at bounding box center [825, 223] width 64 height 12
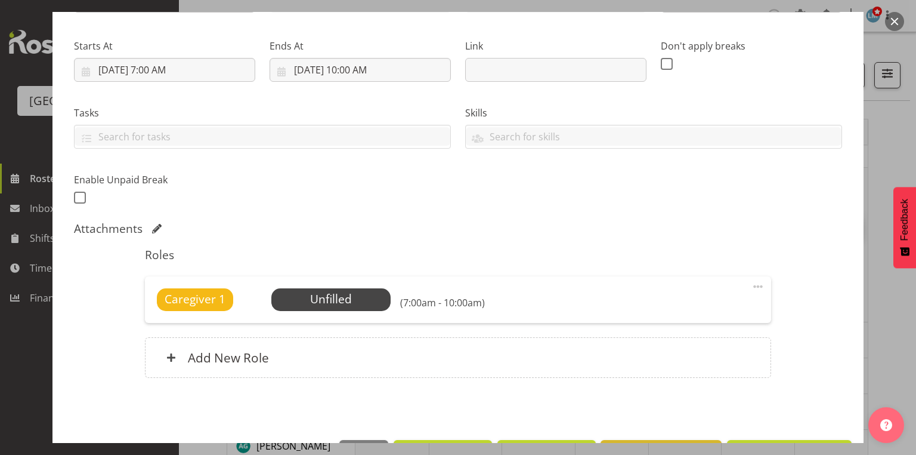
scroll to position [210, 0]
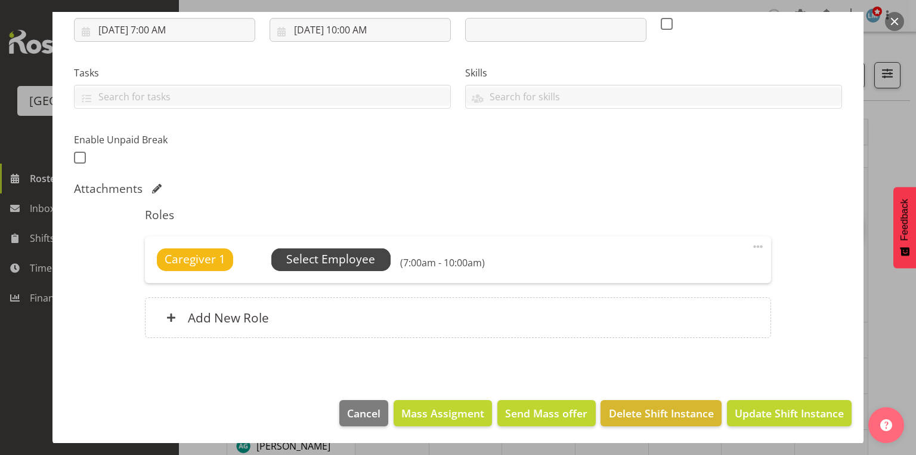
click at [304, 249] on span "Select Employee" at bounding box center [330, 259] width 119 height 23
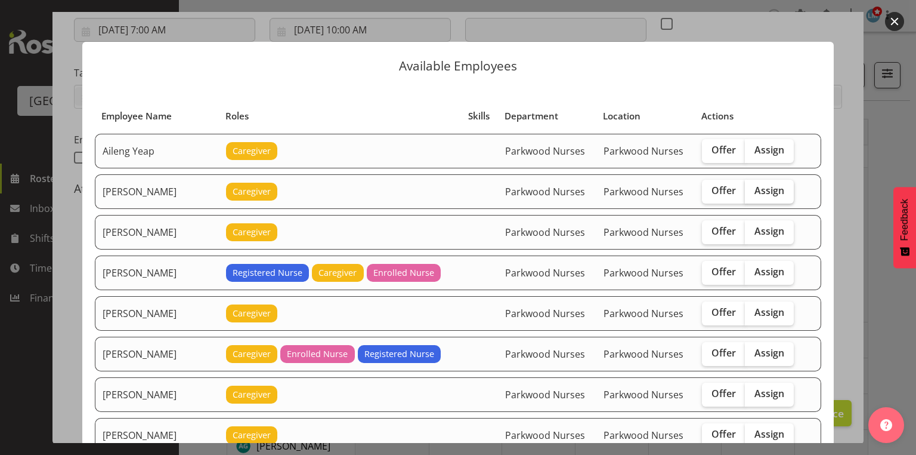
click at [761, 185] on span "Assign" at bounding box center [770, 190] width 30 height 12
click at [753, 187] on input "Assign" at bounding box center [749, 191] width 8 height 8
checkbox input "true"
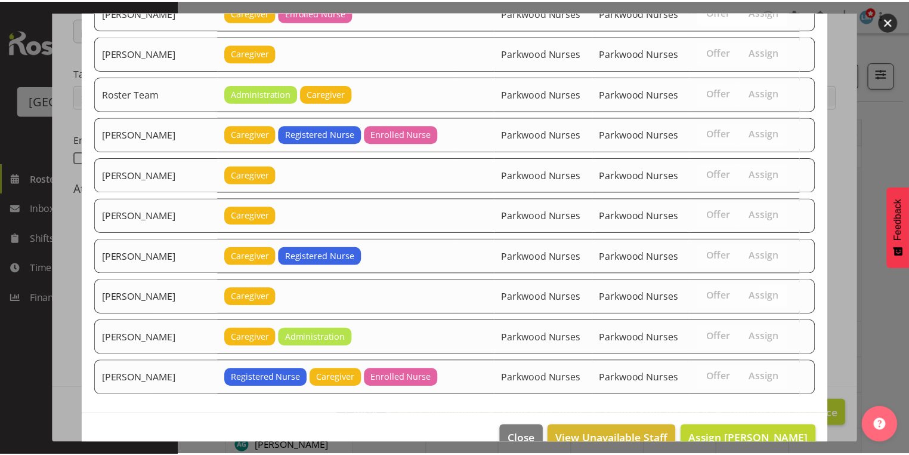
scroll to position [1723, 0]
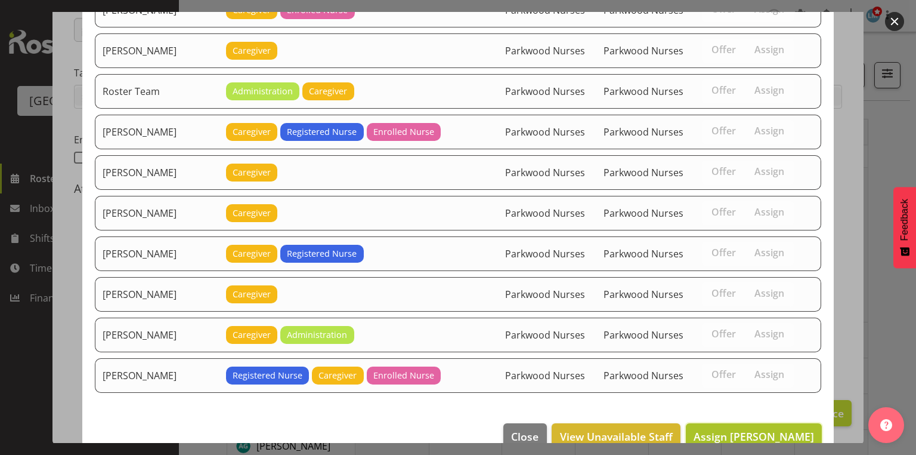
click at [754, 429] on span "Assign Alem Abreha" at bounding box center [754, 436] width 120 height 14
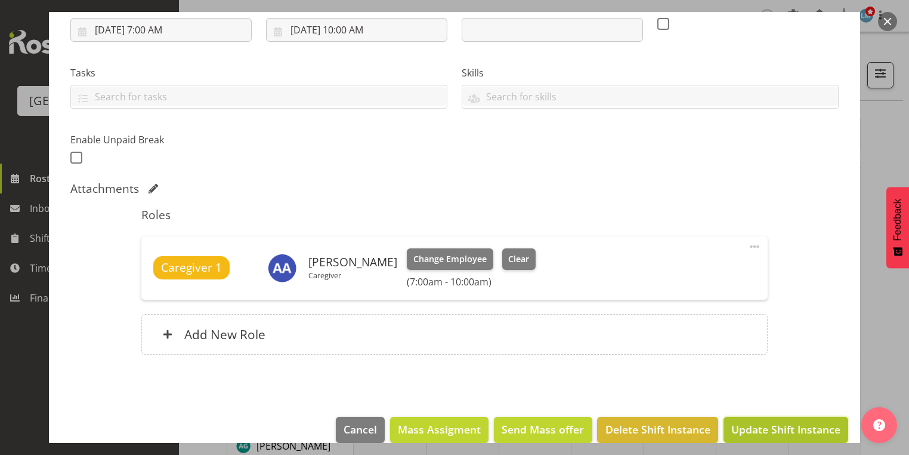
click at [763, 428] on span "Update Shift Instance" at bounding box center [785, 429] width 109 height 16
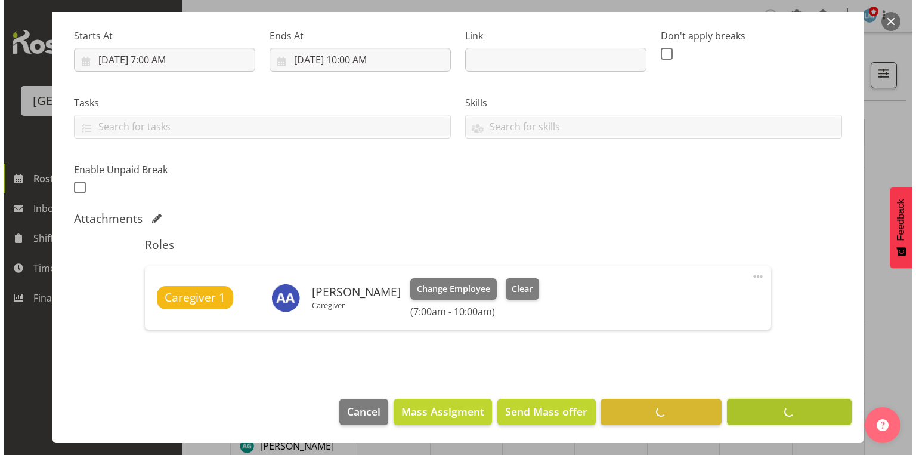
scroll to position [179, 0]
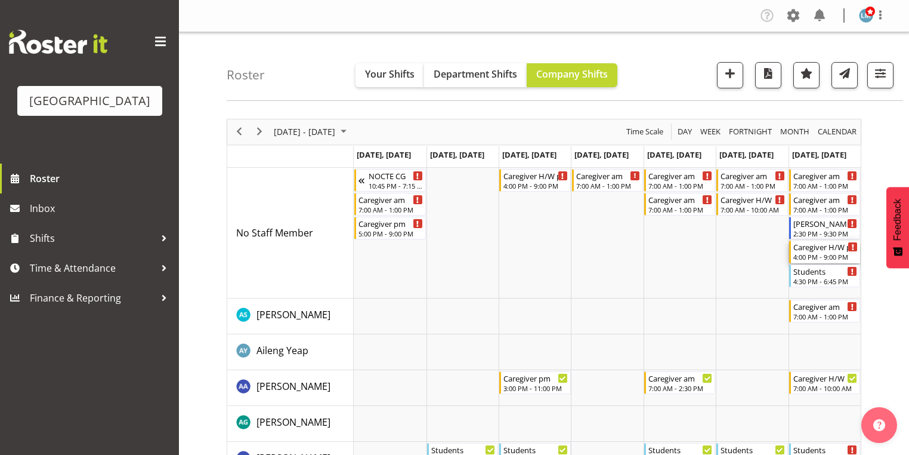
click at [810, 255] on div "4:00 PM - 9:00 PM" at bounding box center [825, 257] width 64 height 10
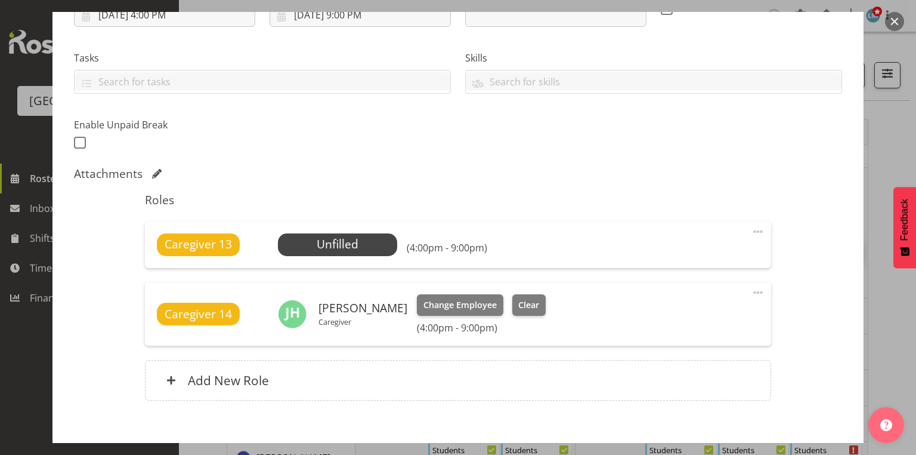
scroll to position [239, 0]
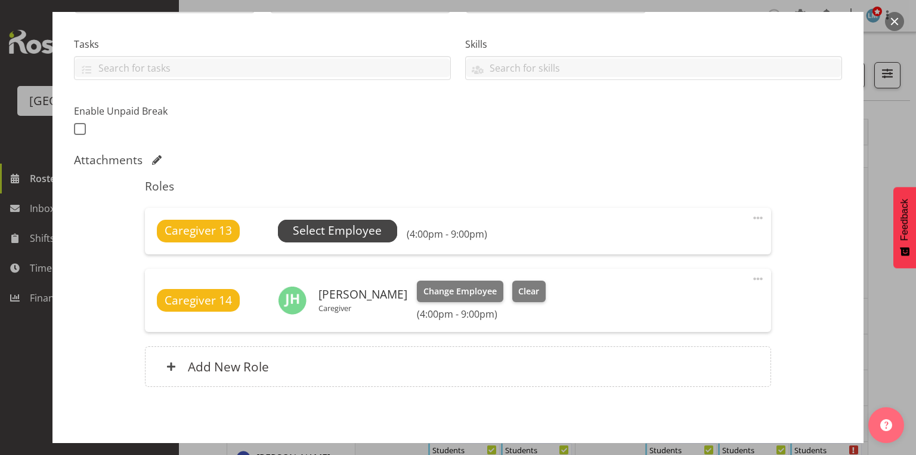
click at [293, 227] on span "Select Employee" at bounding box center [337, 230] width 89 height 17
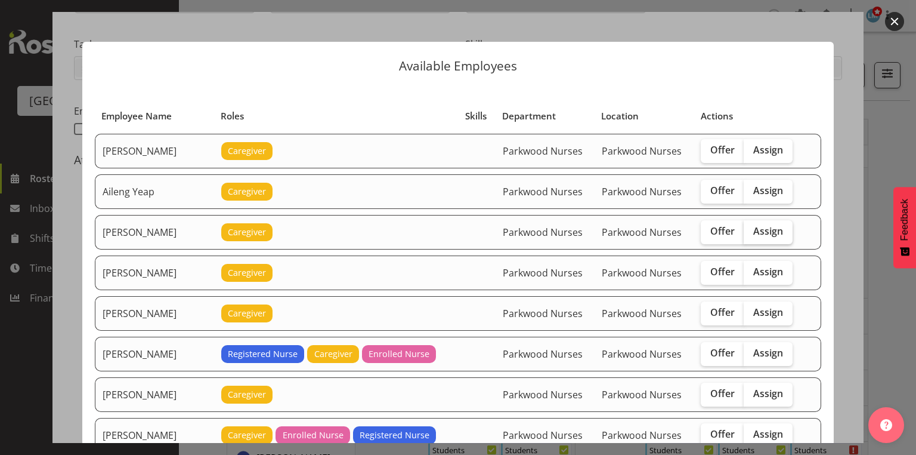
click at [755, 231] on span "Assign" at bounding box center [768, 231] width 30 height 12
click at [752, 231] on input "Assign" at bounding box center [748, 231] width 8 height 8
checkbox input "true"
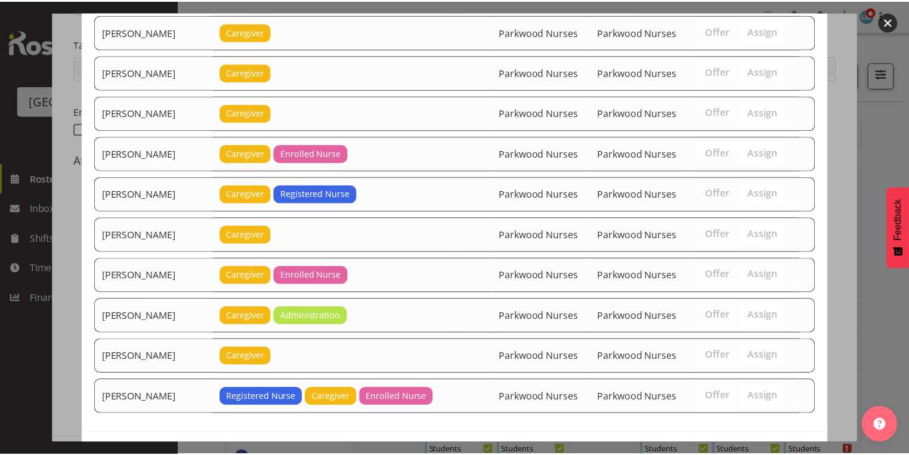
scroll to position [2164, 0]
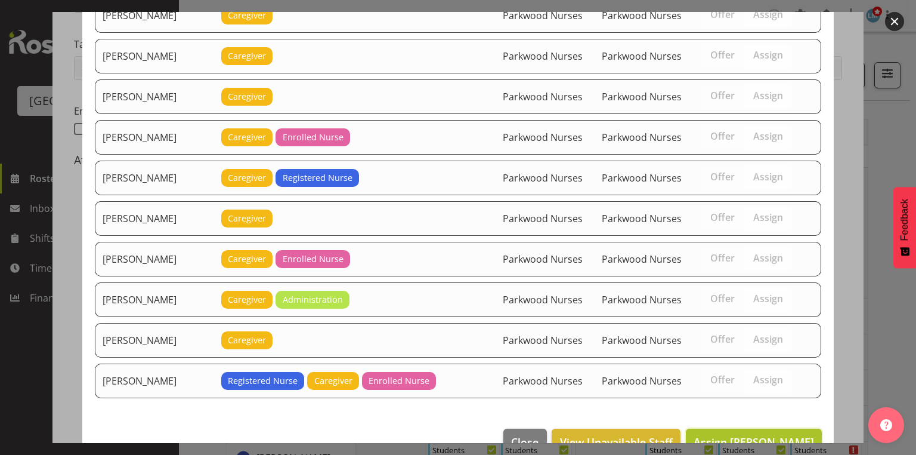
click at [752, 434] on span "Assign Alem Abreha" at bounding box center [754, 441] width 120 height 14
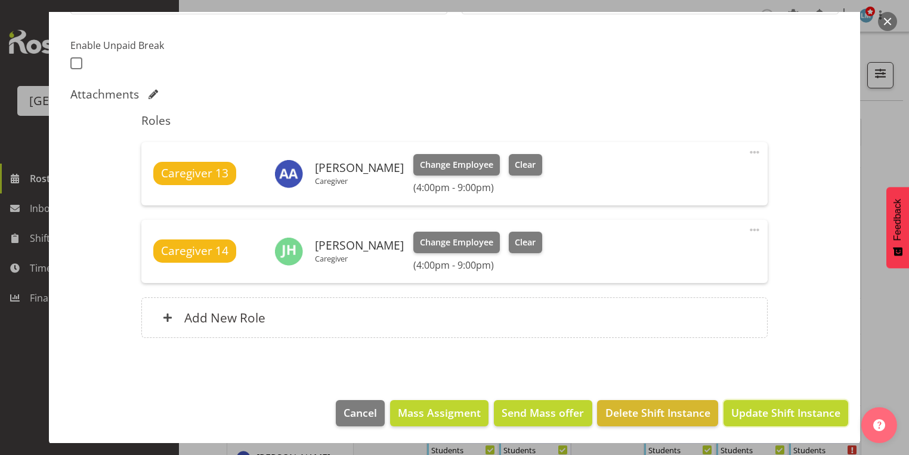
click at [752, 408] on span "Update Shift Instance" at bounding box center [785, 412] width 109 height 16
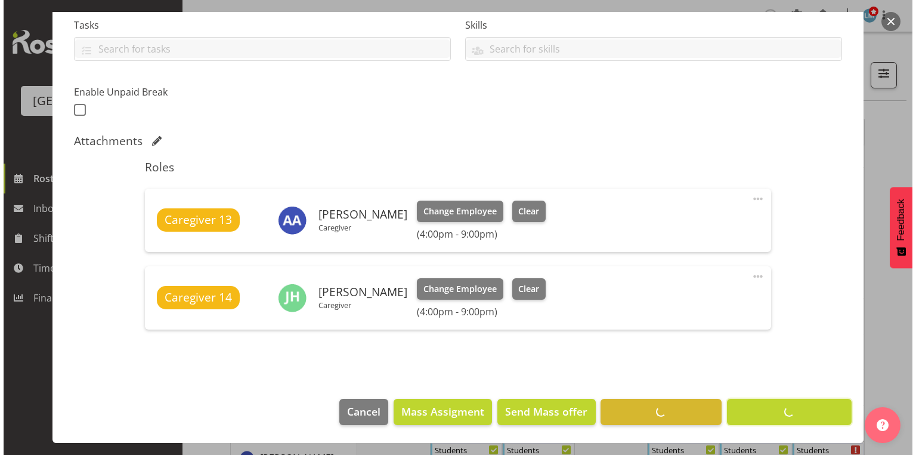
scroll to position [257, 0]
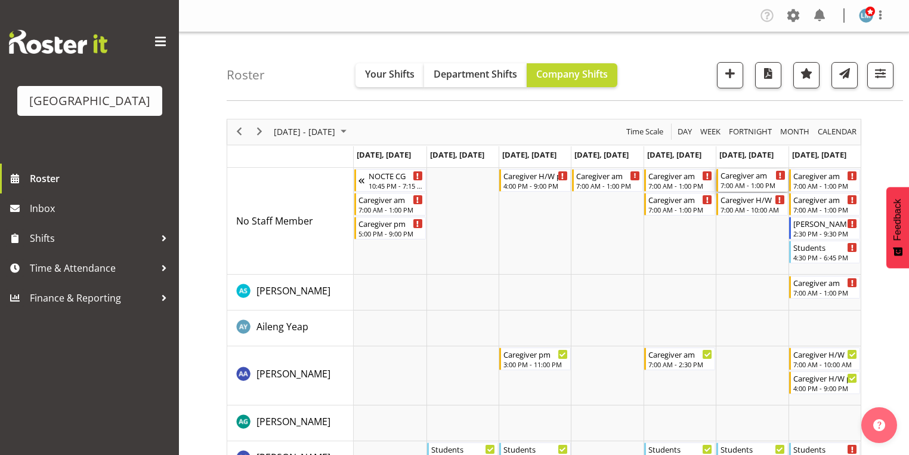
click at [737, 181] on div "7:00 AM - 1:00 PM" at bounding box center [753, 185] width 64 height 10
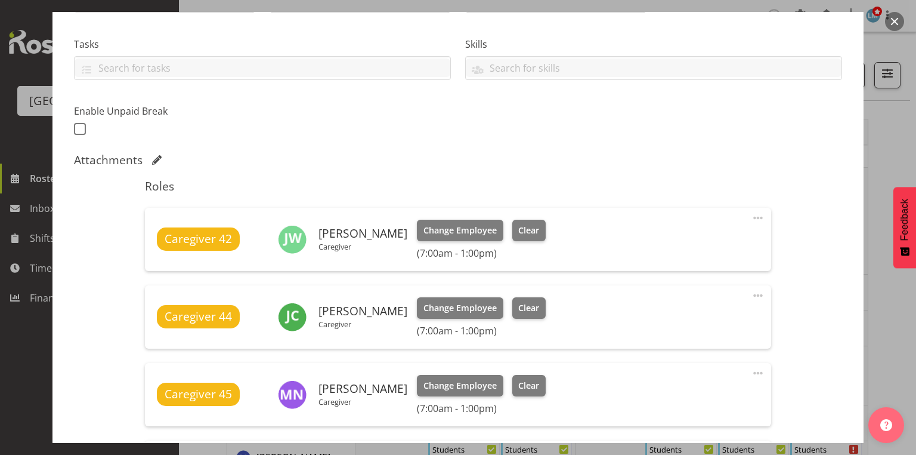
scroll to position [477, 0]
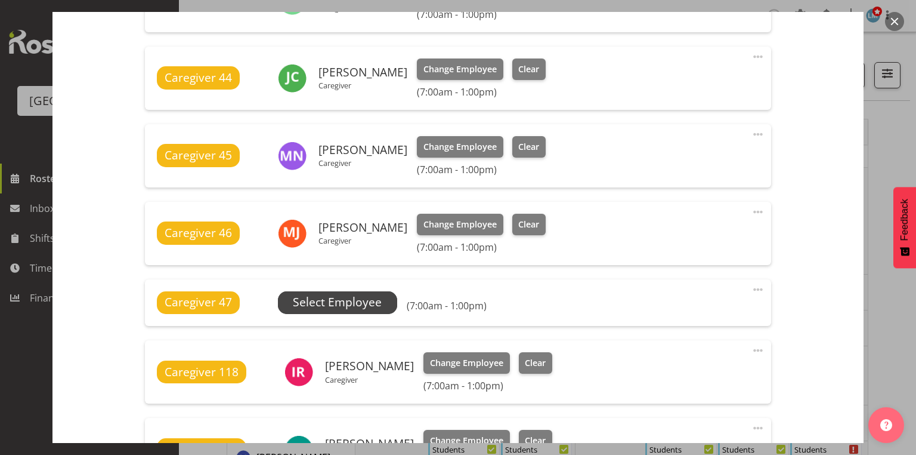
click at [338, 301] on span "Select Employee" at bounding box center [337, 301] width 89 height 17
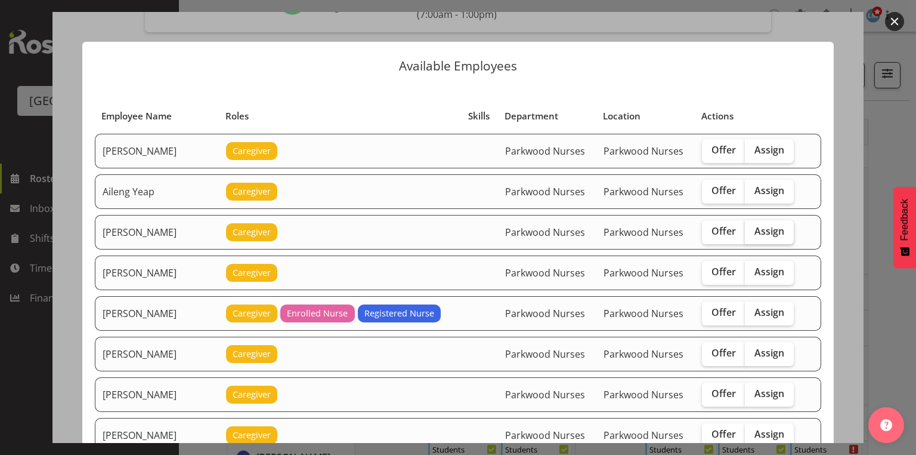
click at [766, 226] on span "Assign" at bounding box center [770, 231] width 30 height 12
click at [753, 227] on input "Assign" at bounding box center [749, 231] width 8 height 8
checkbox input "true"
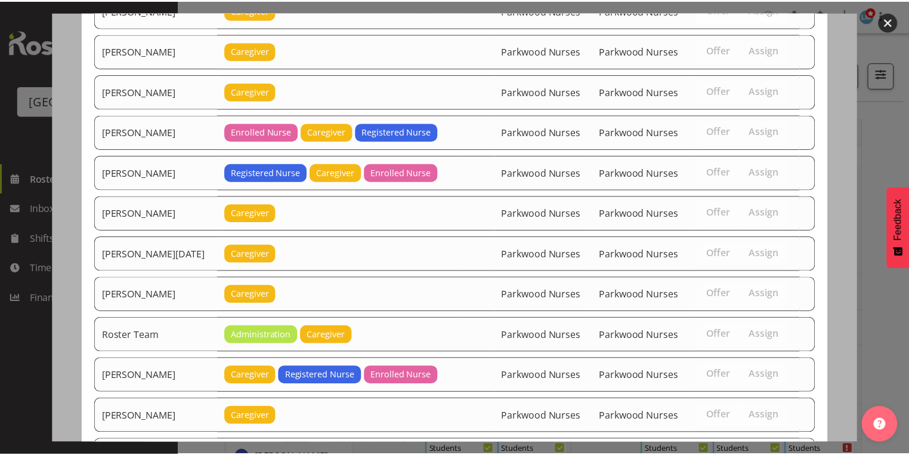
scroll to position [1682, 0]
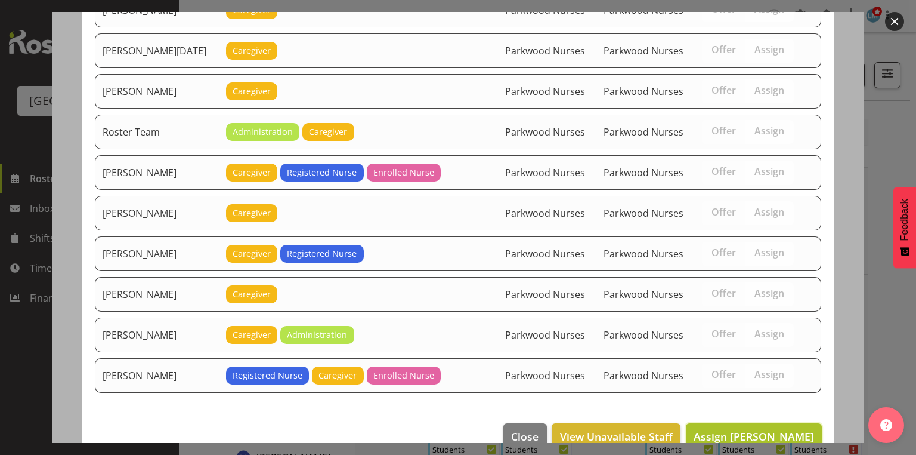
click at [735, 429] on span "Assign Alem Abreha" at bounding box center [754, 436] width 120 height 14
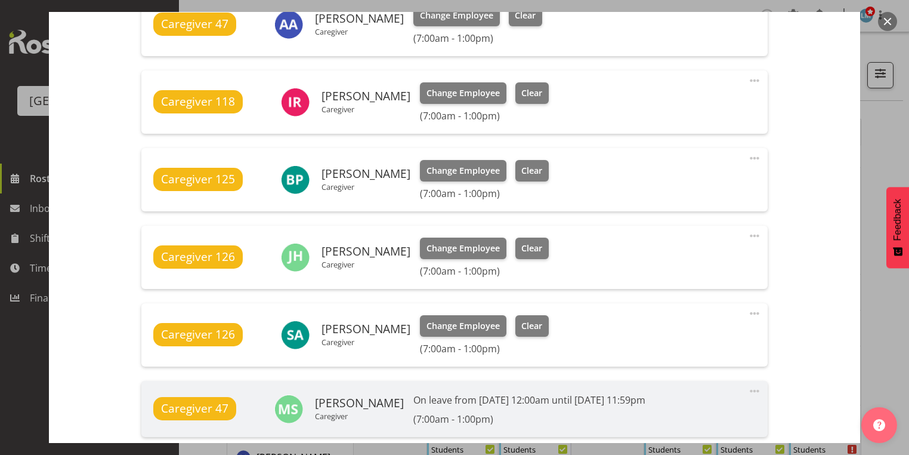
scroll to position [917, 0]
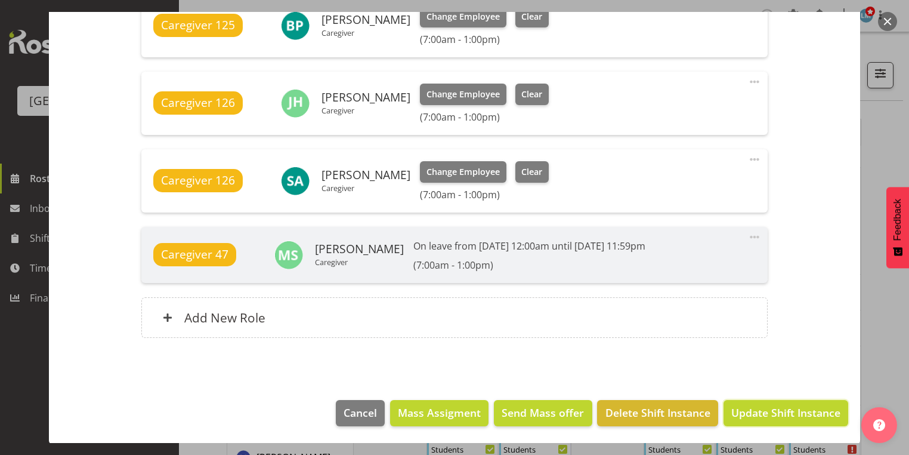
click at [777, 406] on span "Update Shift Instance" at bounding box center [785, 412] width 109 height 16
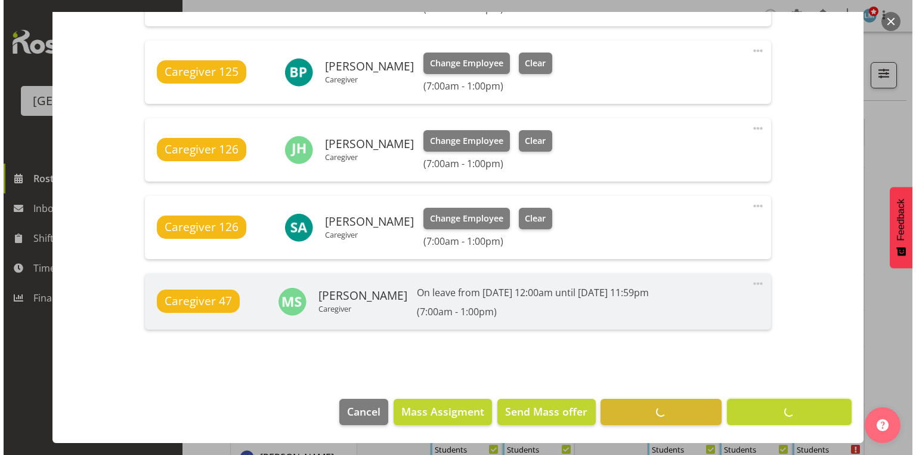
scroll to position [870, 0]
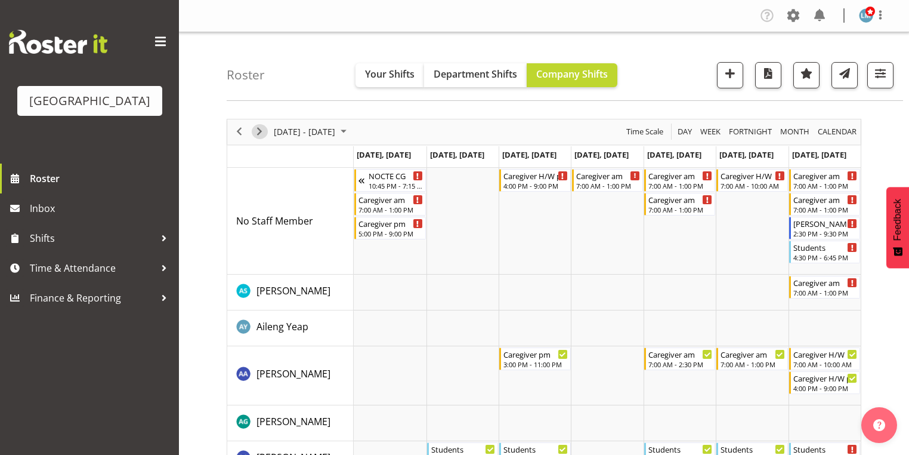
click at [260, 130] on span "Next" at bounding box center [259, 131] width 14 height 15
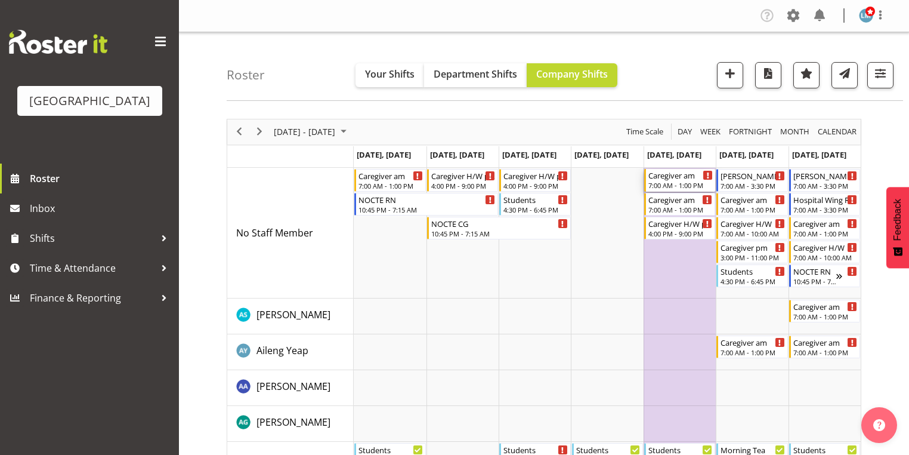
click at [668, 183] on div "7:00 AM - 1:00 PM" at bounding box center [680, 185] width 64 height 10
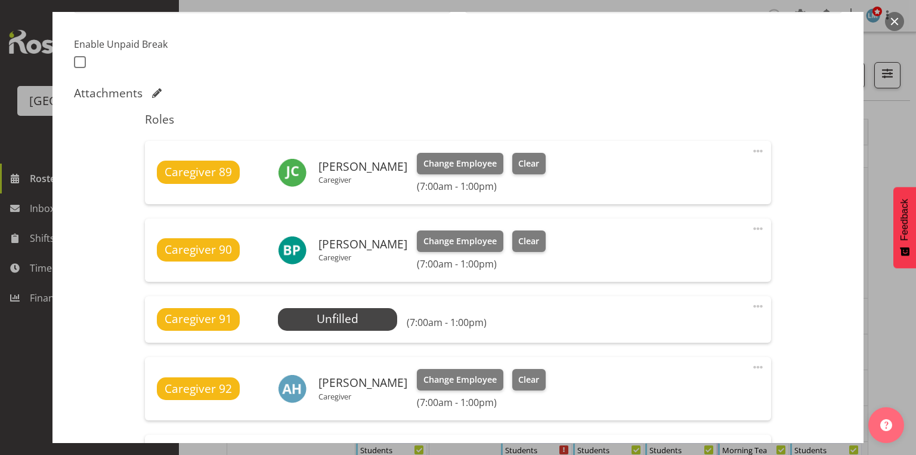
scroll to position [382, 0]
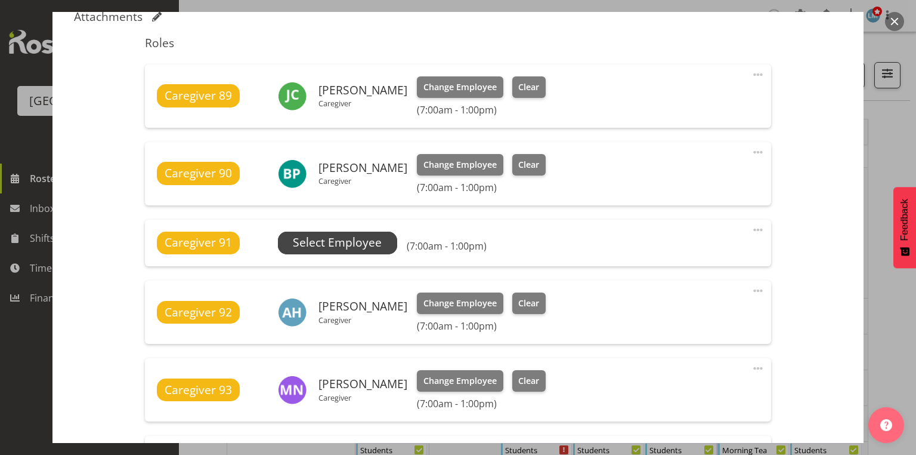
click at [336, 242] on span "Select Employee" at bounding box center [337, 242] width 89 height 17
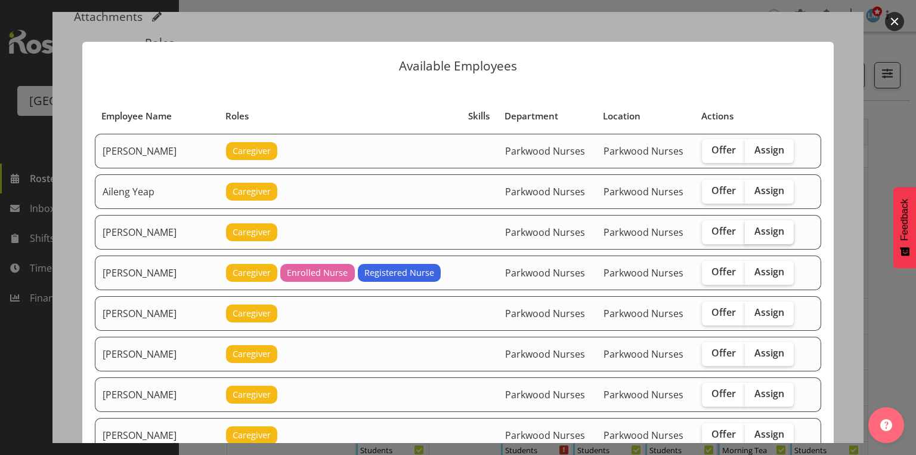
click at [773, 228] on span "Assign" at bounding box center [770, 231] width 30 height 12
click at [753, 228] on input "Assign" at bounding box center [749, 231] width 8 height 8
checkbox input "true"
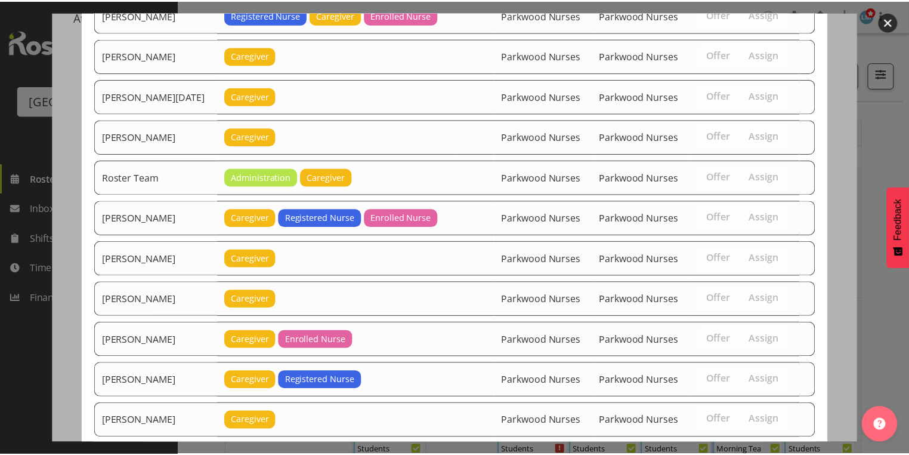
scroll to position [1602, 0]
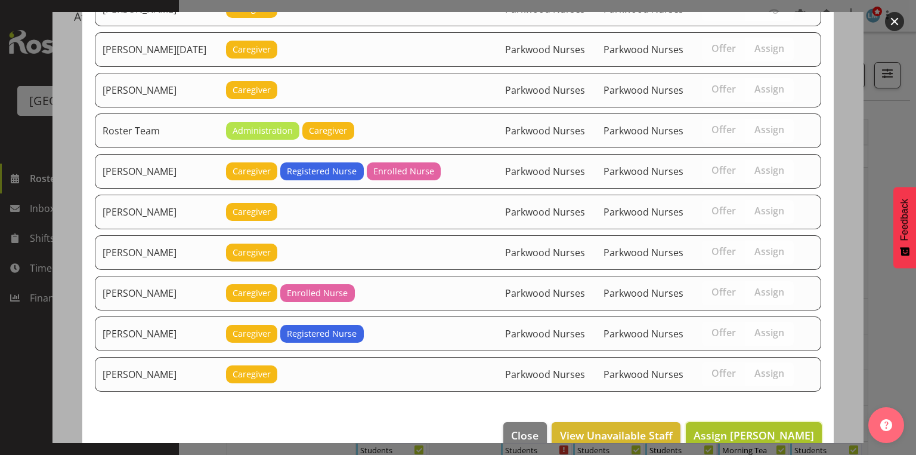
click at [752, 428] on span "Assign Alem Abreha" at bounding box center [754, 435] width 120 height 14
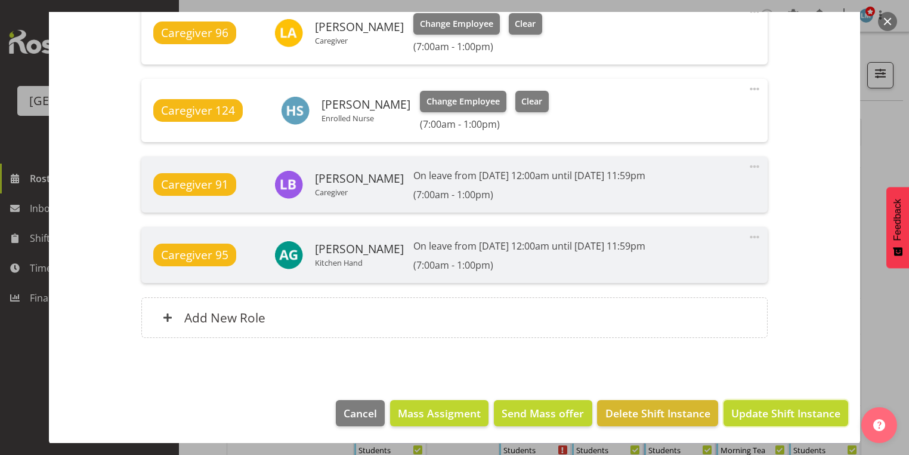
click at [752, 413] on span "Update Shift Instance" at bounding box center [785, 413] width 109 height 16
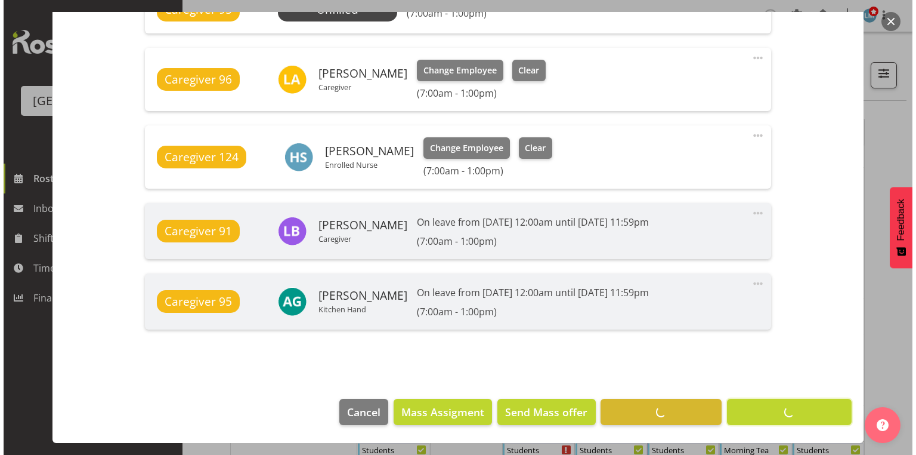
scroll to position [924, 0]
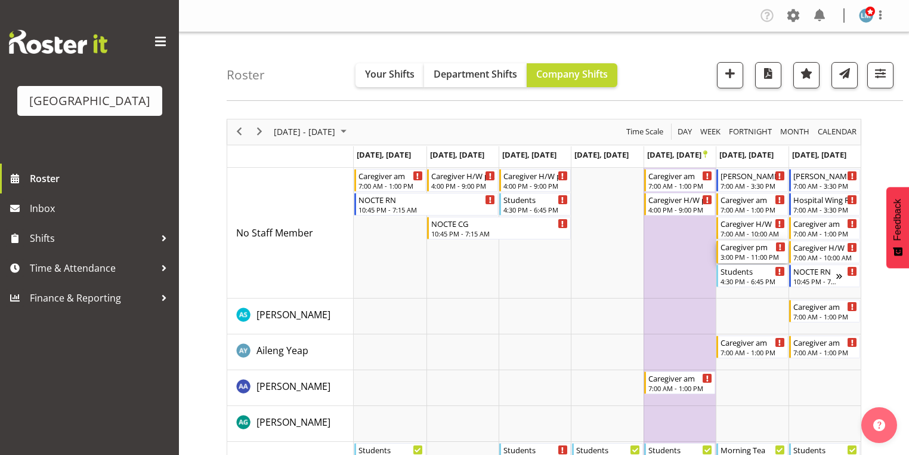
click at [747, 249] on div "Caregiver pm" at bounding box center [753, 246] width 64 height 12
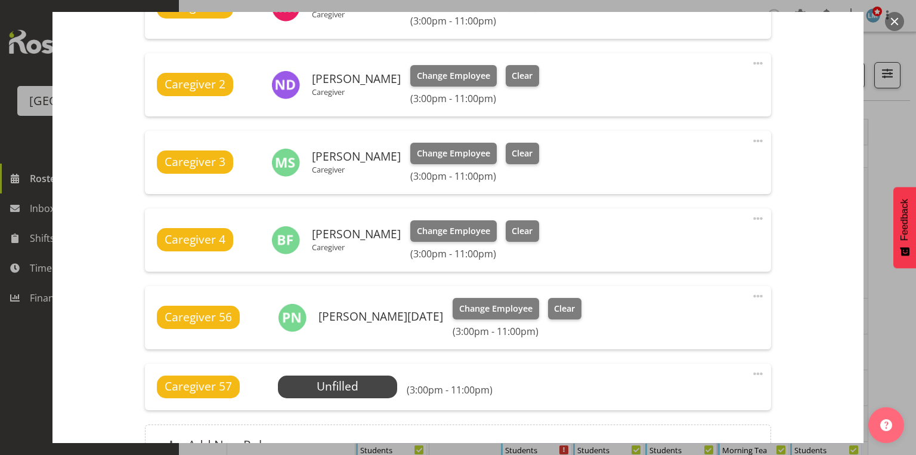
scroll to position [525, 0]
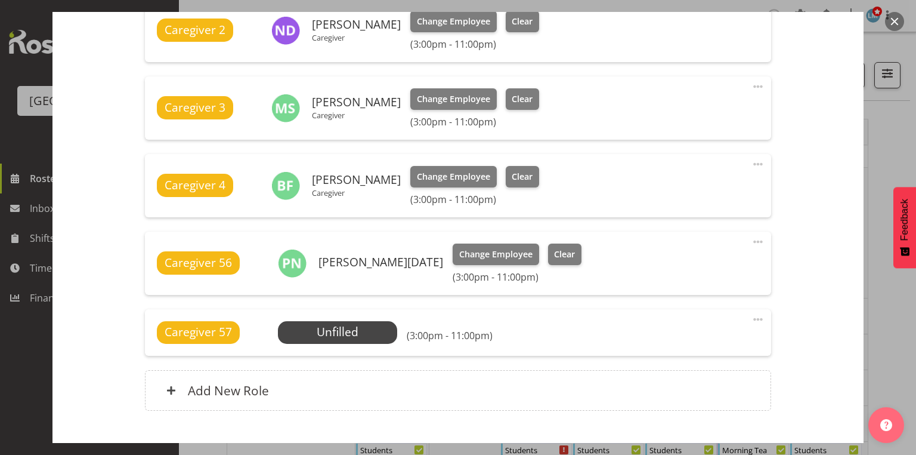
click at [900, 18] on button "button" at bounding box center [894, 21] width 19 height 19
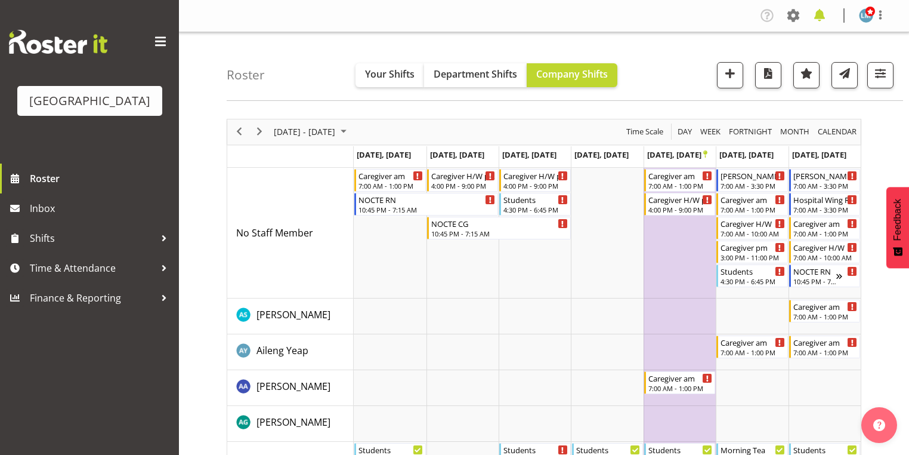
click at [817, 17] on span at bounding box center [819, 15] width 19 height 19
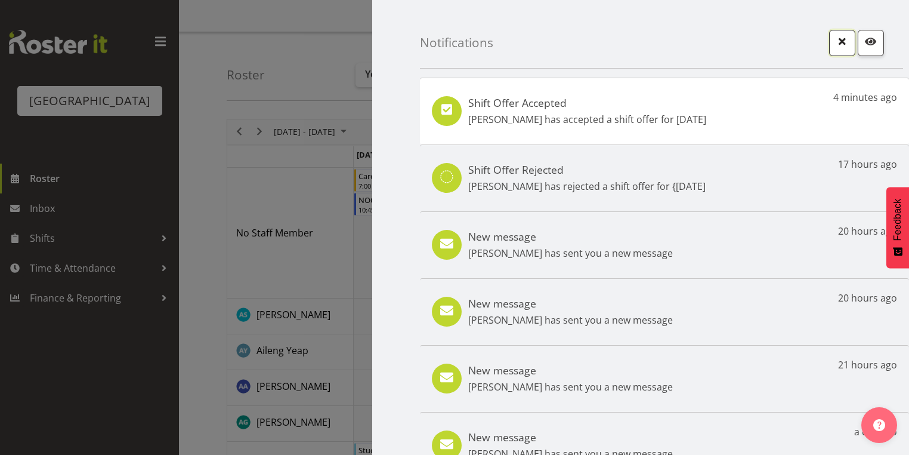
click at [835, 43] on span "button" at bounding box center [843, 41] width 16 height 16
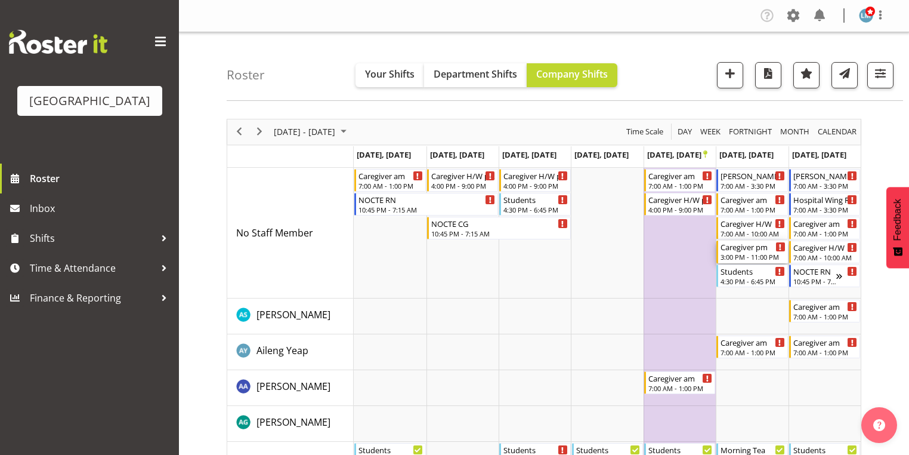
click at [737, 252] on div "Caregiver pm 3:00 PM - 11:00 PM" at bounding box center [753, 251] width 64 height 23
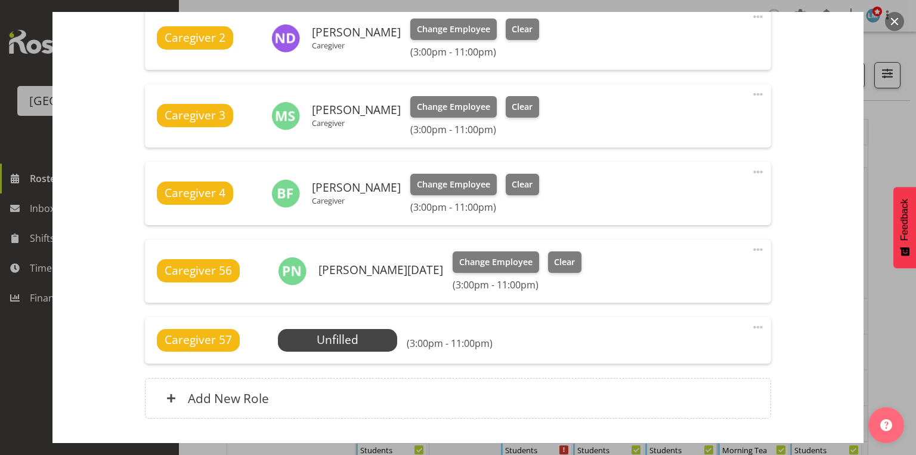
scroll to position [598, 0]
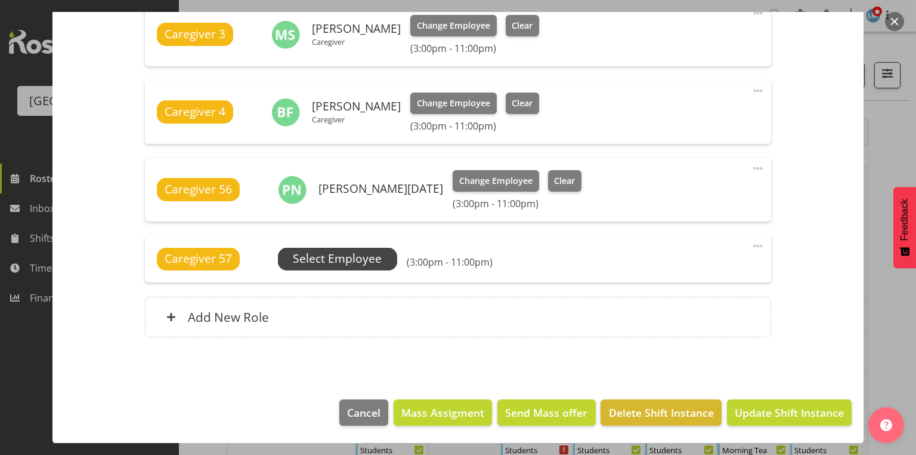
click at [332, 260] on span "Select Employee" at bounding box center [337, 258] width 89 height 17
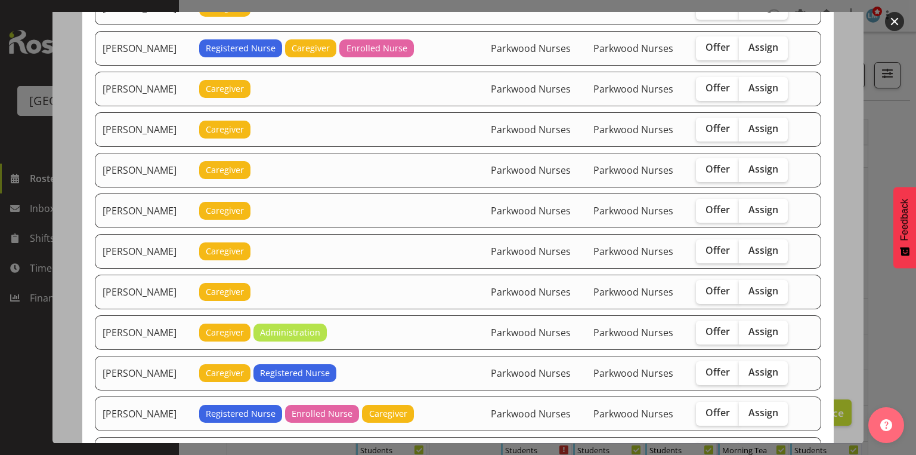
scroll to position [1193, 0]
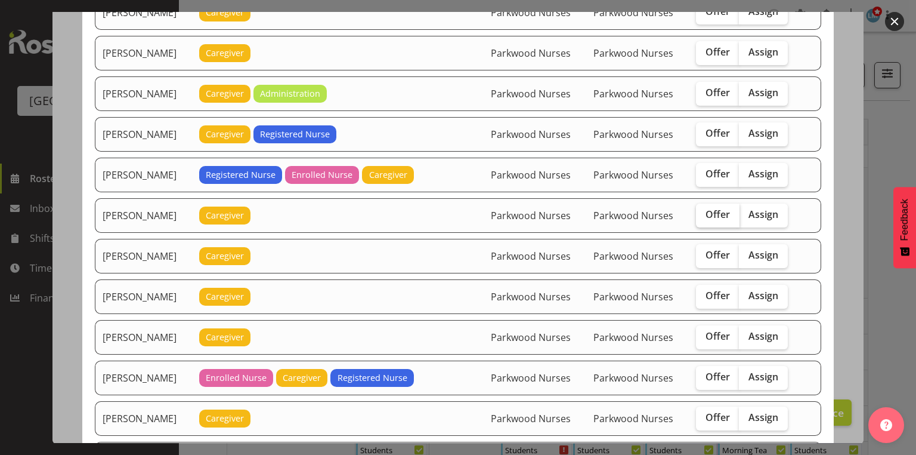
click at [719, 208] on span "Offer" at bounding box center [718, 214] width 24 height 12
click at [704, 211] on input "Offer" at bounding box center [700, 215] width 8 height 8
checkbox input "true"
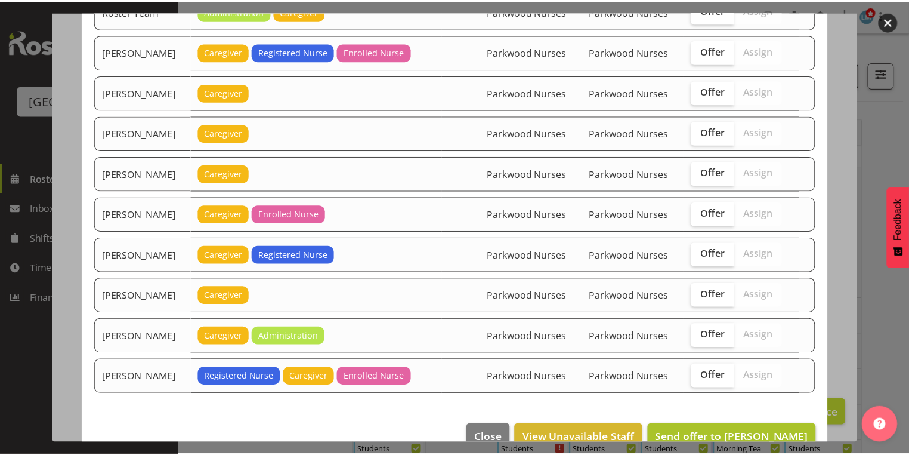
scroll to position [1723, 0]
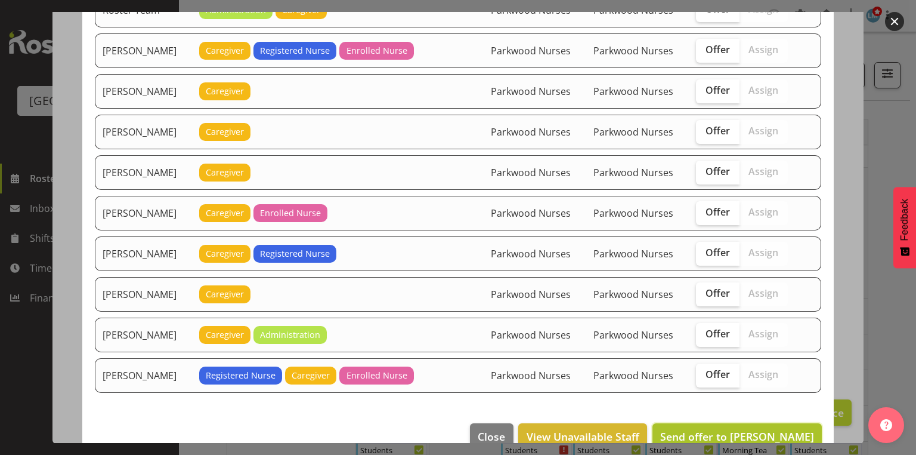
click at [756, 429] on span "Send offer to Mandy Robertson" at bounding box center [737, 436] width 154 height 14
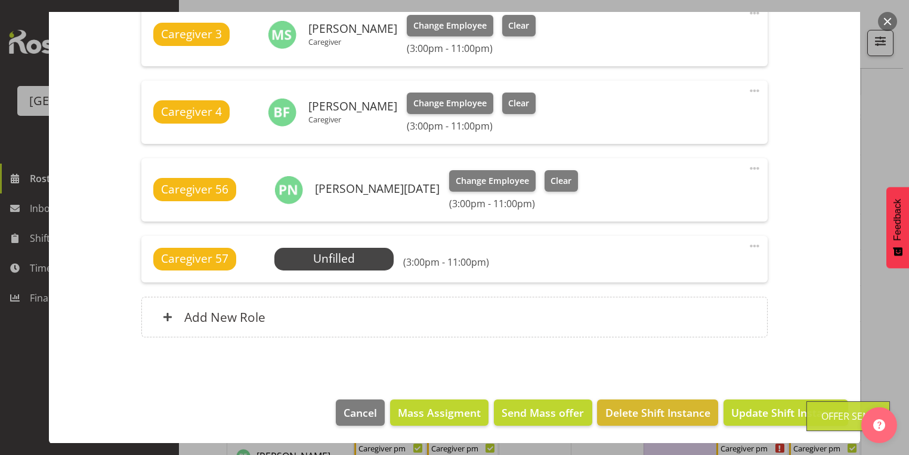
scroll to position [429, 0]
click at [756, 406] on span "Update Shift Instance" at bounding box center [785, 412] width 109 height 16
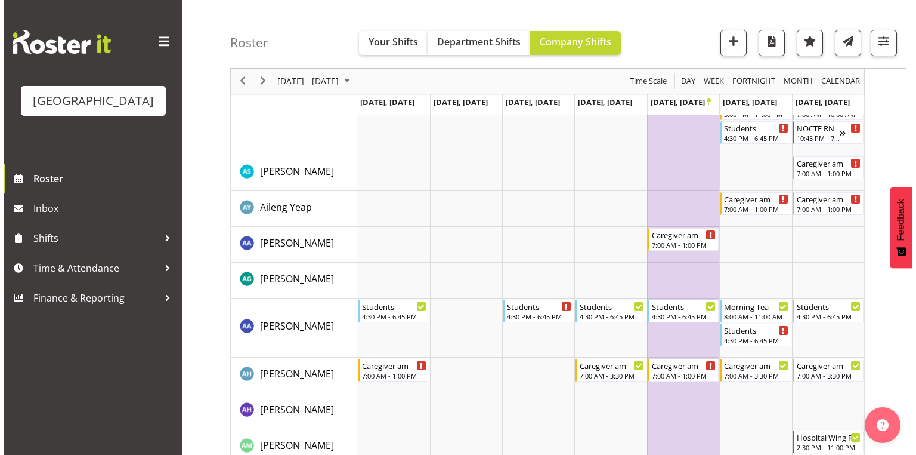
scroll to position [0, 0]
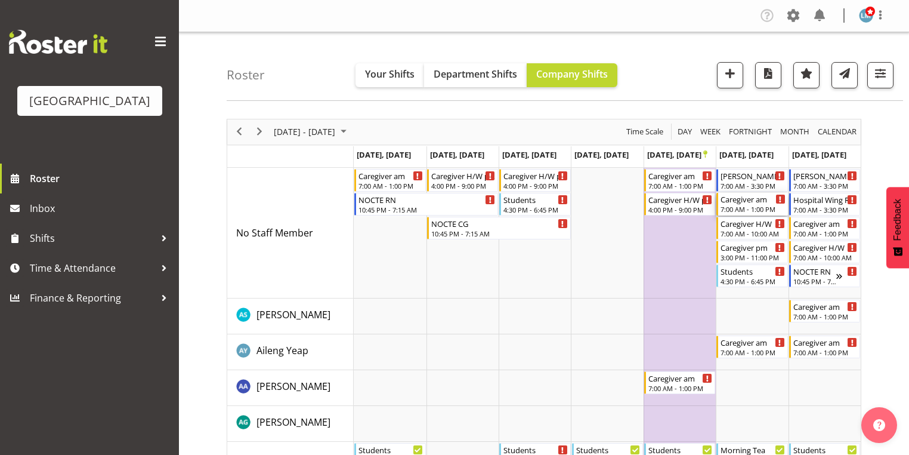
click at [754, 205] on div "7:00 AM - 1:00 PM" at bounding box center [753, 209] width 64 height 10
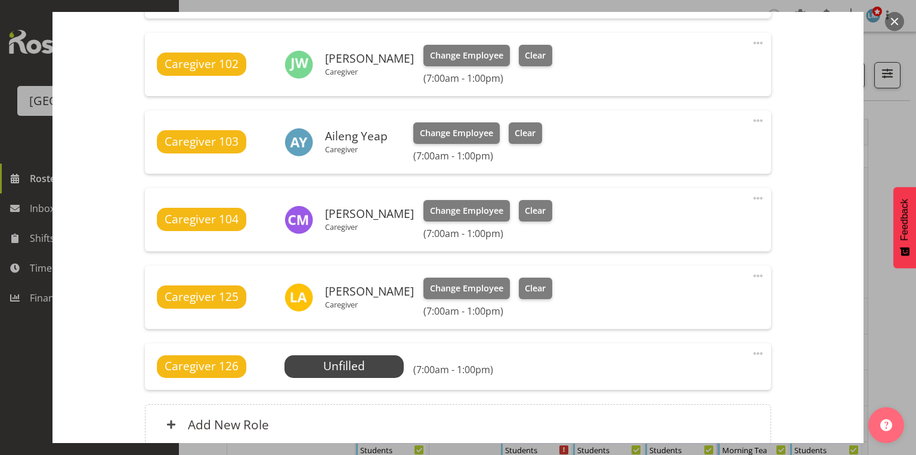
scroll to position [830, 0]
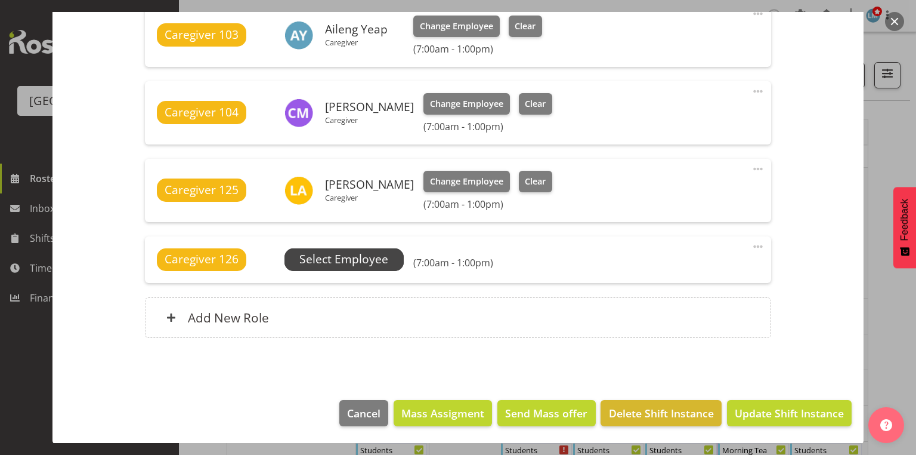
click at [343, 256] on span "Select Employee" at bounding box center [343, 259] width 89 height 17
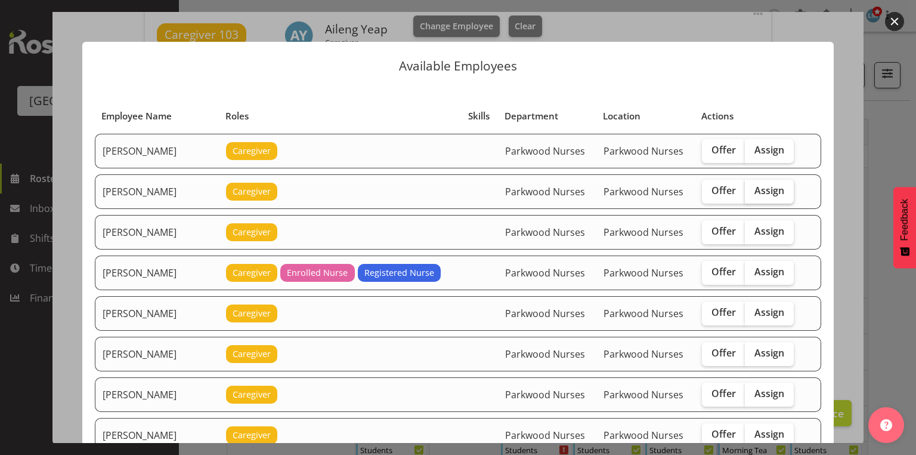
click at [761, 191] on span "Assign" at bounding box center [770, 190] width 30 height 12
click at [753, 191] on input "Assign" at bounding box center [749, 191] width 8 height 8
checkbox input "true"
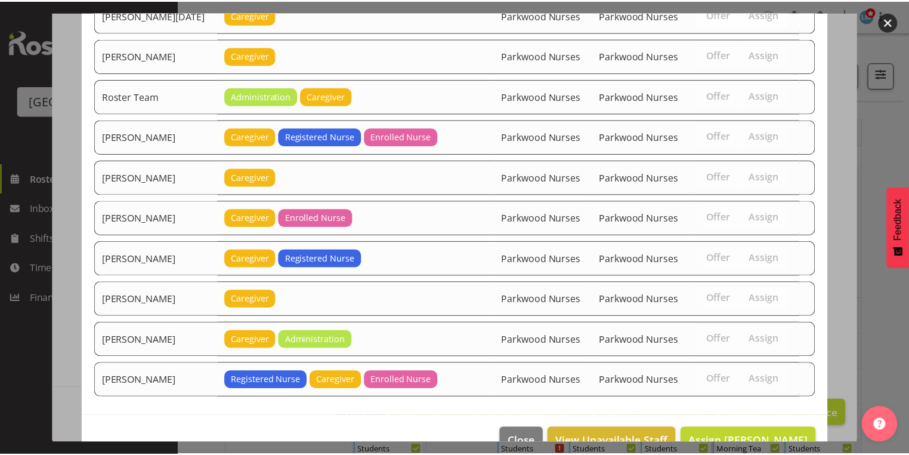
scroll to position [1723, 0]
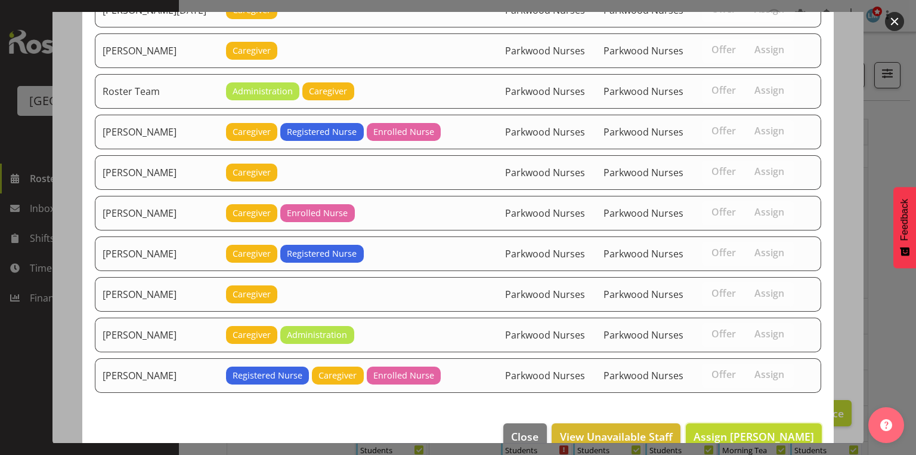
click at [754, 429] on span "Assign Alem Abreha" at bounding box center [754, 436] width 120 height 14
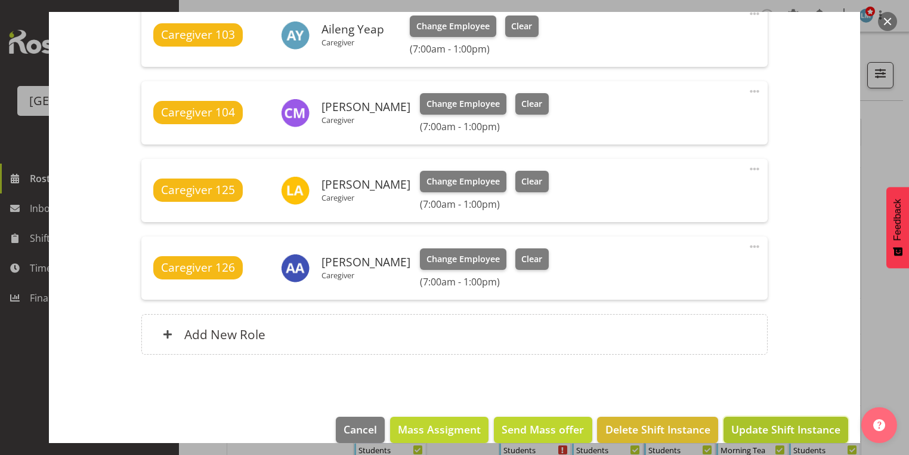
click at [770, 429] on span "Update Shift Instance" at bounding box center [785, 429] width 109 height 16
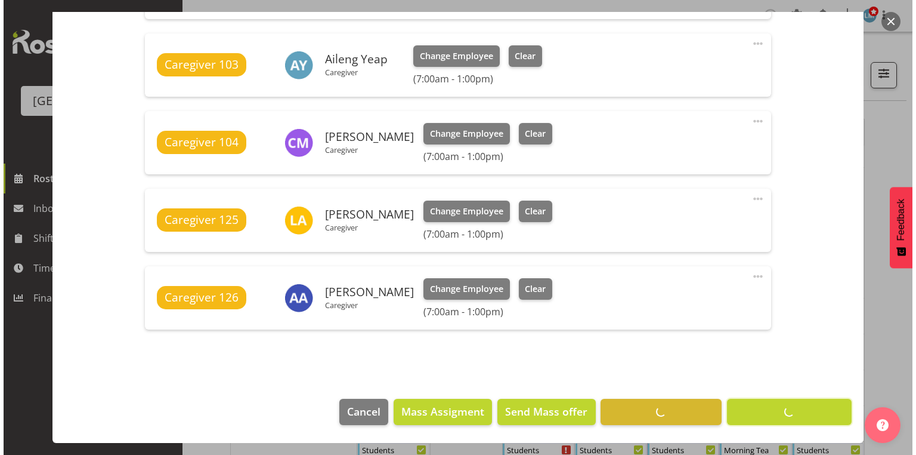
scroll to position [799, 0]
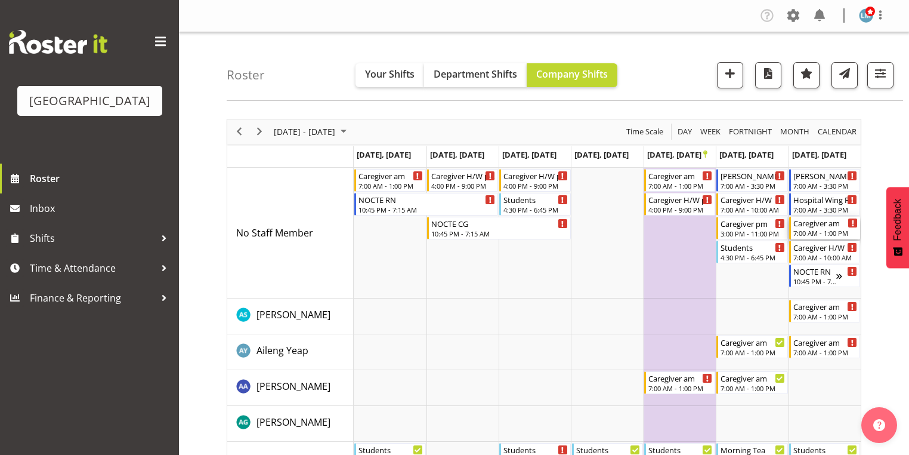
click at [797, 227] on div "Caregiver am" at bounding box center [825, 223] width 64 height 12
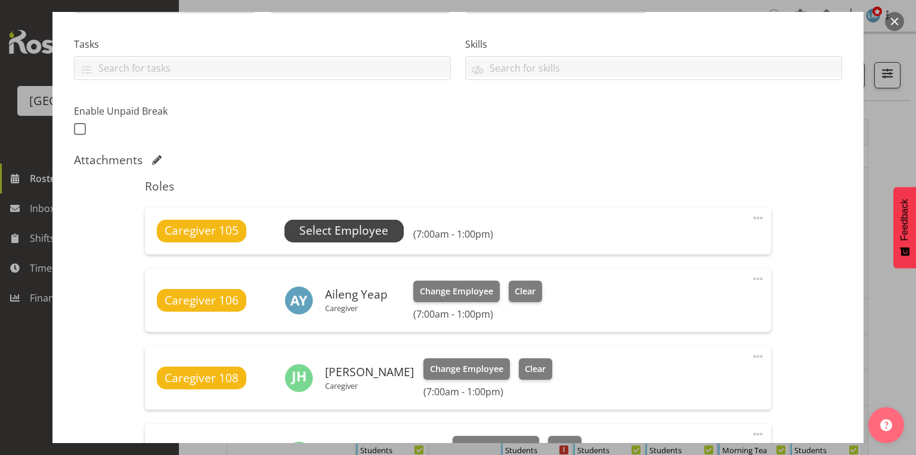
scroll to position [334, 0]
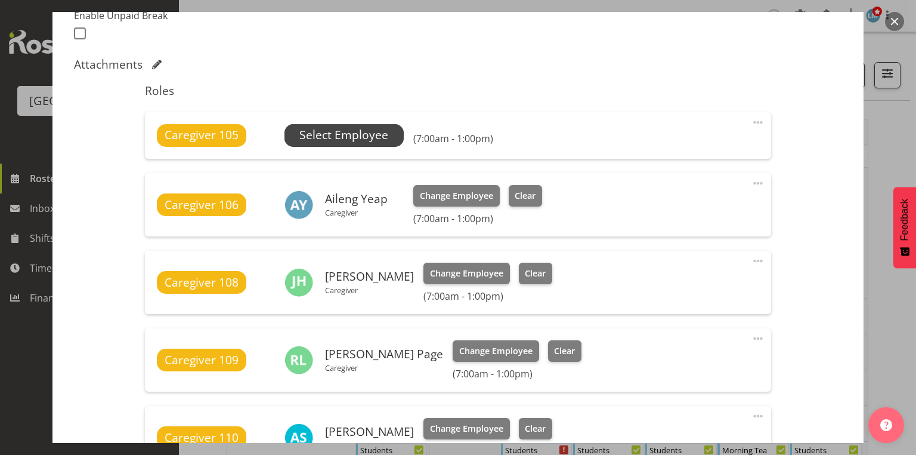
click at [329, 137] on span "Select Employee" at bounding box center [343, 134] width 89 height 17
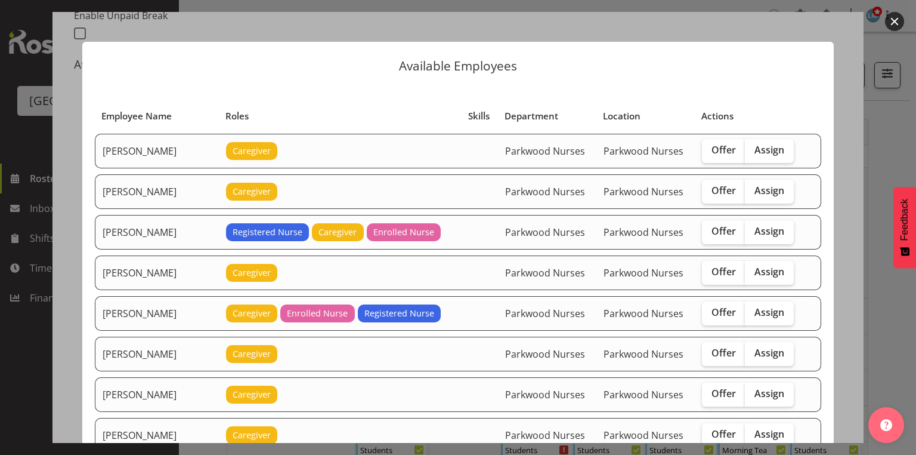
click at [759, 144] on span "Assign" at bounding box center [770, 150] width 30 height 12
click at [753, 146] on input "Assign" at bounding box center [749, 150] width 8 height 8
checkbox input "true"
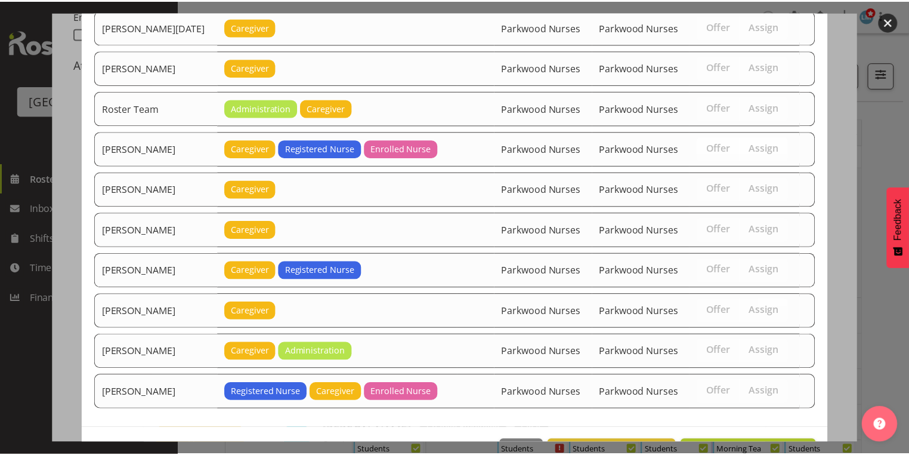
scroll to position [1763, 0]
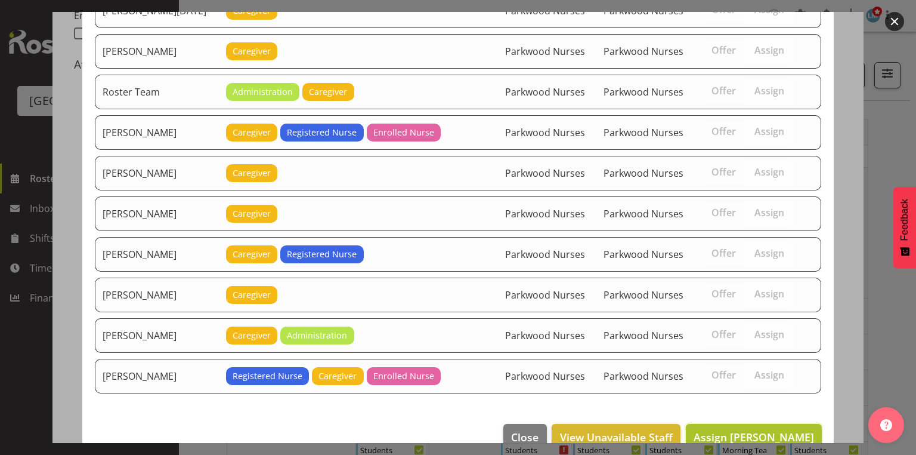
click at [759, 429] on span "Assign Alem Abreha" at bounding box center [754, 436] width 120 height 14
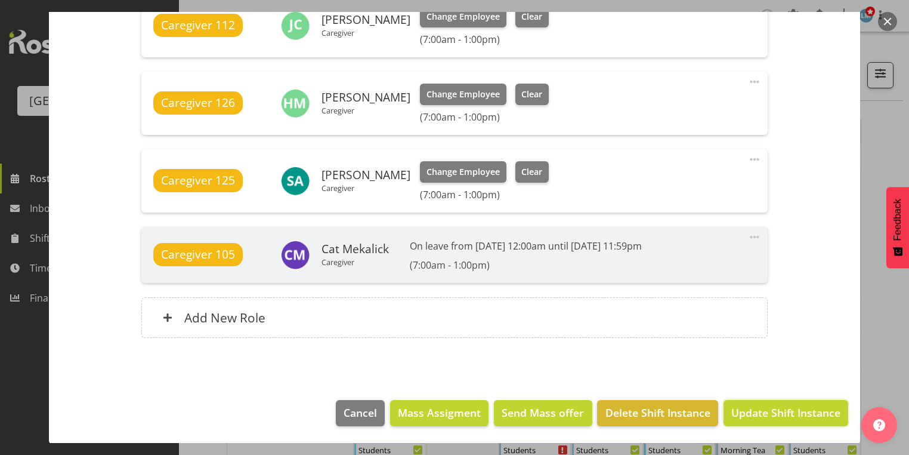
click at [759, 413] on span "Update Shift Instance" at bounding box center [785, 412] width 109 height 16
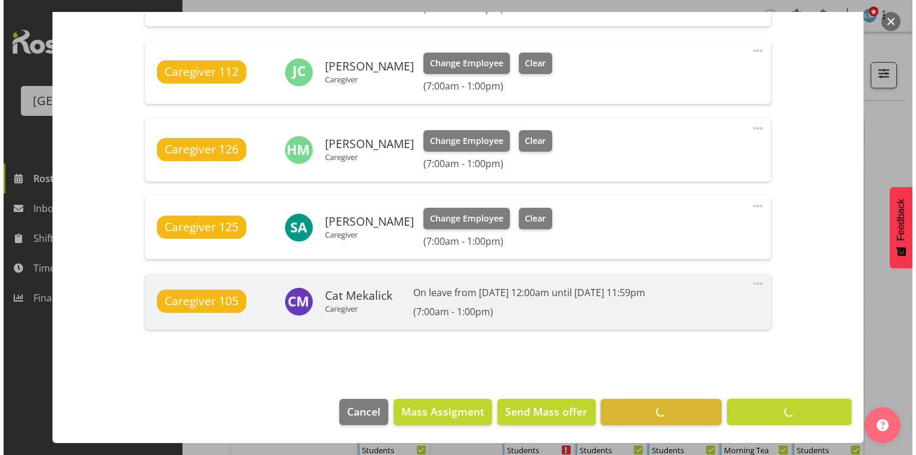
scroll to position [870, 0]
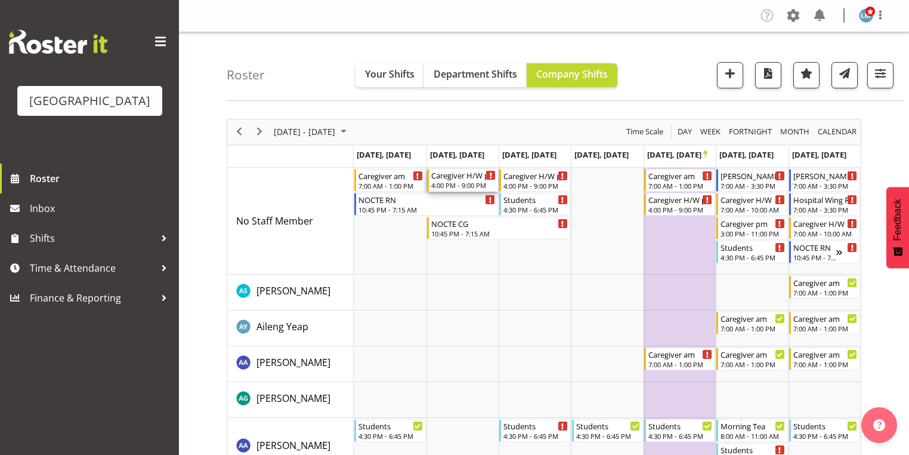
click at [453, 174] on div "Caregiver H/W pm" at bounding box center [463, 175] width 64 height 12
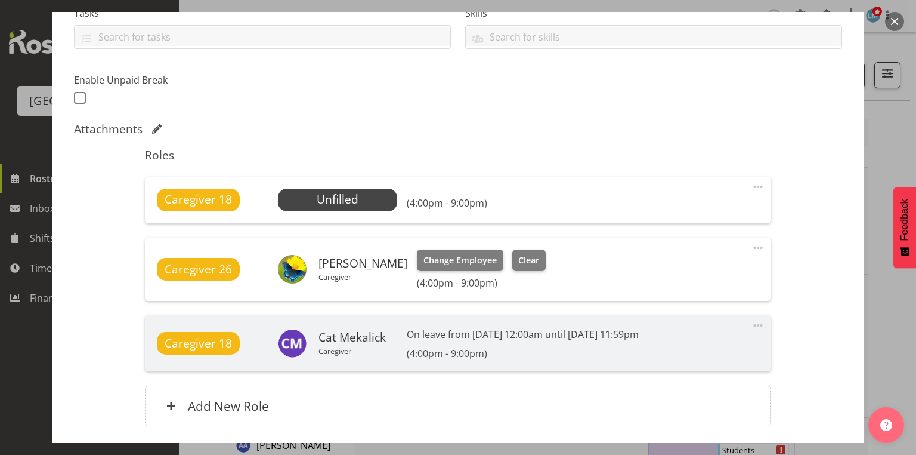
scroll to position [358, 0]
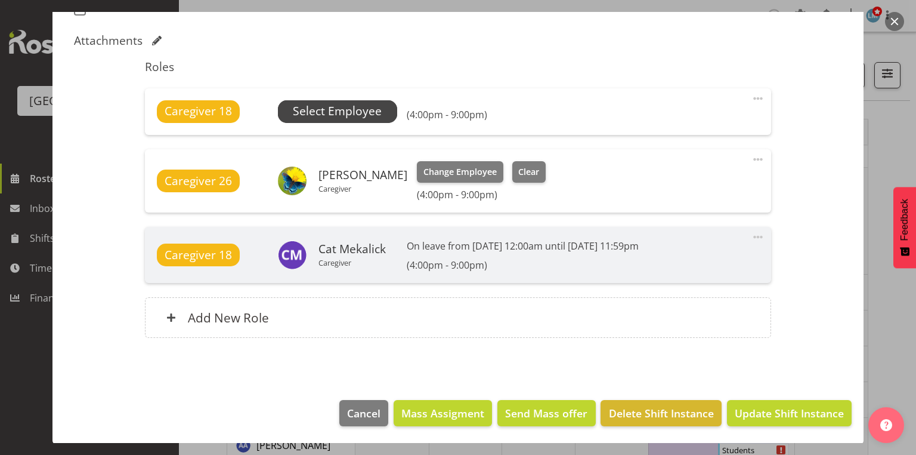
click at [336, 112] on span "Select Employee" at bounding box center [337, 111] width 89 height 17
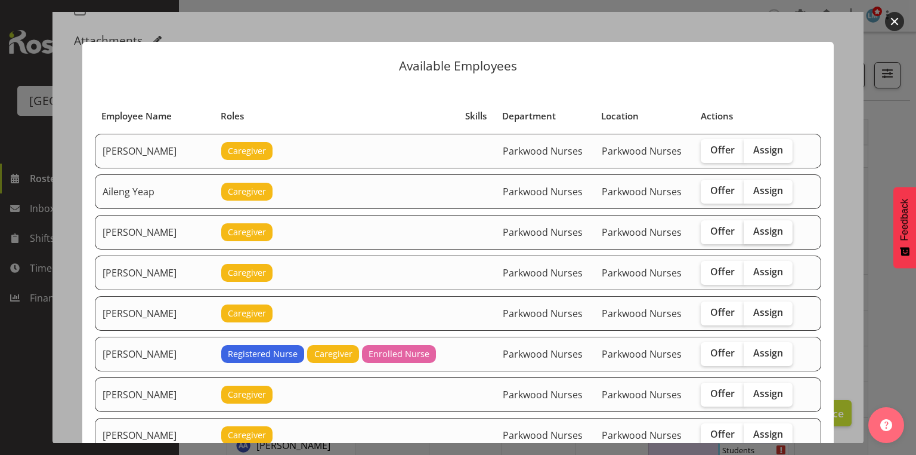
click at [762, 230] on span "Assign" at bounding box center [768, 231] width 30 height 12
click at [752, 230] on input "Assign" at bounding box center [748, 231] width 8 height 8
checkbox input "true"
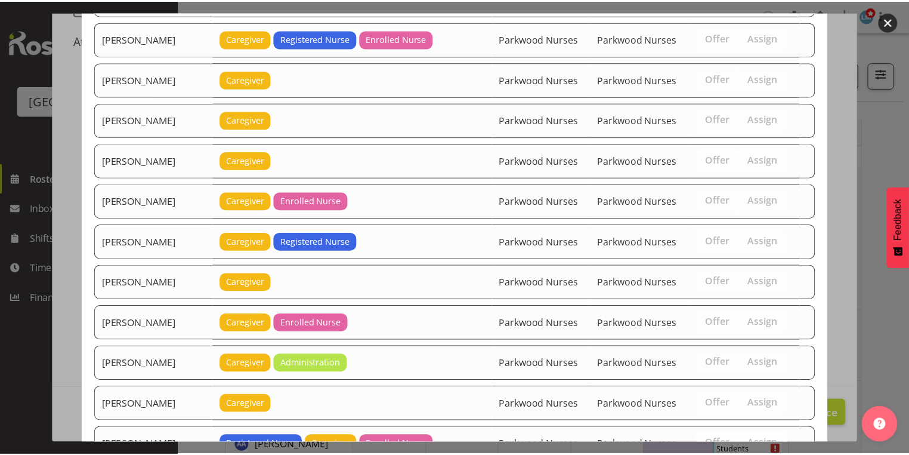
scroll to position [2164, 0]
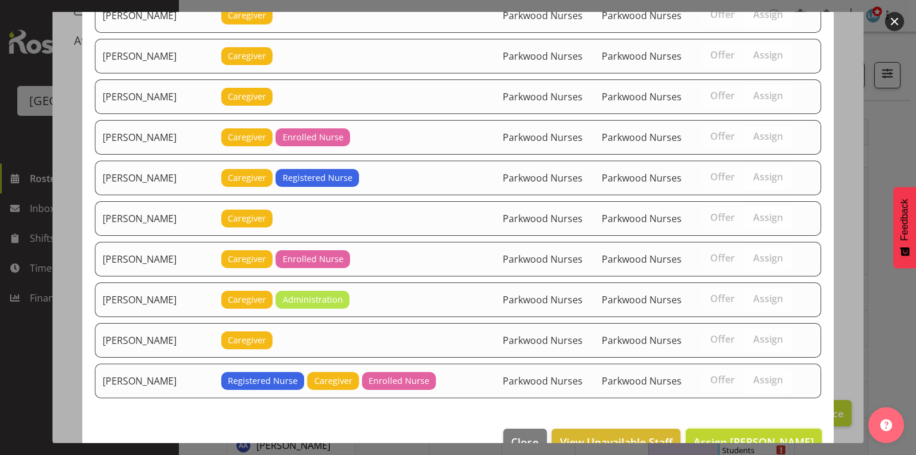
click at [764, 434] on span "Assign Alem Abreha" at bounding box center [754, 441] width 120 height 14
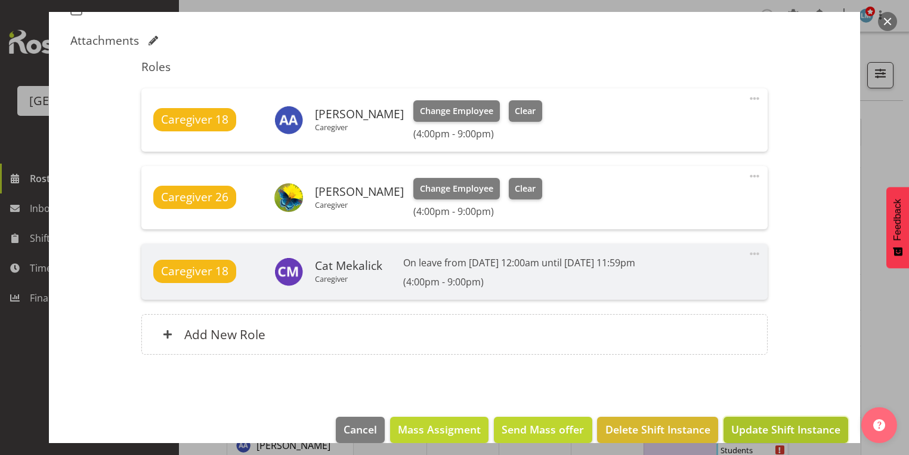
click at [768, 421] on span "Update Shift Instance" at bounding box center [785, 429] width 109 height 16
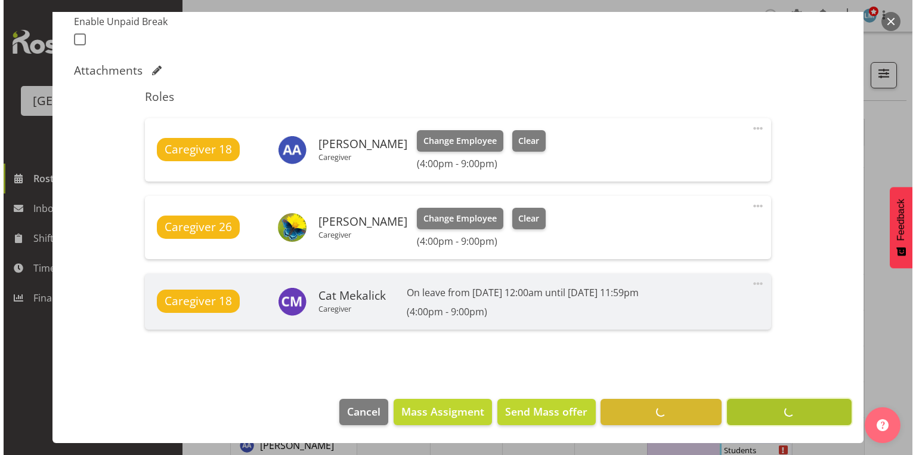
scroll to position [327, 0]
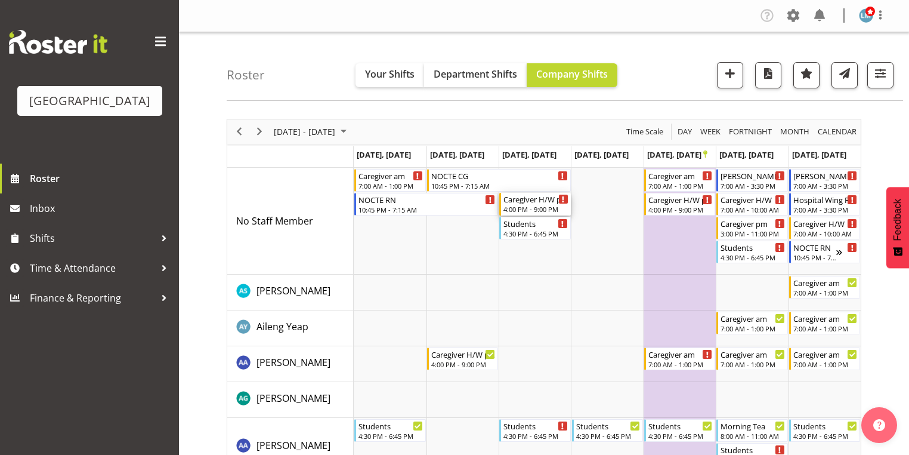
click at [534, 205] on div "4:00 PM - 9:00 PM" at bounding box center [535, 209] width 64 height 10
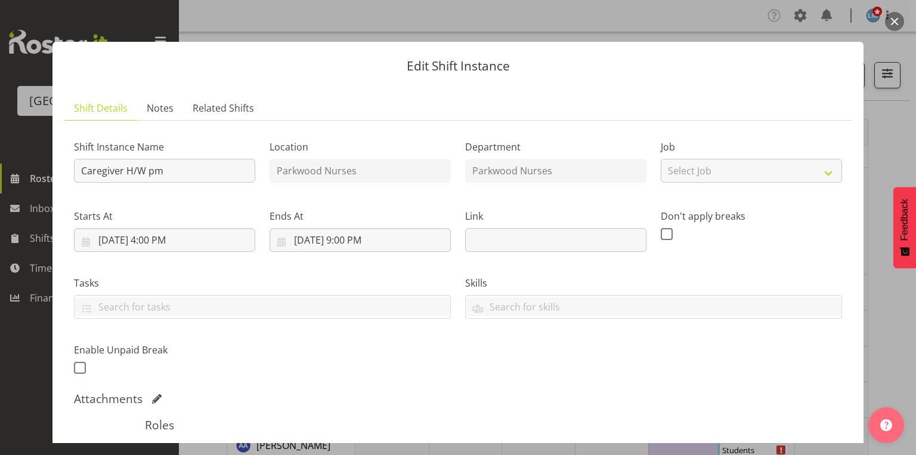
scroll to position [286, 0]
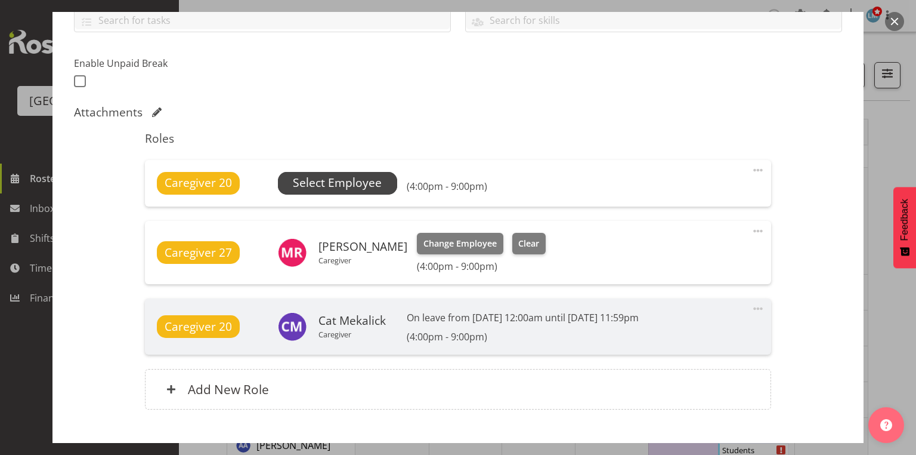
click at [340, 181] on span "Select Employee" at bounding box center [337, 182] width 89 height 17
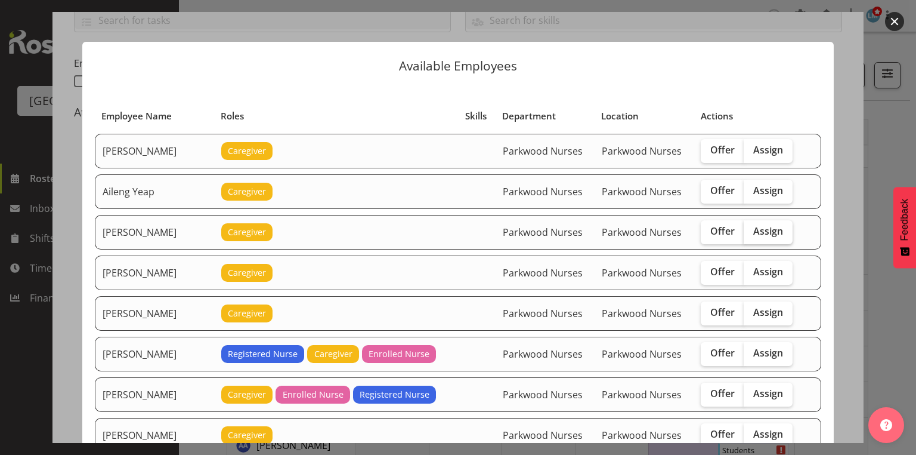
click at [768, 230] on span "Assign" at bounding box center [768, 231] width 30 height 12
click at [752, 230] on input "Assign" at bounding box center [748, 231] width 8 height 8
checkbox input "true"
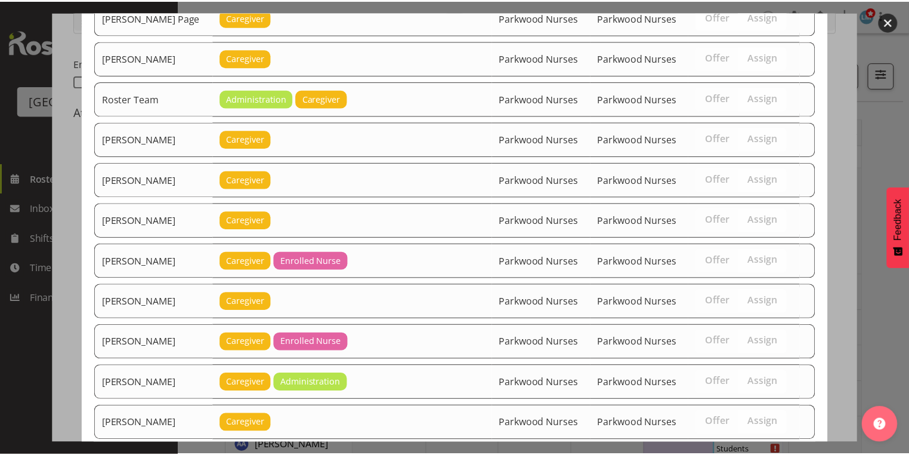
scroll to position [2164, 0]
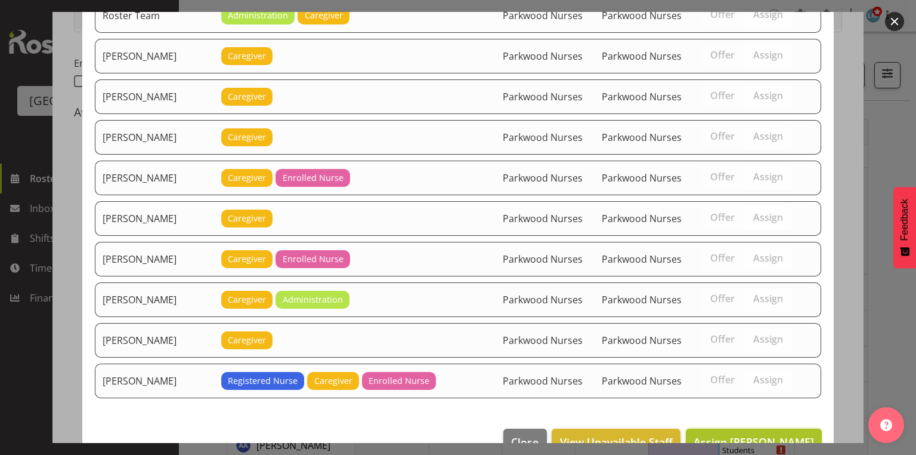
click at [761, 434] on span "Assign Alem Abreha" at bounding box center [754, 441] width 120 height 14
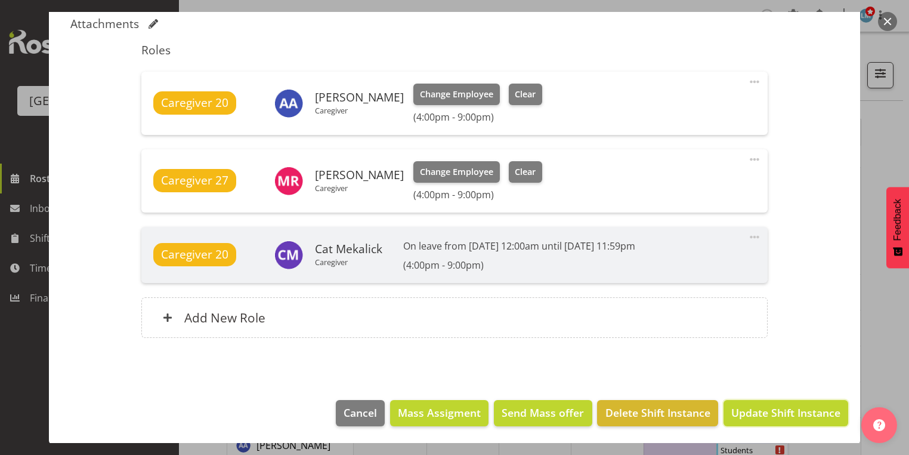
click at [760, 408] on span "Update Shift Instance" at bounding box center [785, 412] width 109 height 16
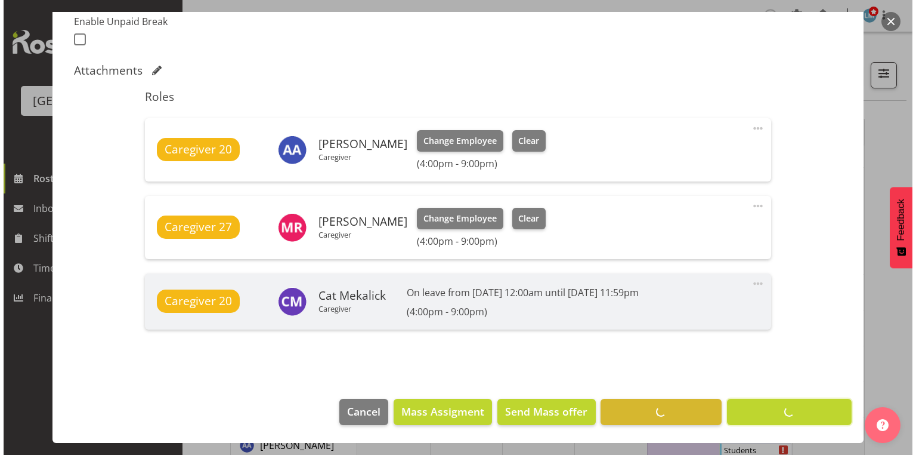
scroll to position [327, 0]
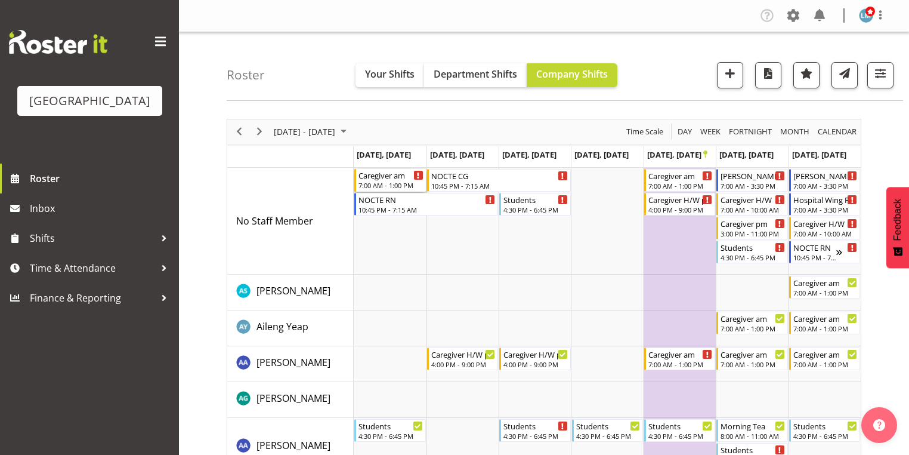
click at [373, 179] on div "Caregiver am" at bounding box center [391, 175] width 64 height 12
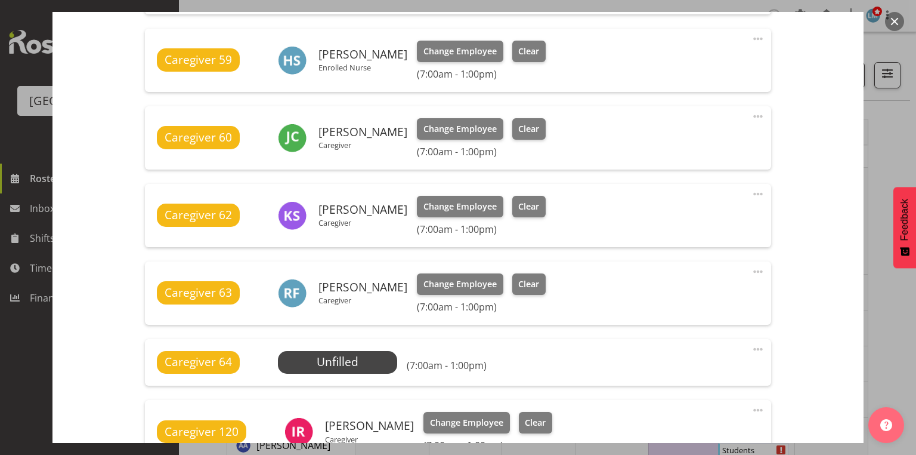
scroll to position [620, 0]
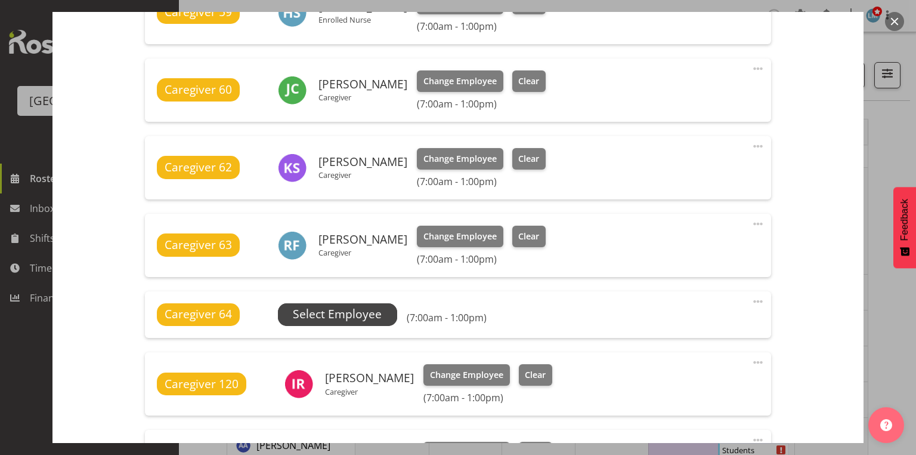
click at [347, 310] on span "Select Employee" at bounding box center [337, 313] width 89 height 17
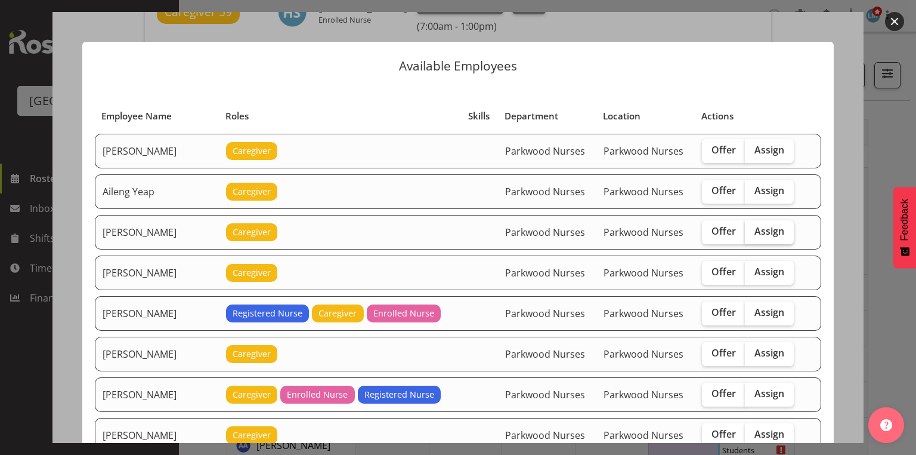
click at [770, 229] on span "Assign" at bounding box center [770, 231] width 30 height 12
click at [753, 229] on input "Assign" at bounding box center [749, 231] width 8 height 8
checkbox input "true"
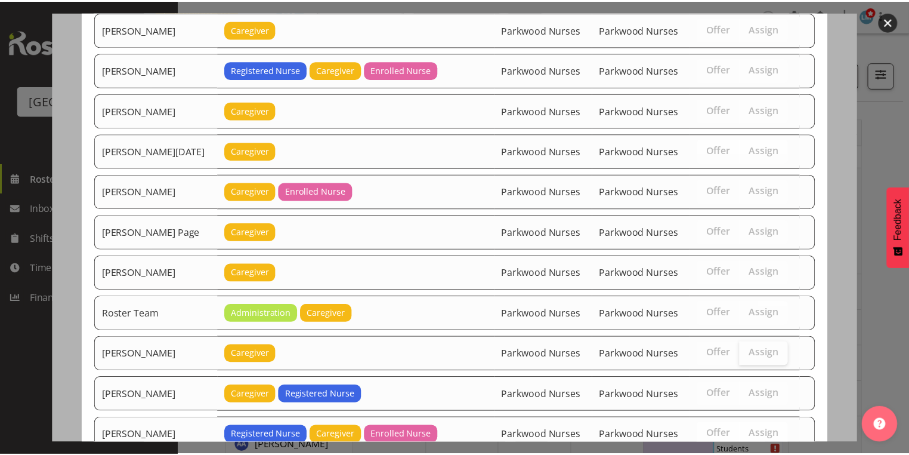
scroll to position [1682, 0]
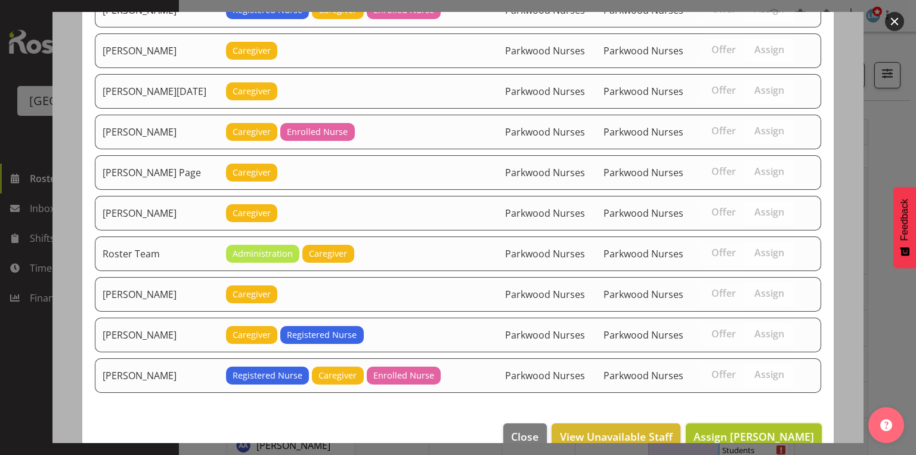
click at [747, 429] on span "Assign Alem Abreha" at bounding box center [754, 436] width 120 height 14
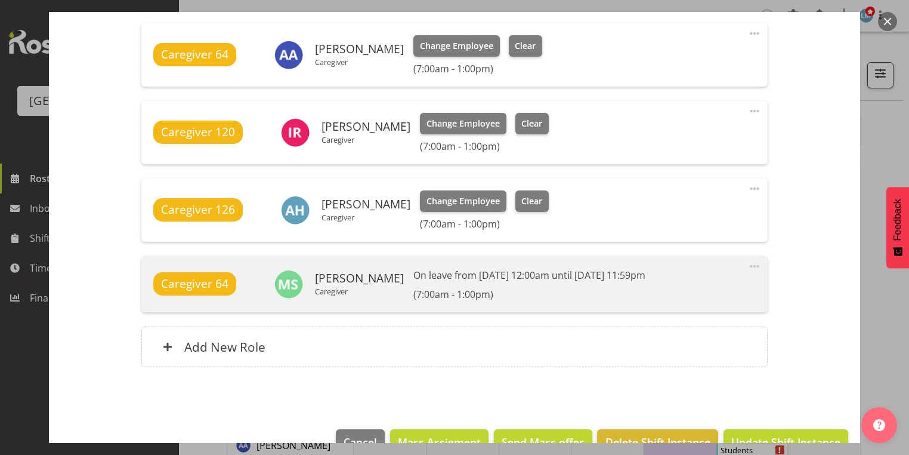
scroll to position [917, 0]
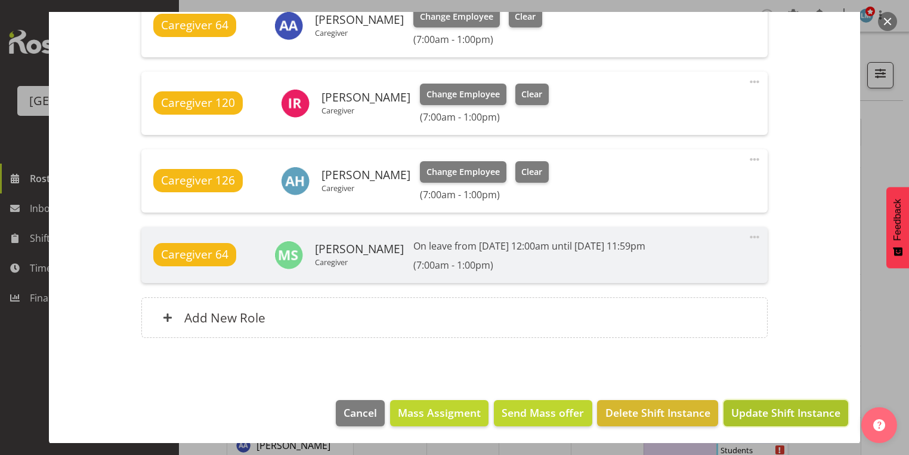
click at [750, 412] on span "Update Shift Instance" at bounding box center [785, 412] width 109 height 16
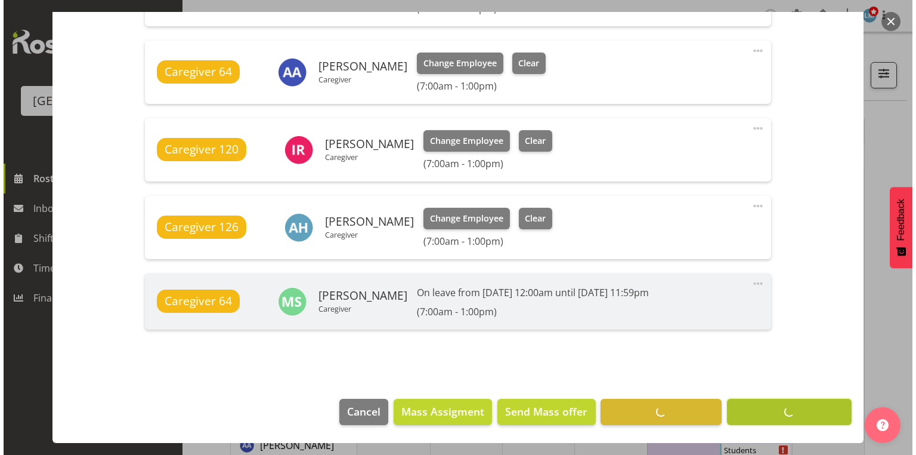
scroll to position [870, 0]
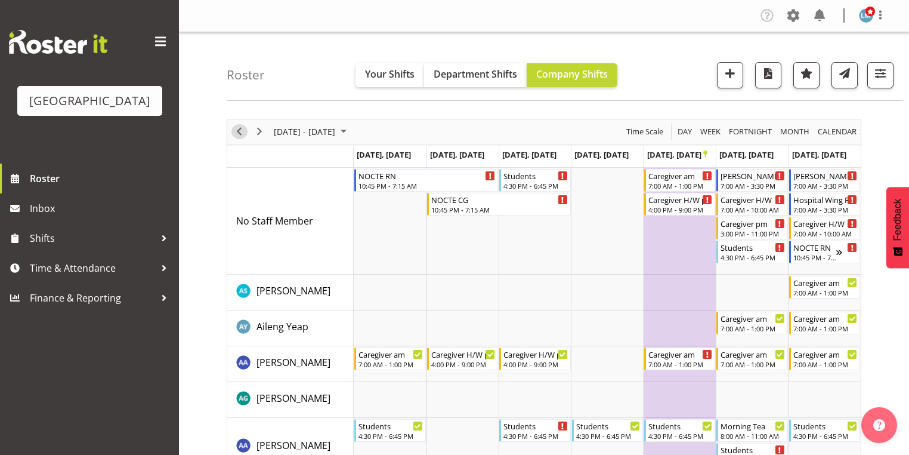
click at [239, 129] on span "Previous" at bounding box center [239, 131] width 14 height 15
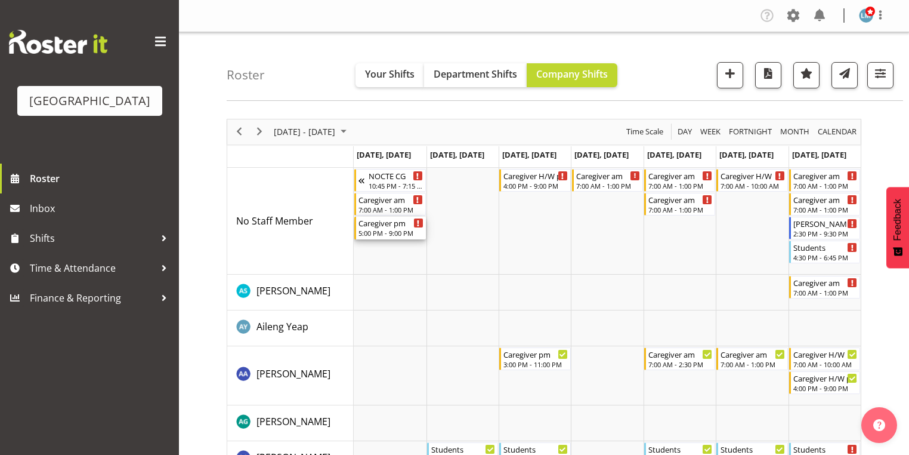
click at [378, 227] on div "Caregiver pm" at bounding box center [391, 223] width 64 height 12
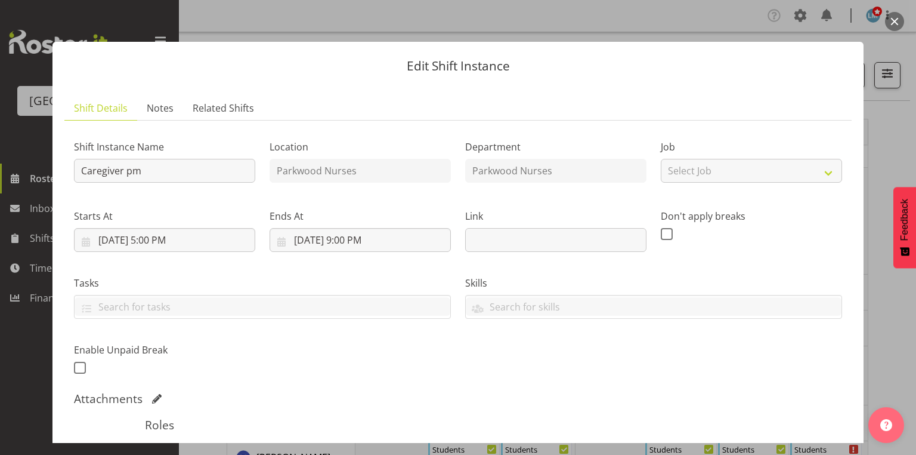
scroll to position [191, 0]
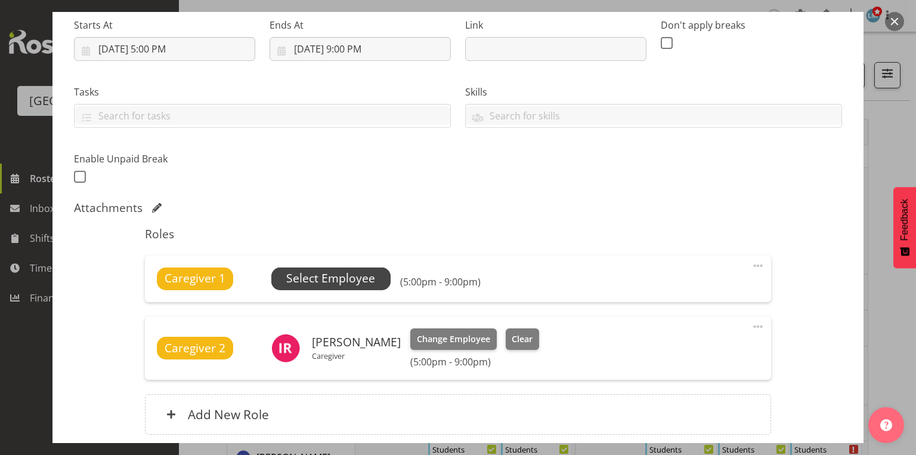
click at [346, 279] on span "Select Employee" at bounding box center [330, 278] width 89 height 17
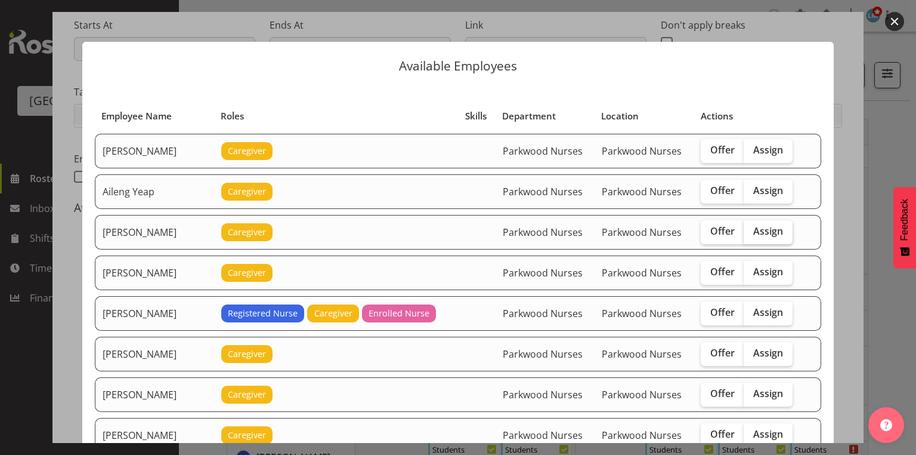
click at [757, 225] on span "Assign" at bounding box center [768, 231] width 30 height 12
click at [752, 227] on input "Assign" at bounding box center [748, 231] width 8 height 8
checkbox input "true"
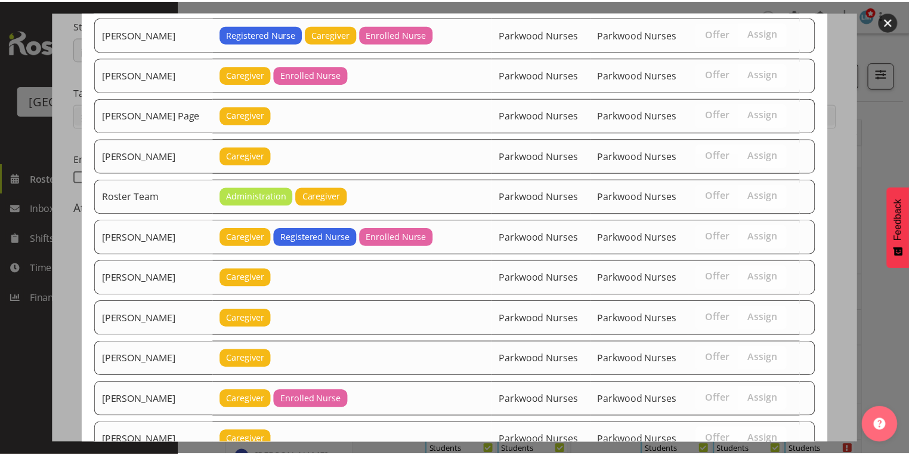
scroll to position [2083, 0]
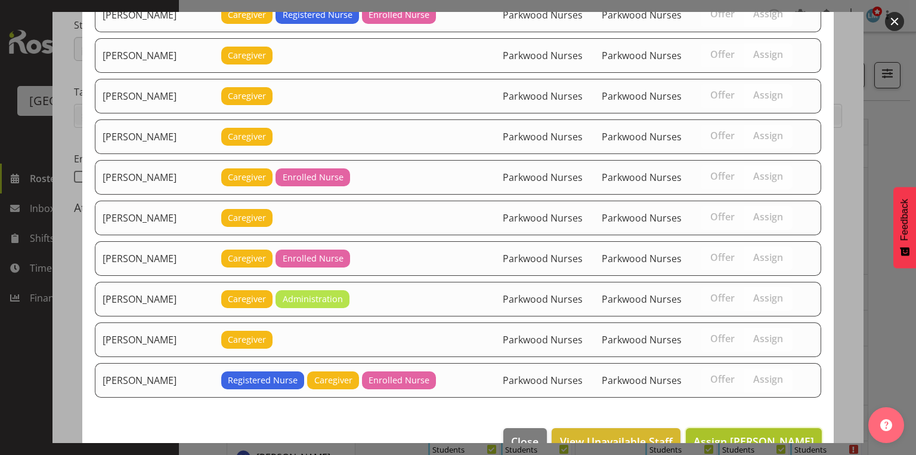
click at [737, 434] on span "Assign Alem Abreha" at bounding box center [754, 441] width 120 height 14
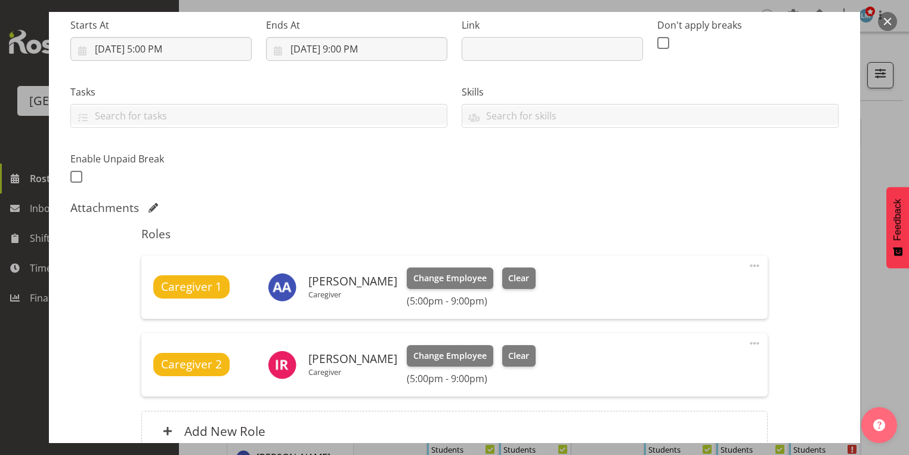
scroll to position [304, 0]
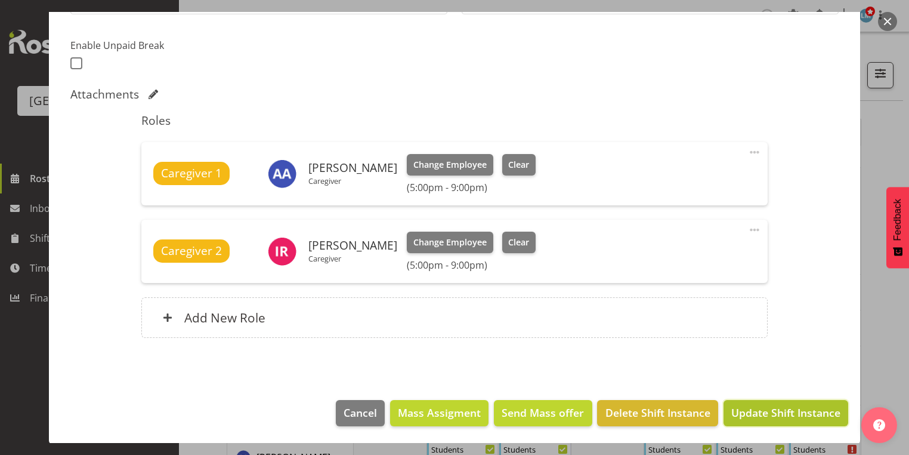
click at [774, 411] on span "Update Shift Instance" at bounding box center [785, 412] width 109 height 16
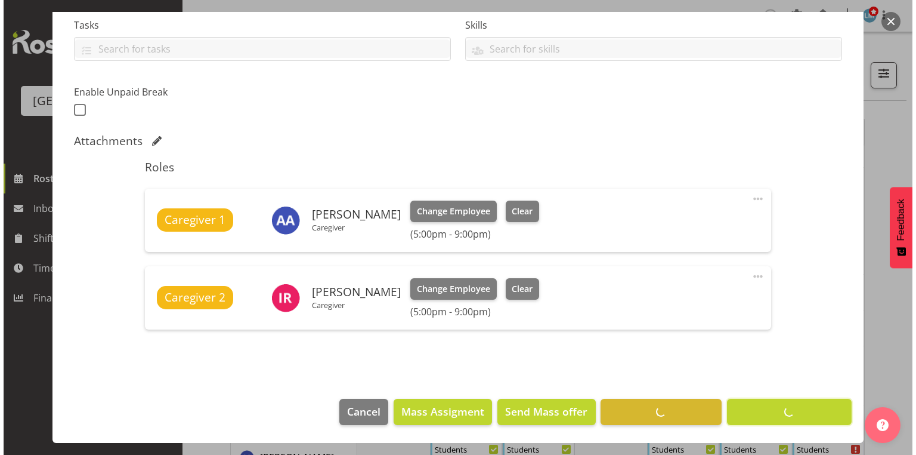
scroll to position [257, 0]
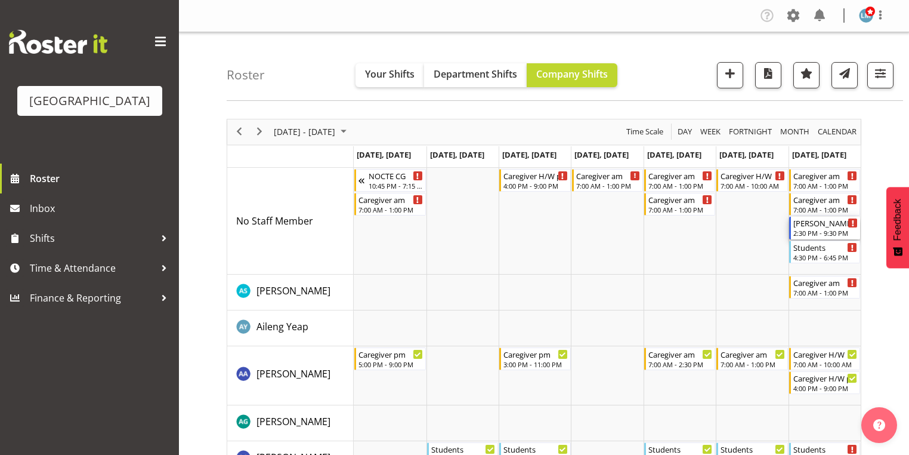
click at [811, 224] on div "Ressie pm RN/EN" at bounding box center [825, 223] width 64 height 12
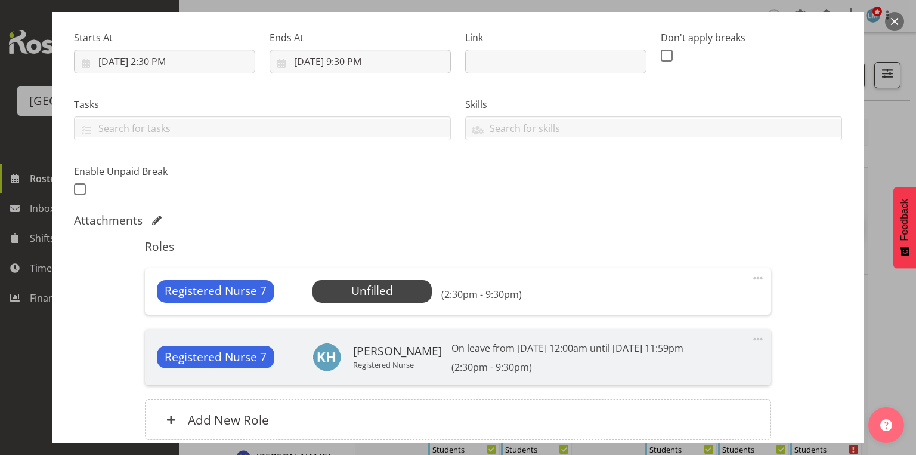
scroll to position [239, 0]
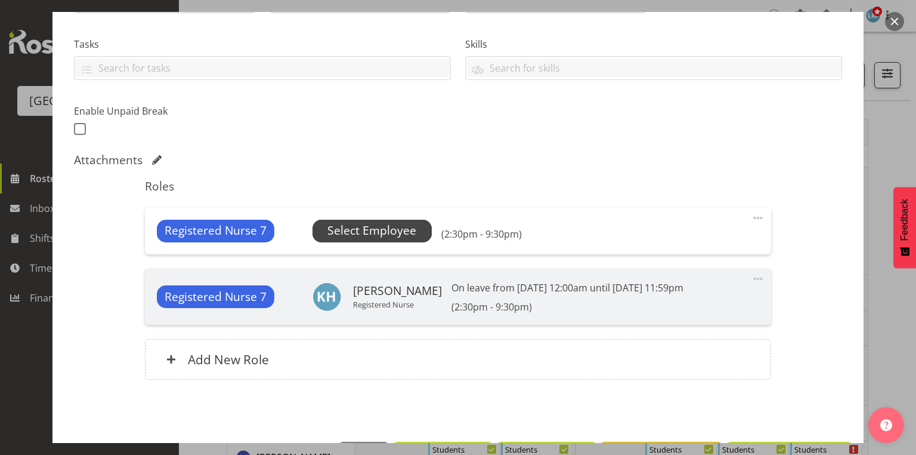
click at [376, 228] on span "Select Employee" at bounding box center [371, 230] width 89 height 17
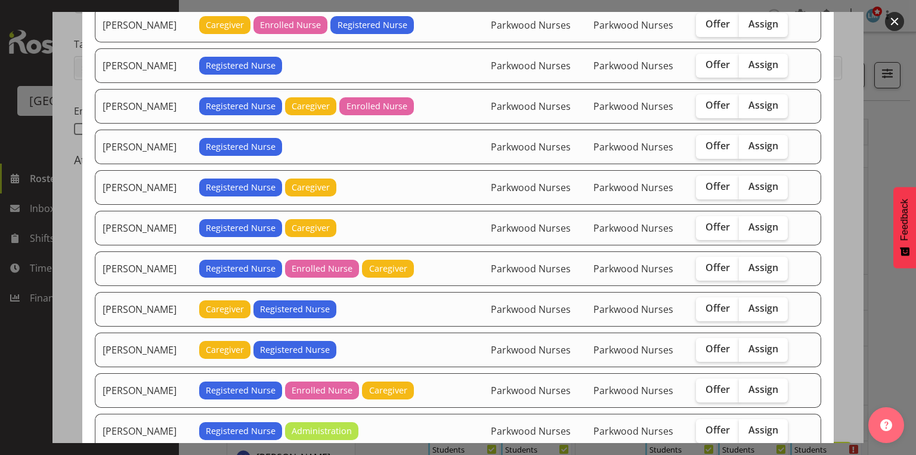
scroll to position [334, 0]
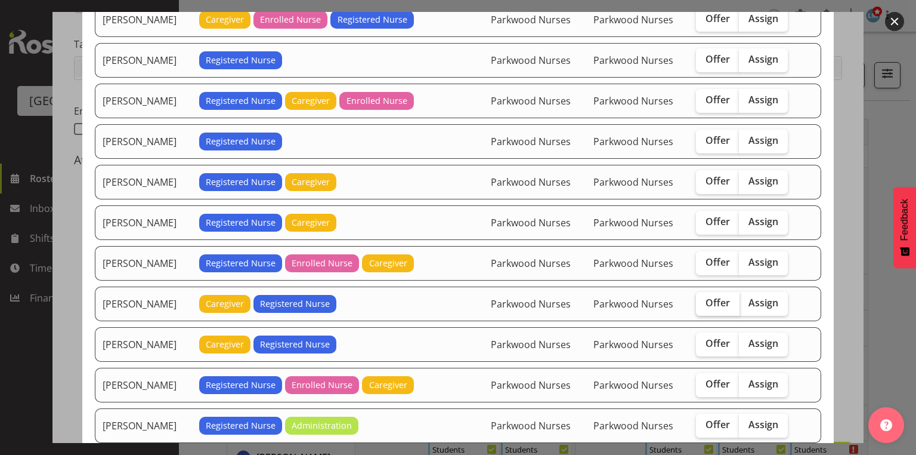
click at [712, 296] on span "Offer" at bounding box center [718, 302] width 24 height 12
click at [704, 299] on input "Offer" at bounding box center [700, 303] width 8 height 8
checkbox input "true"
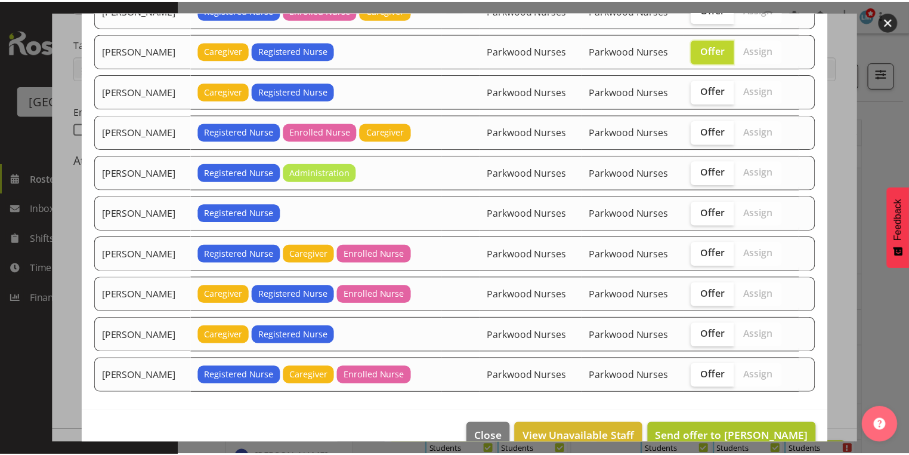
scroll to position [600, 0]
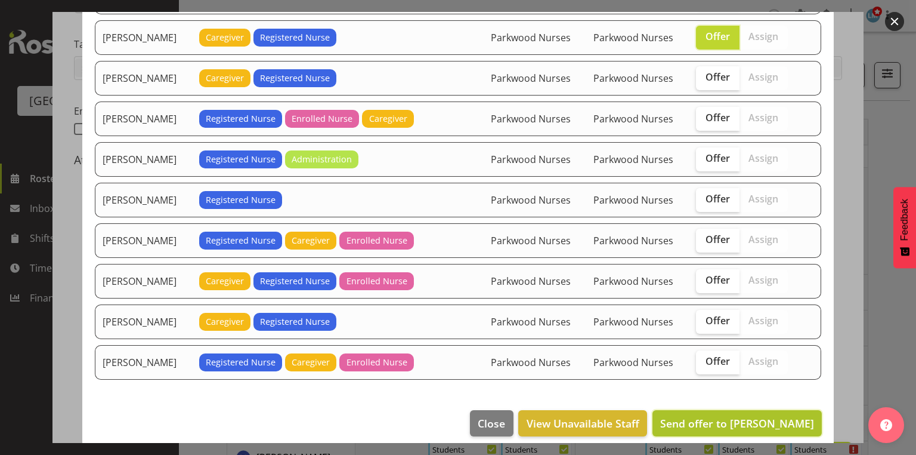
click at [747, 416] on span "Send offer to Liz Schofield" at bounding box center [737, 423] width 154 height 14
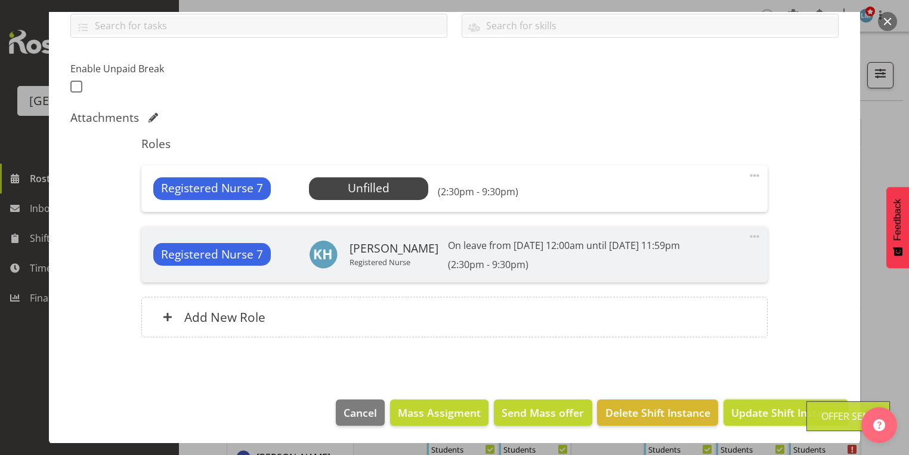
click at [747, 415] on span "Update Shift Instance" at bounding box center [785, 412] width 109 height 16
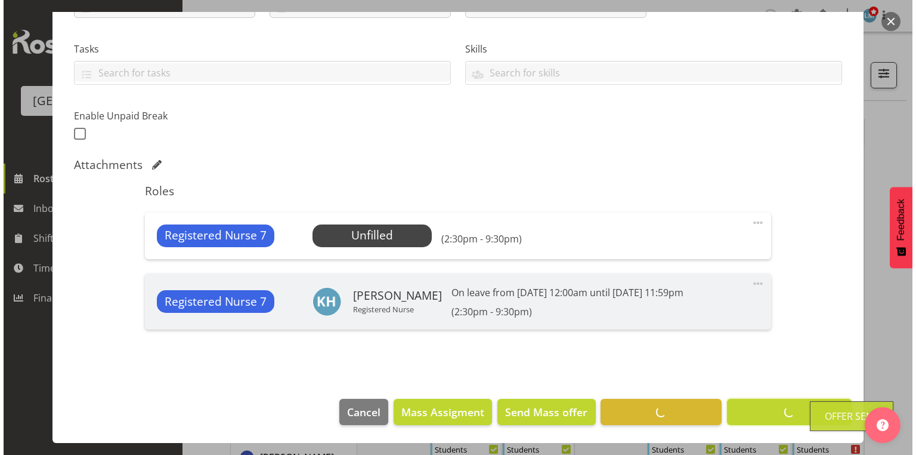
scroll to position [233, 0]
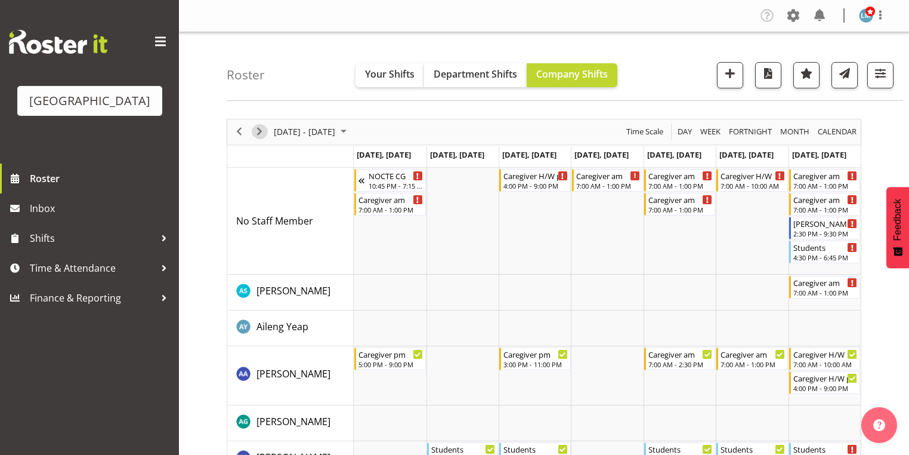
click at [257, 126] on span "Next" at bounding box center [259, 131] width 14 height 15
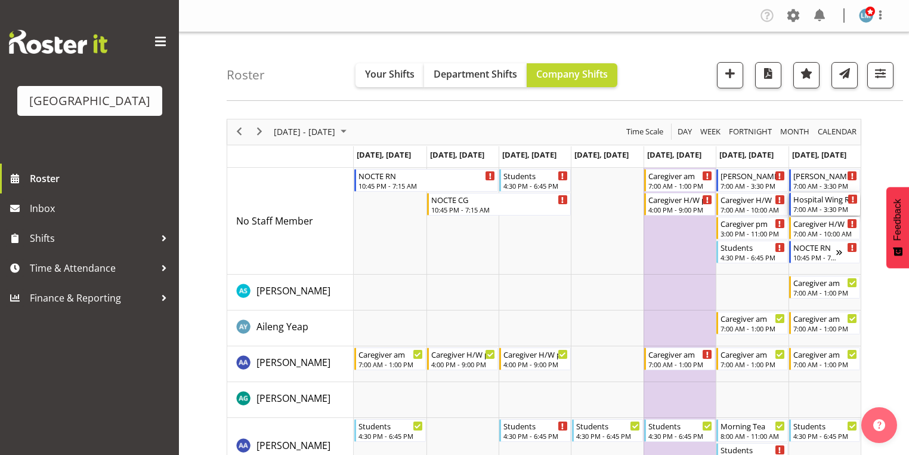
click at [809, 199] on div "Hospital Wing RN" at bounding box center [825, 199] width 64 height 12
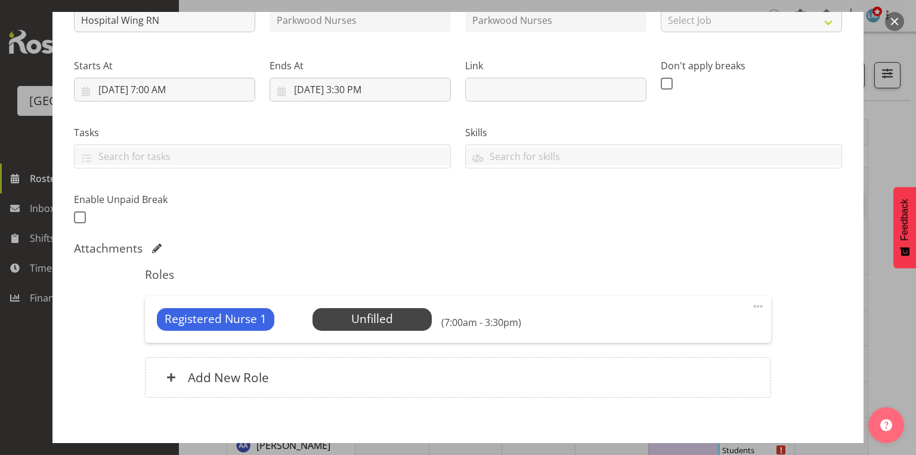
scroll to position [191, 0]
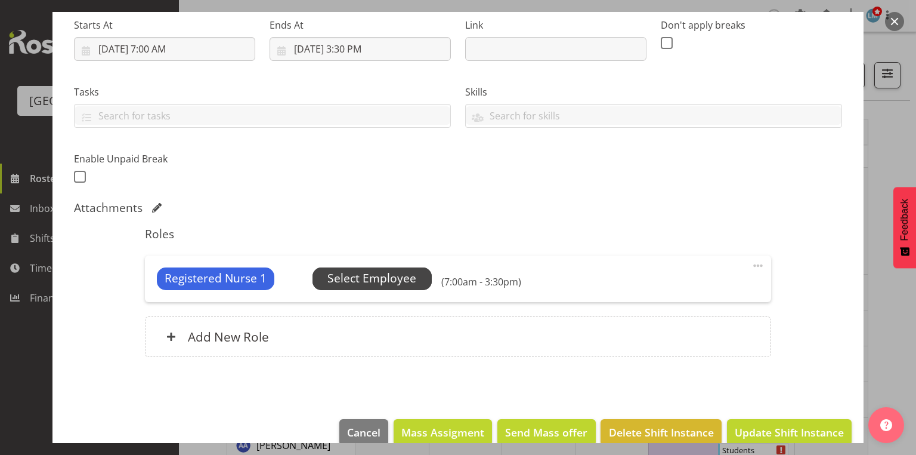
click at [379, 282] on span "Select Employee" at bounding box center [371, 278] width 89 height 17
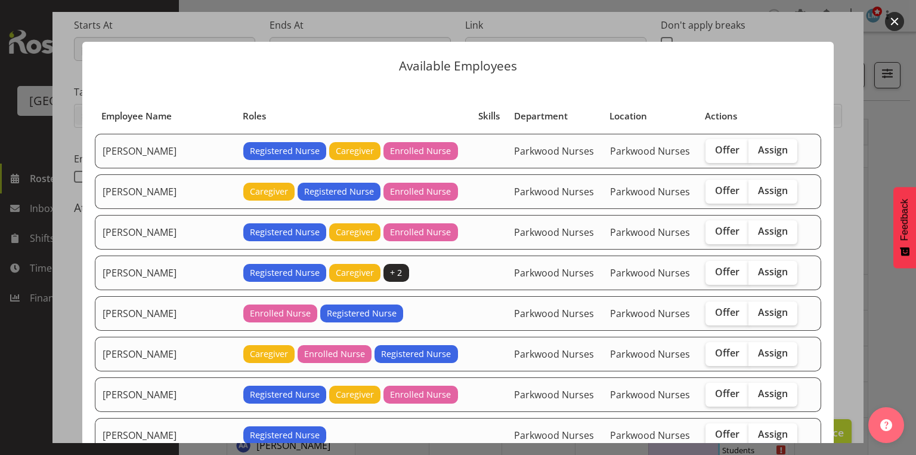
scroll to position [143, 0]
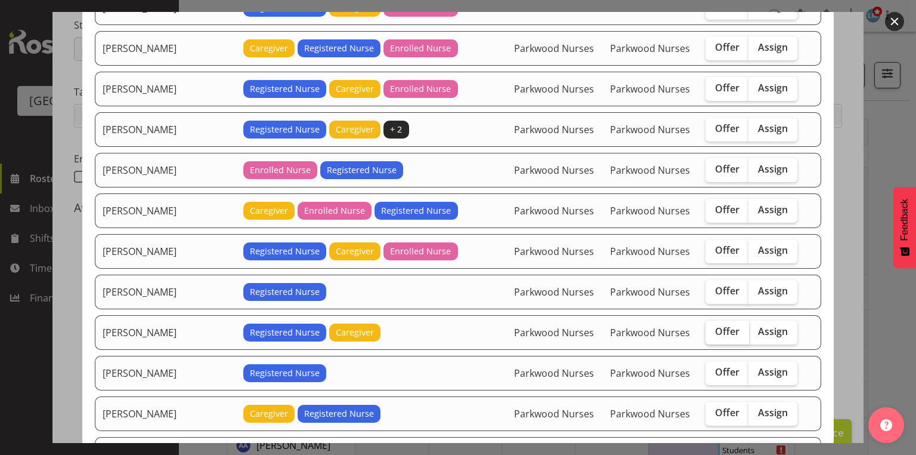
click at [715, 325] on span "Offer" at bounding box center [727, 331] width 24 height 12
click at [711, 327] on input "Offer" at bounding box center [710, 331] width 8 height 8
checkbox input "true"
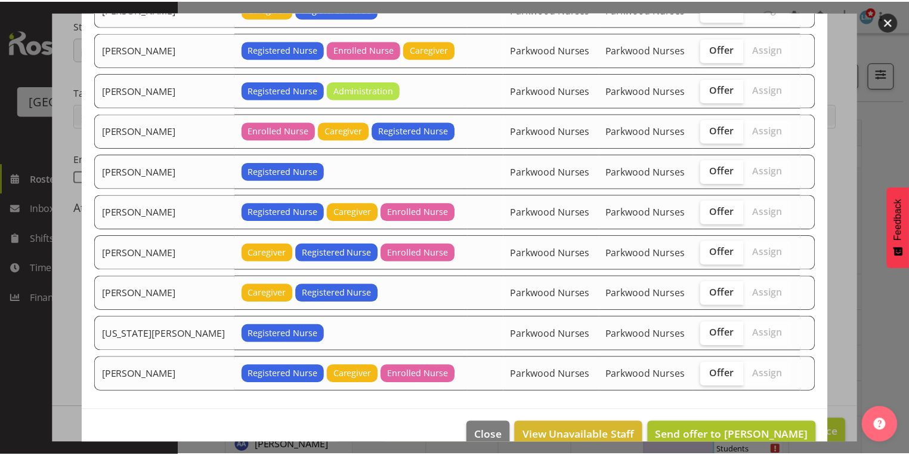
scroll to position [600, 0]
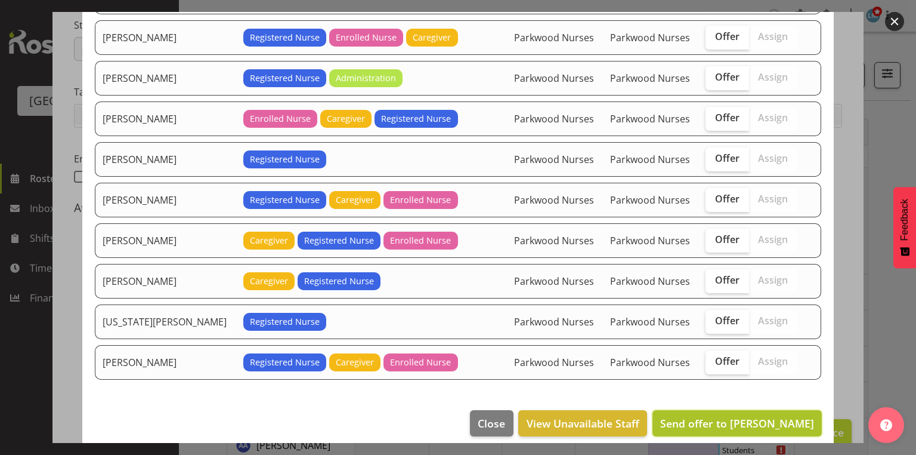
click at [743, 416] on span "Send offer to Jessica Ransfield" at bounding box center [737, 423] width 154 height 14
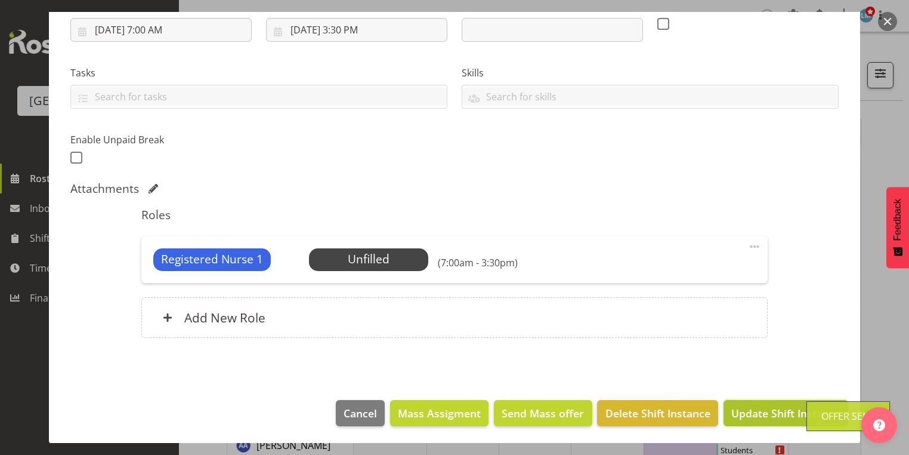
click at [744, 412] on span "Update Shift Instance" at bounding box center [785, 413] width 109 height 16
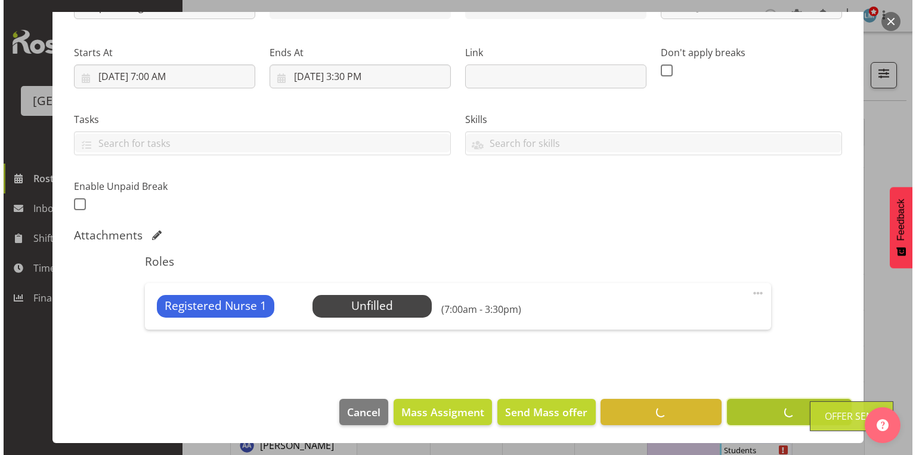
scroll to position [163, 0]
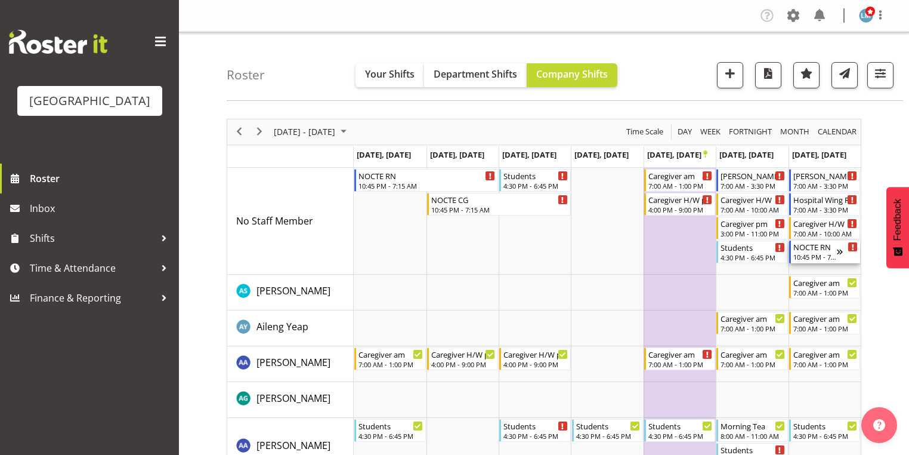
click at [816, 249] on div "NOCTE RN" at bounding box center [815, 246] width 44 height 12
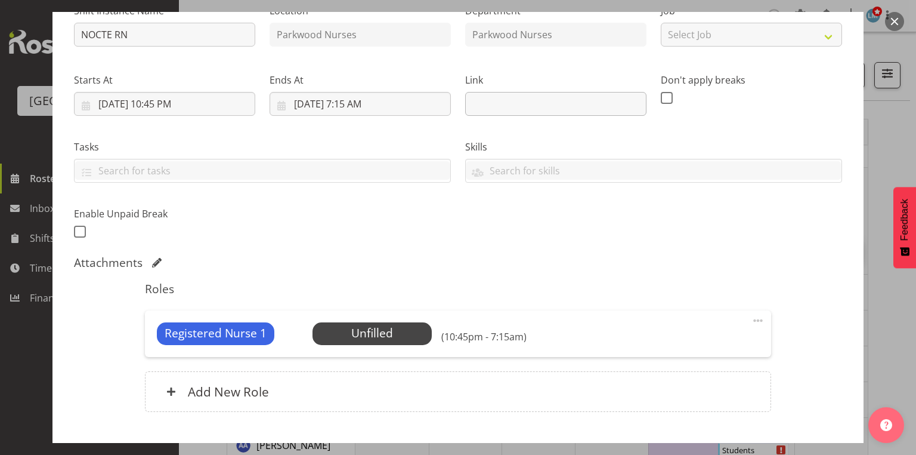
scroll to position [191, 0]
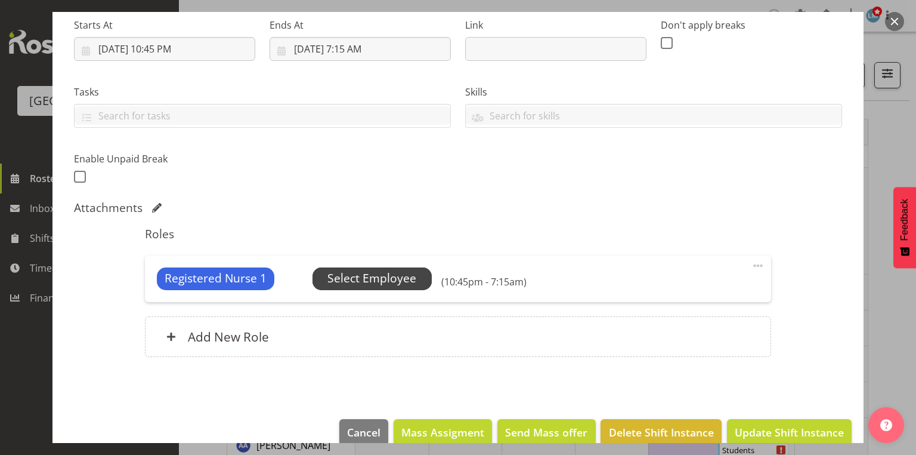
click at [371, 279] on span "Select Employee" at bounding box center [371, 278] width 89 height 17
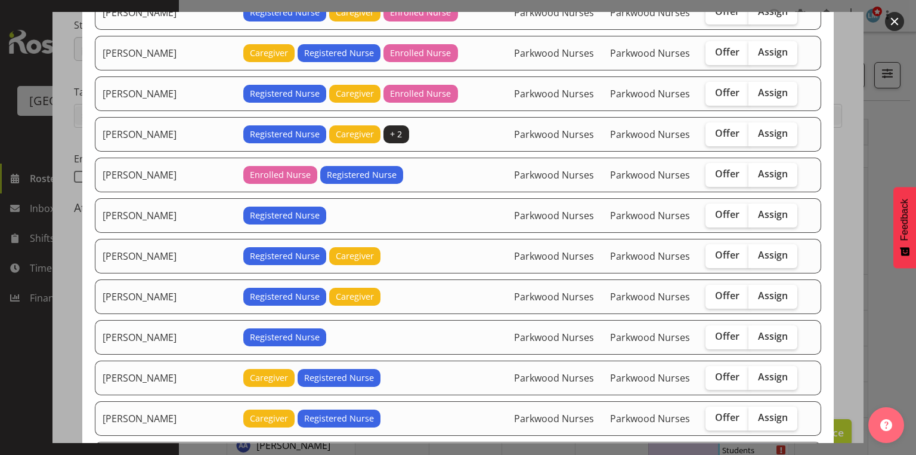
scroll to position [143, 0]
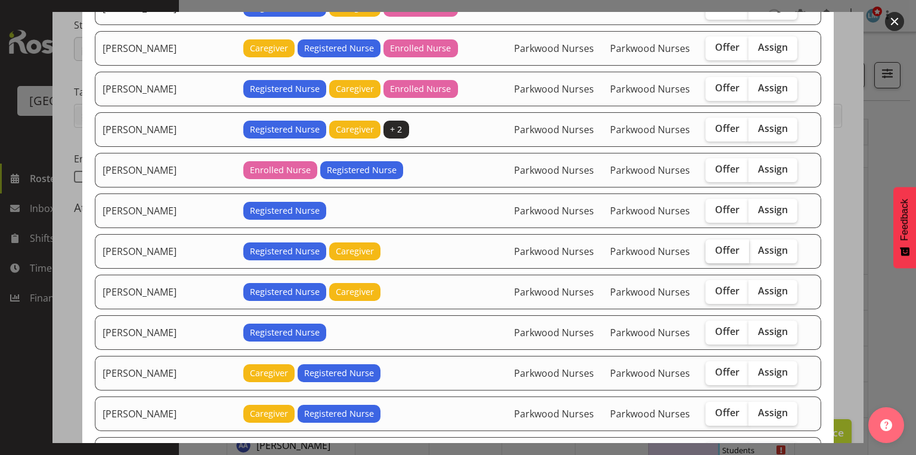
click at [715, 248] on span "Offer" at bounding box center [727, 250] width 24 height 12
click at [713, 248] on input "Offer" at bounding box center [710, 250] width 8 height 8
checkbox input "true"
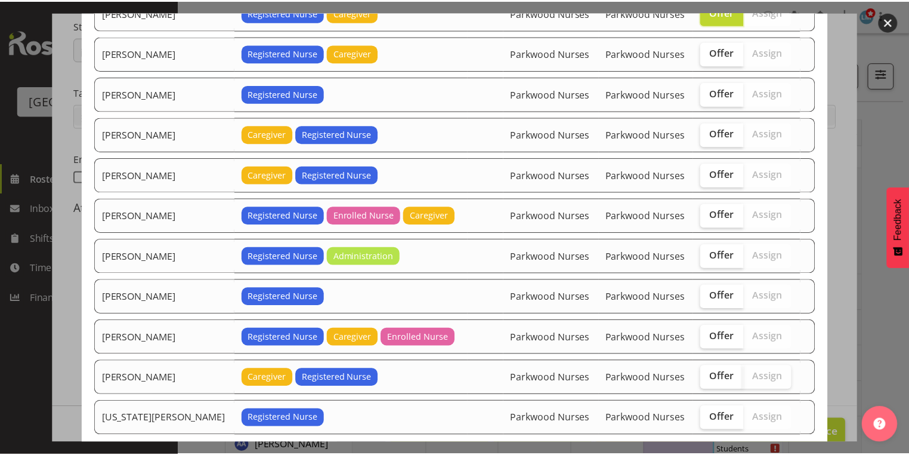
scroll to position [440, 0]
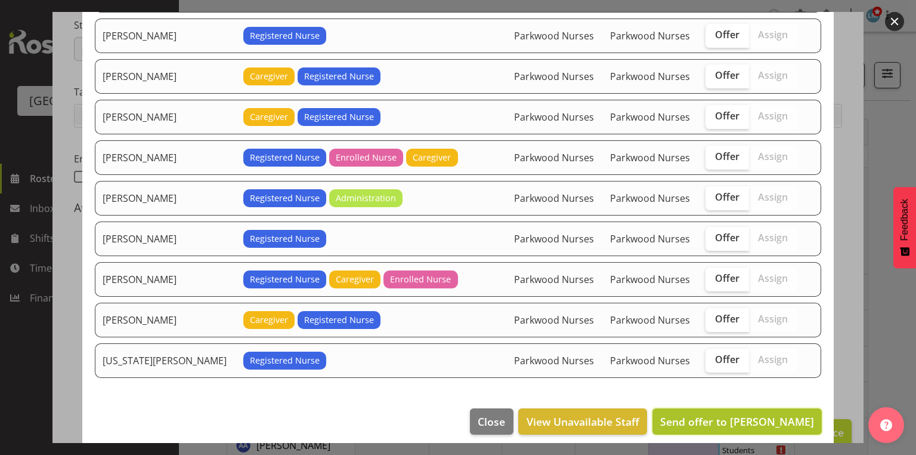
click at [743, 414] on span "Send offer to Jennifer Santos" at bounding box center [737, 421] width 154 height 14
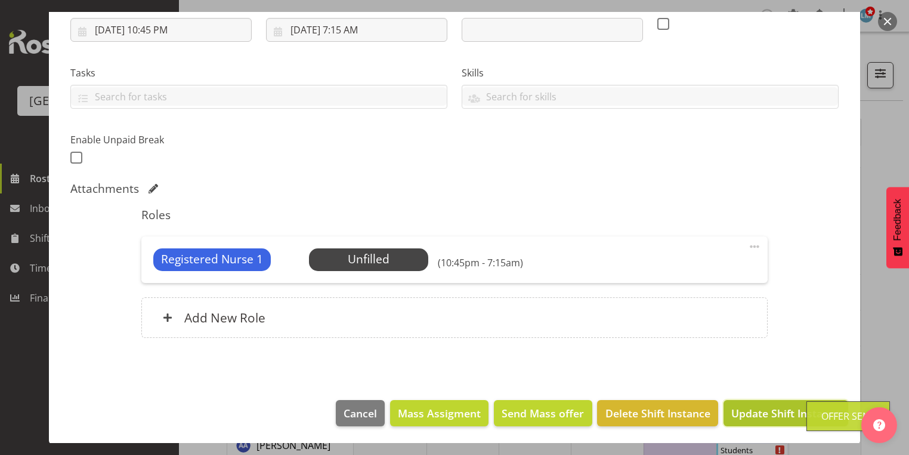
click at [765, 409] on span "Update Shift Instance" at bounding box center [785, 413] width 109 height 16
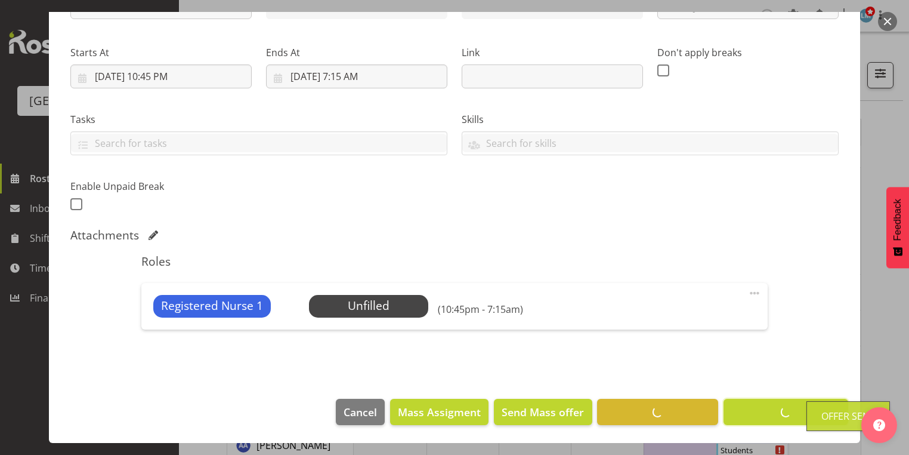
scroll to position [163, 0]
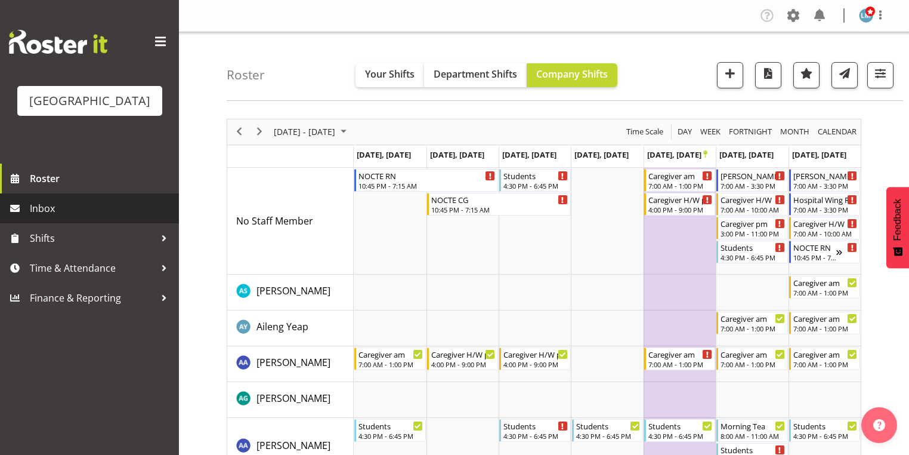
click at [61, 217] on span "Inbox" at bounding box center [101, 208] width 143 height 18
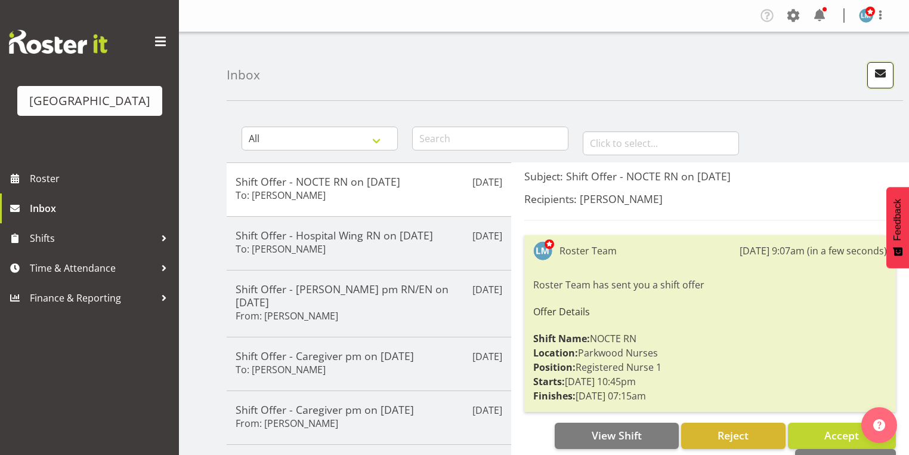
click at [877, 71] on span "button" at bounding box center [881, 74] width 16 height 16
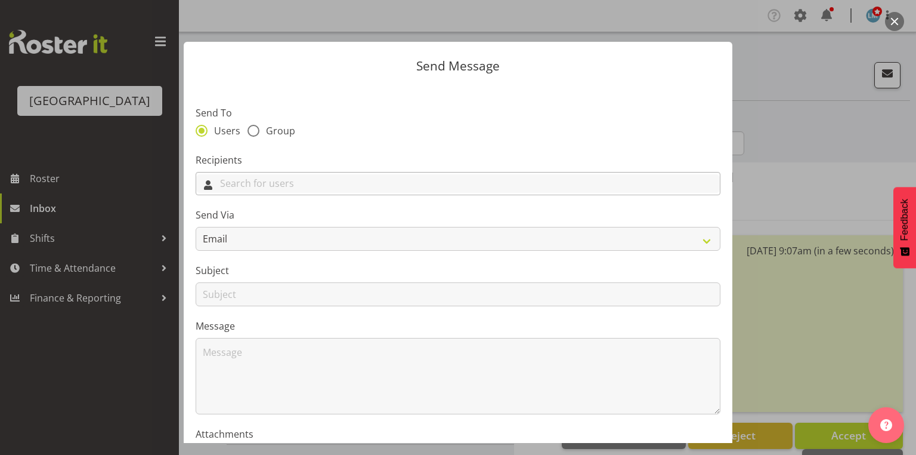
click at [576, 178] on input "text" at bounding box center [458, 183] width 524 height 18
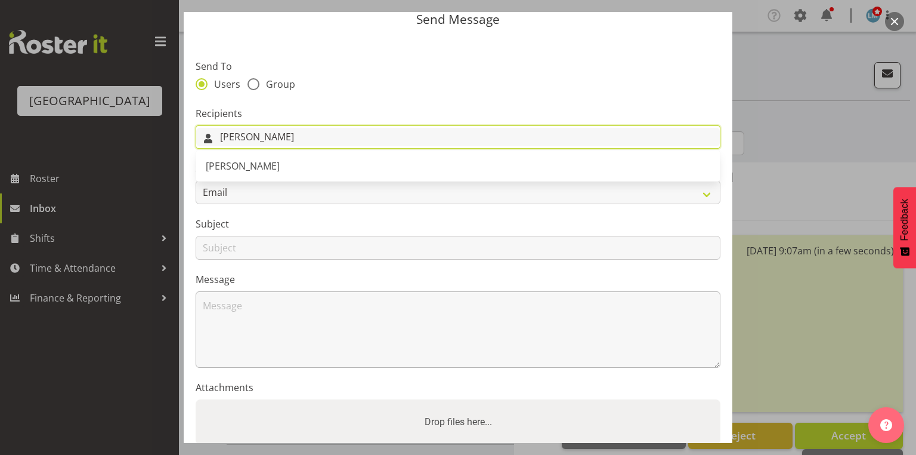
scroll to position [143, 0]
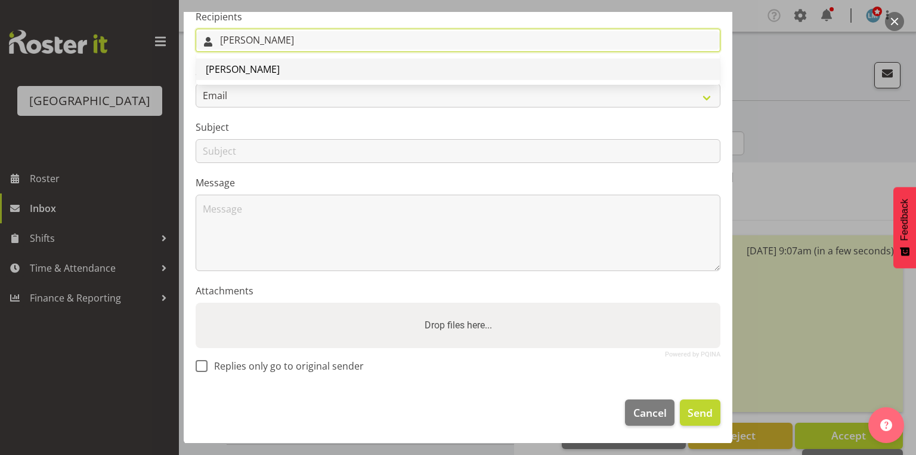
type input "[PERSON_NAME]"
click at [246, 69] on span "[PERSON_NAME]" at bounding box center [243, 69] width 74 height 13
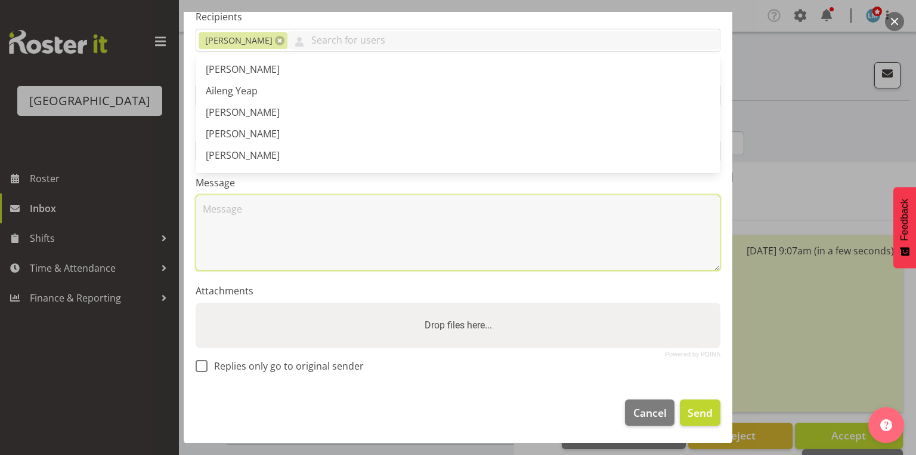
click at [303, 221] on textarea at bounding box center [458, 232] width 525 height 76
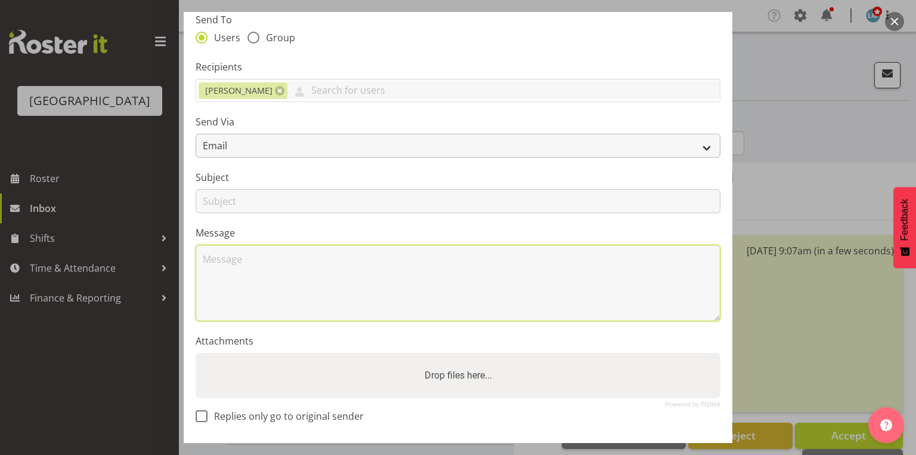
scroll to position [48, 0]
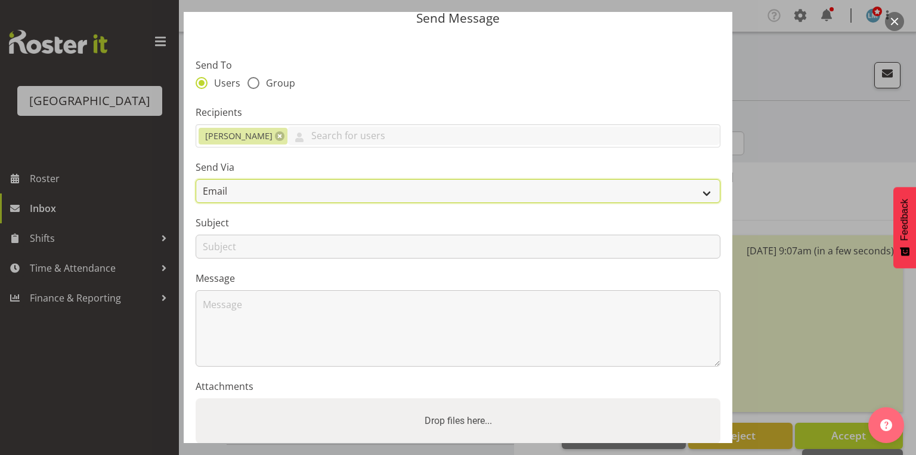
click at [701, 191] on select "Email SMS" at bounding box center [458, 191] width 525 height 24
select select "sms"
click at [196, 179] on select "Email SMS" at bounding box center [458, 191] width 525 height 24
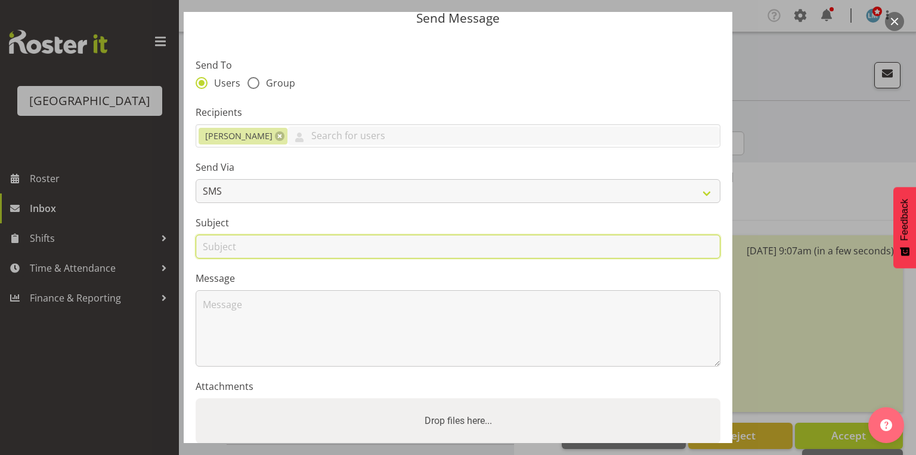
click at [221, 248] on input "text" at bounding box center [458, 246] width 525 height 24
type input "Shifts"
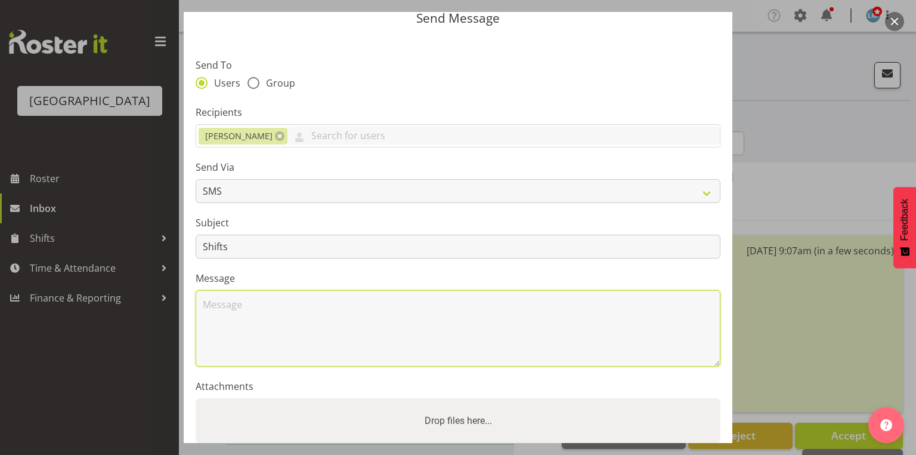
click at [261, 316] on textarea at bounding box center [458, 328] width 525 height 76
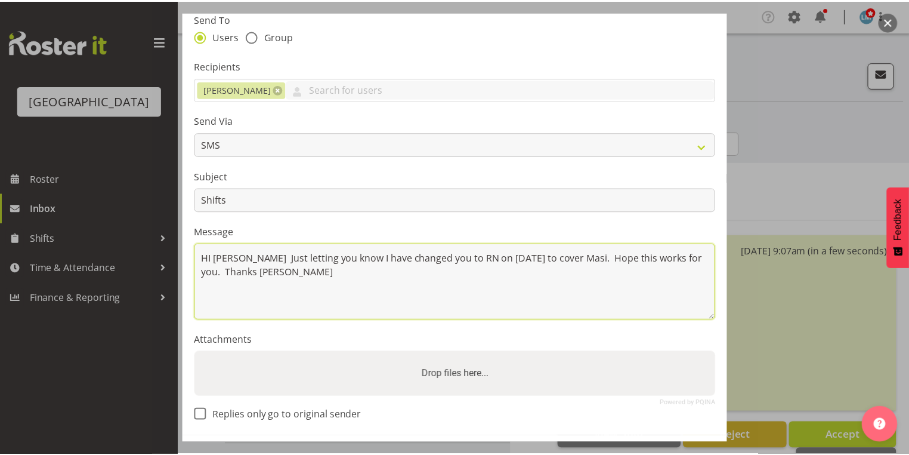
scroll to position [144, 0]
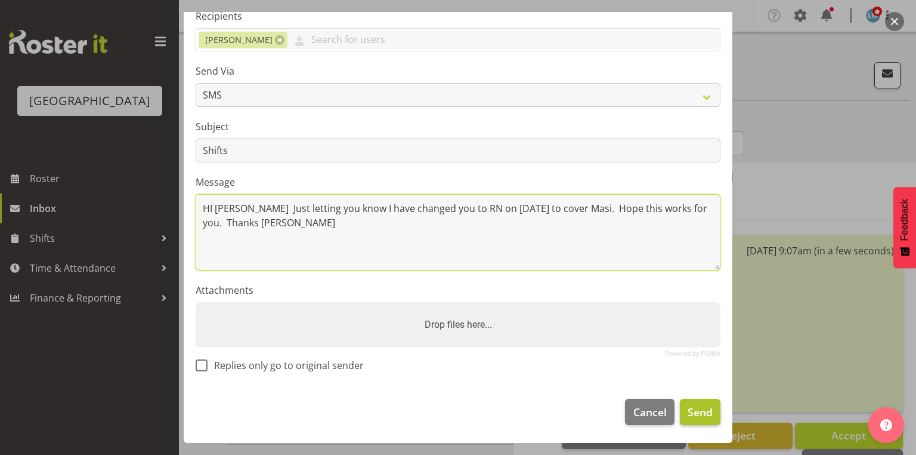
type textarea "HI [PERSON_NAME] Just letting you know I have changed you to RN on [DATE] to co…"
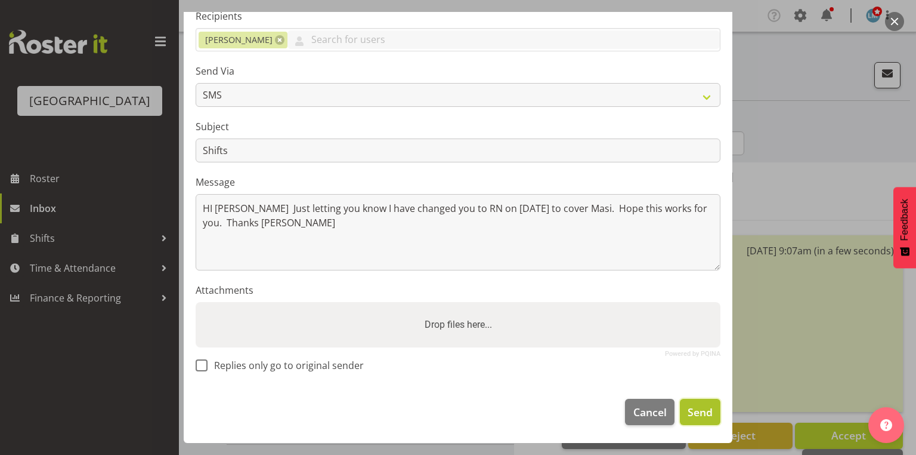
click at [694, 410] on span "Send" at bounding box center [700, 412] width 25 height 16
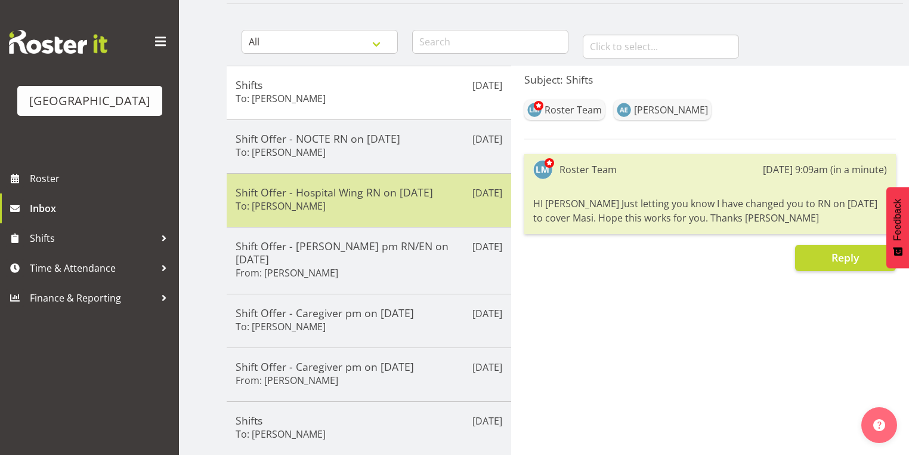
scroll to position [143, 0]
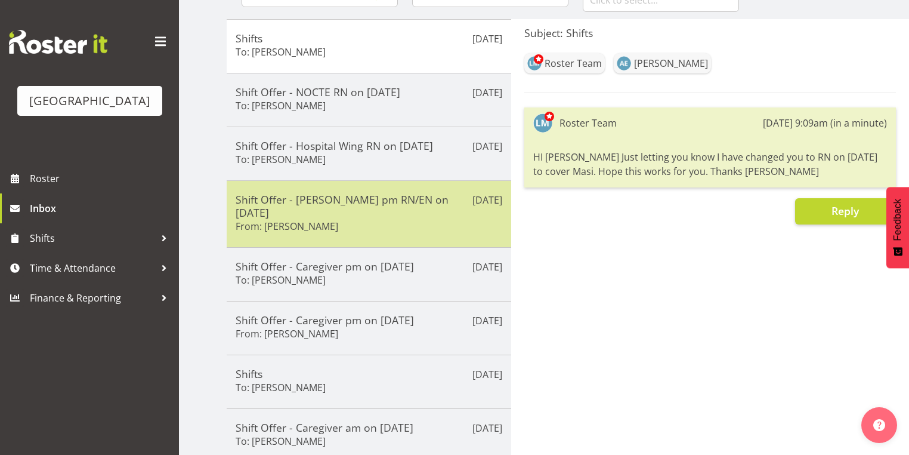
click at [449, 216] on div "Shift Offer - [PERSON_NAME] pm RN/EN on [DATE] From: [PERSON_NAME]" at bounding box center [369, 214] width 267 height 42
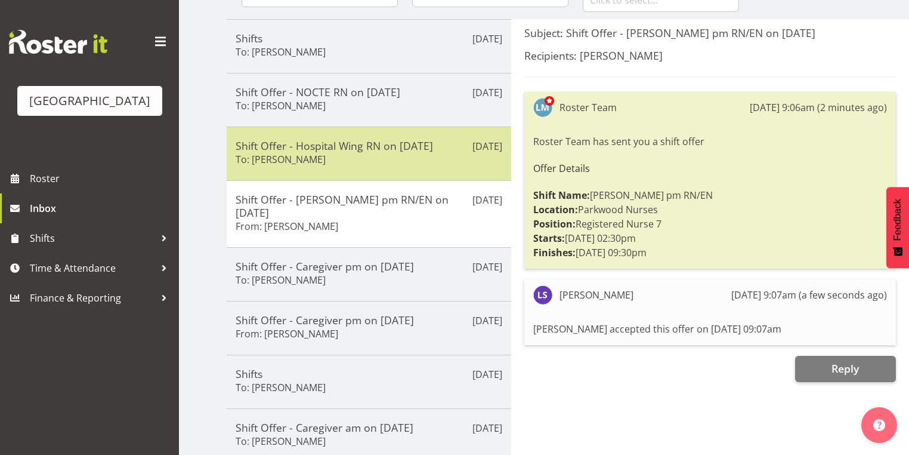
click at [401, 146] on h5 "Shift Offer - Hospital Wing RN on [DATE]" at bounding box center [369, 145] width 267 height 13
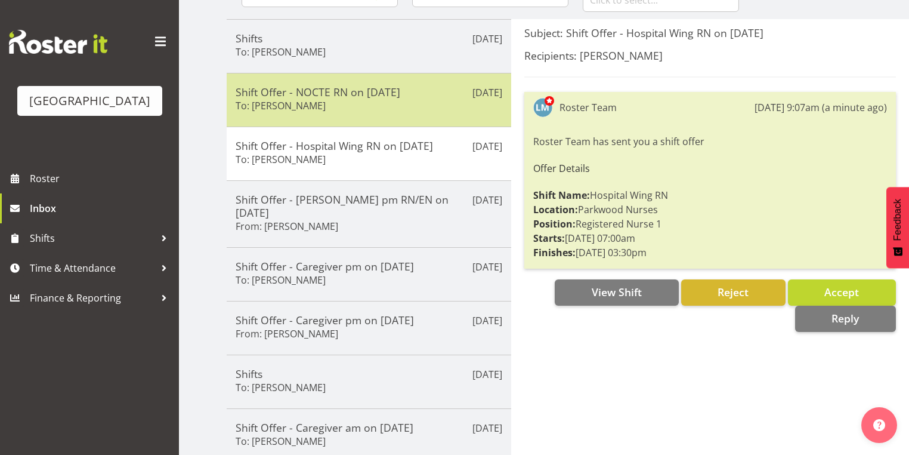
click at [398, 101] on div "Shift Offer - NOCTE RN on [DATE] To: [PERSON_NAME]" at bounding box center [369, 99] width 267 height 29
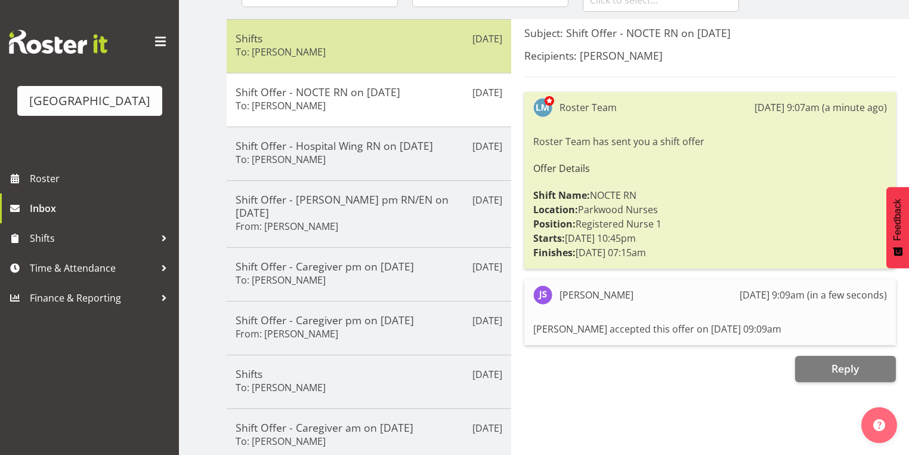
click at [393, 55] on div "Shifts To: [PERSON_NAME]" at bounding box center [369, 46] width 267 height 29
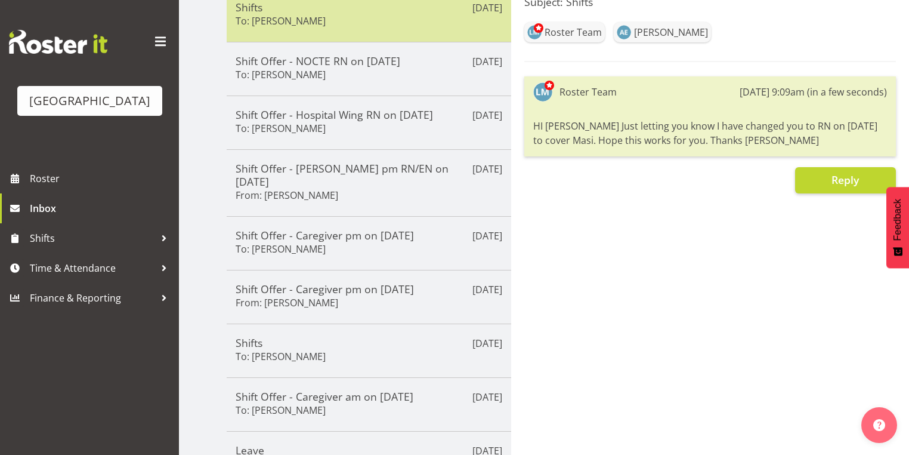
scroll to position [191, 0]
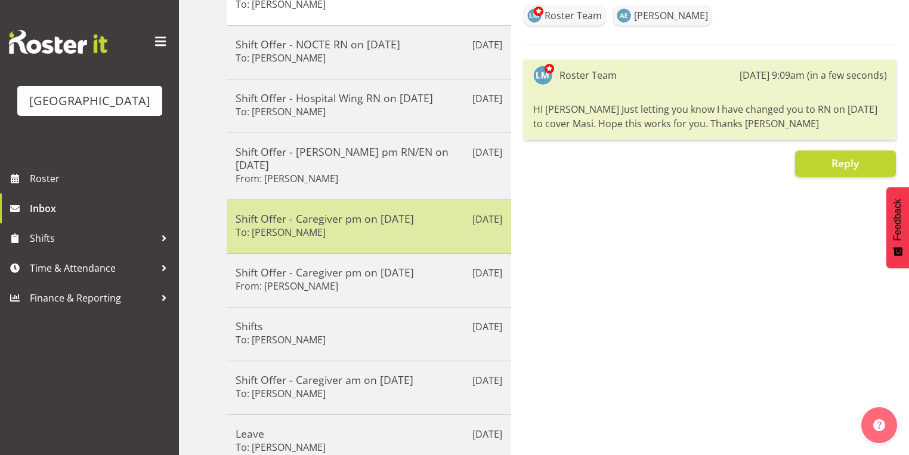
click at [448, 212] on div "Shift Offer - Caregiver pm on [DATE] To: [PERSON_NAME]" at bounding box center [369, 226] width 267 height 29
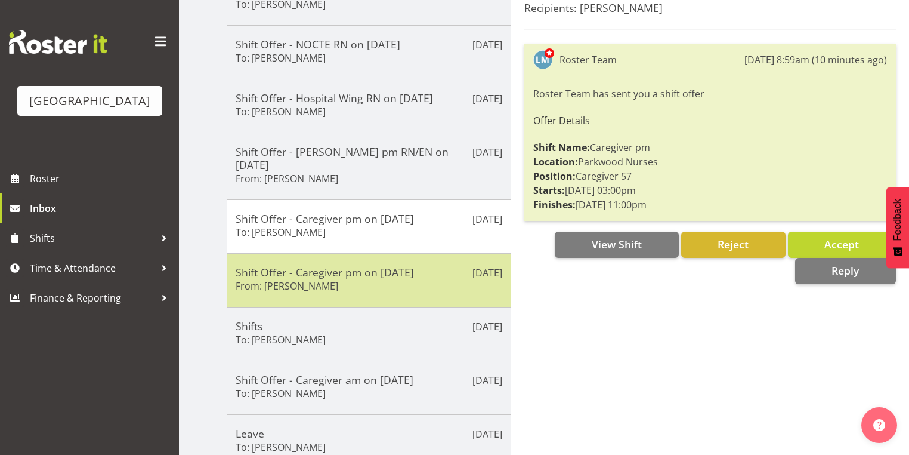
click at [429, 265] on div "Shift Offer - Caregiver pm on [DATE] From: [PERSON_NAME]" at bounding box center [369, 279] width 267 height 29
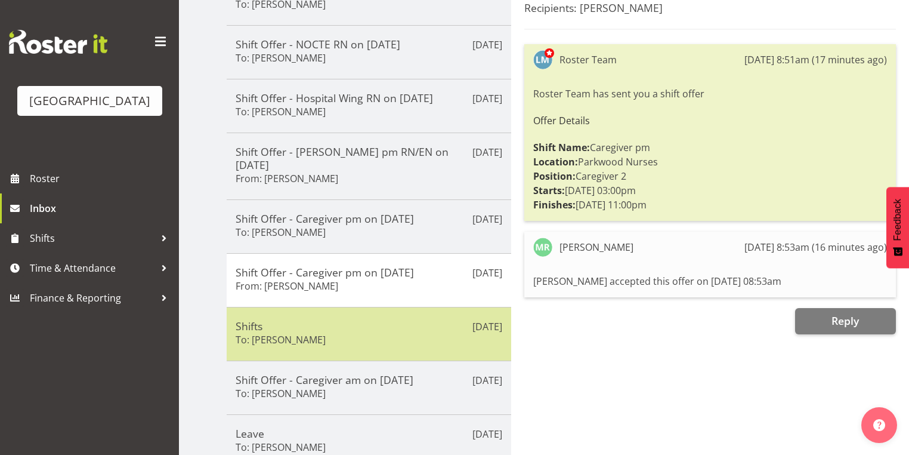
click at [416, 321] on div "Shifts To: [PERSON_NAME]" at bounding box center [369, 333] width 267 height 29
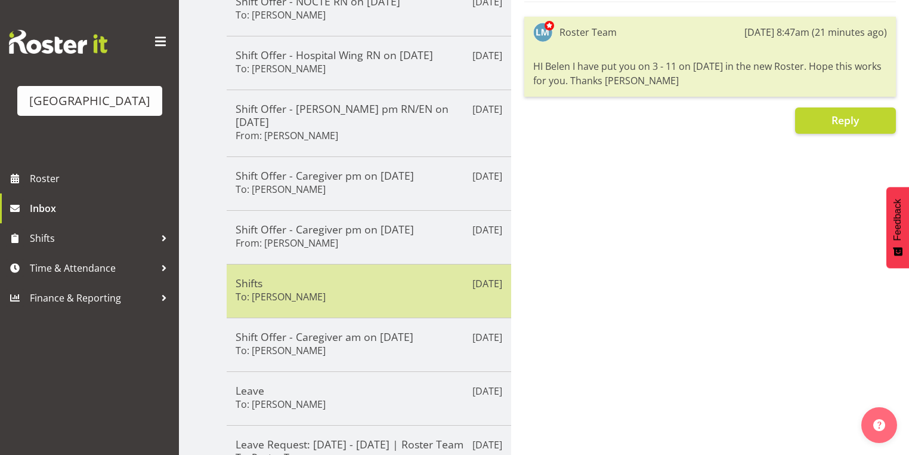
scroll to position [286, 0]
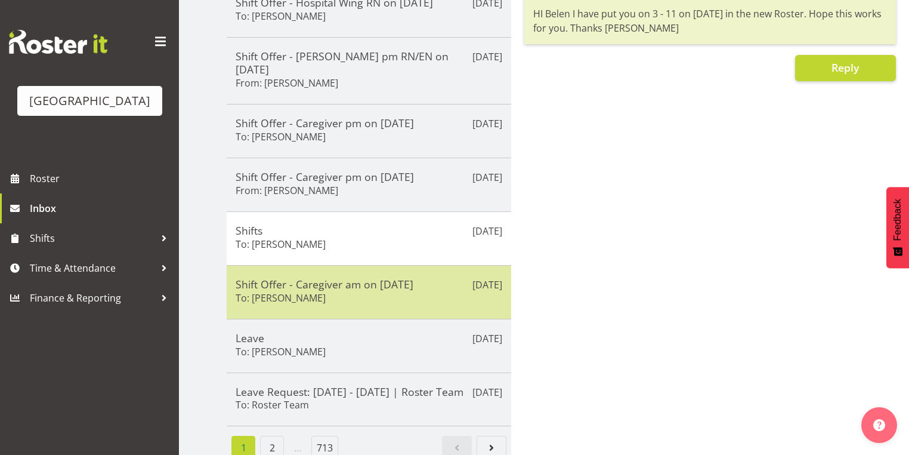
click at [421, 281] on div "Shift Offer - Caregiver am on [DATE] To: [PERSON_NAME]" at bounding box center [369, 291] width 267 height 29
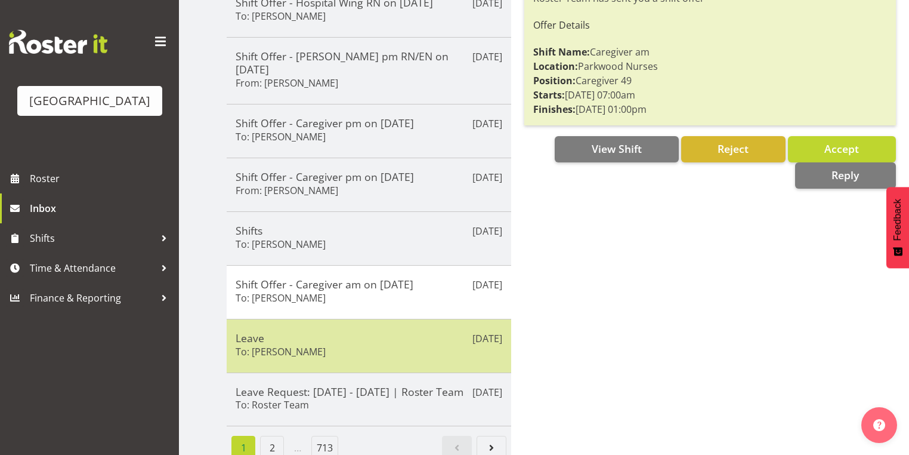
click at [415, 335] on div "Leave To: [PERSON_NAME]" at bounding box center [369, 345] width 267 height 29
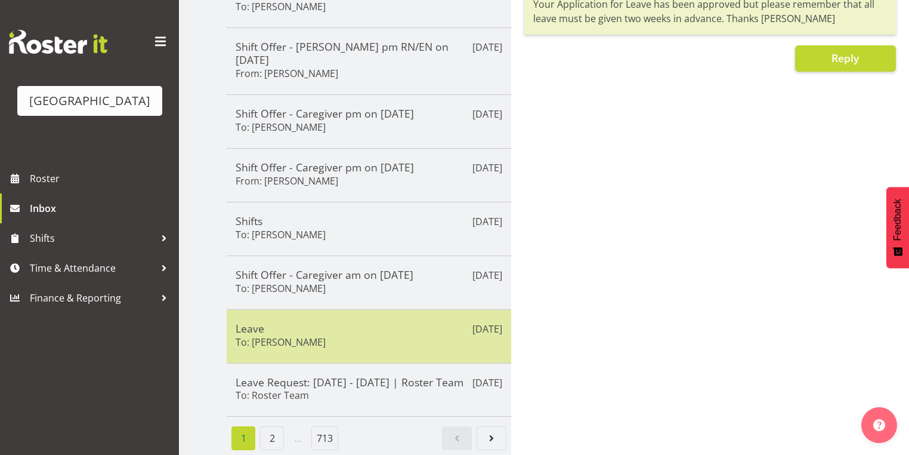
scroll to position [299, 0]
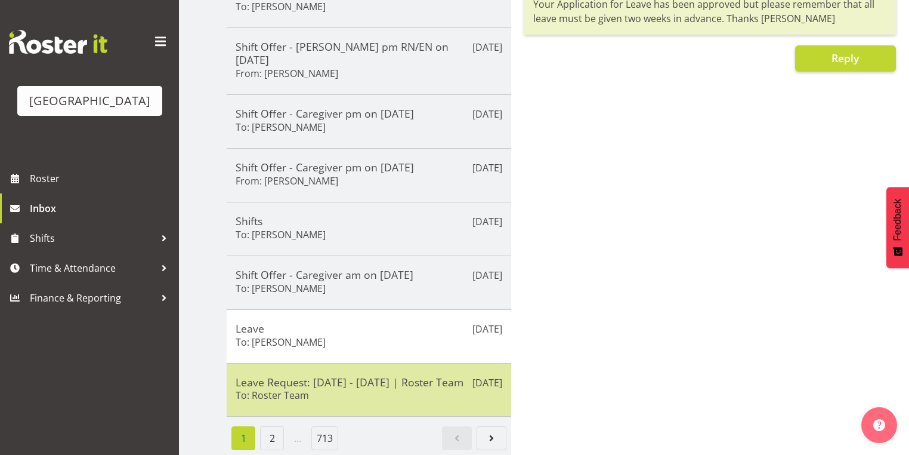
click at [404, 375] on h5 "Leave Request: [DATE] - [DATE] | Roster Team" at bounding box center [369, 381] width 267 height 13
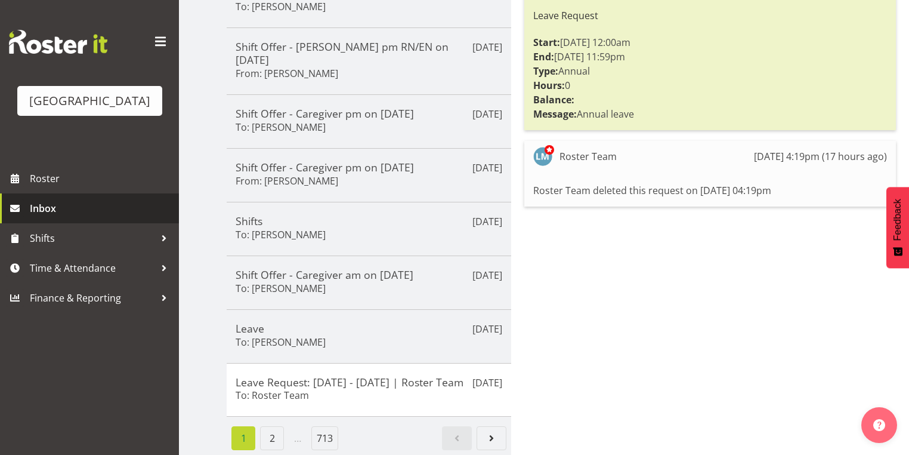
click at [66, 217] on span "Inbox" at bounding box center [101, 208] width 143 height 18
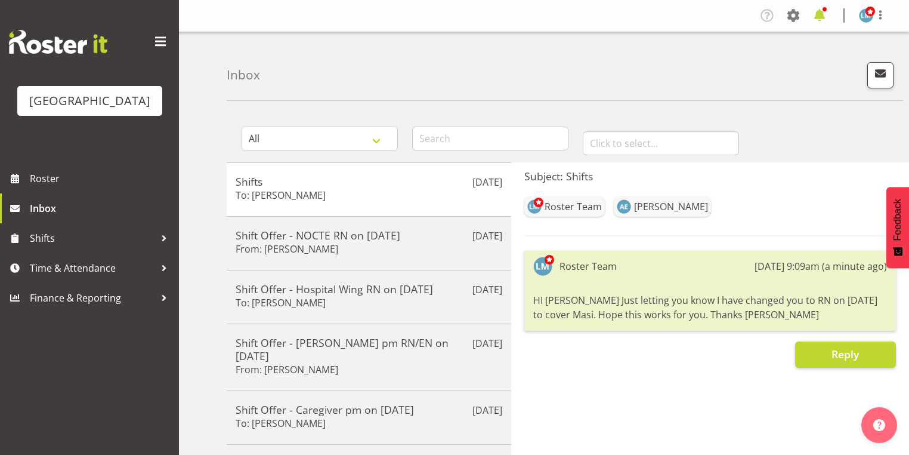
click at [818, 13] on span at bounding box center [819, 15] width 19 height 19
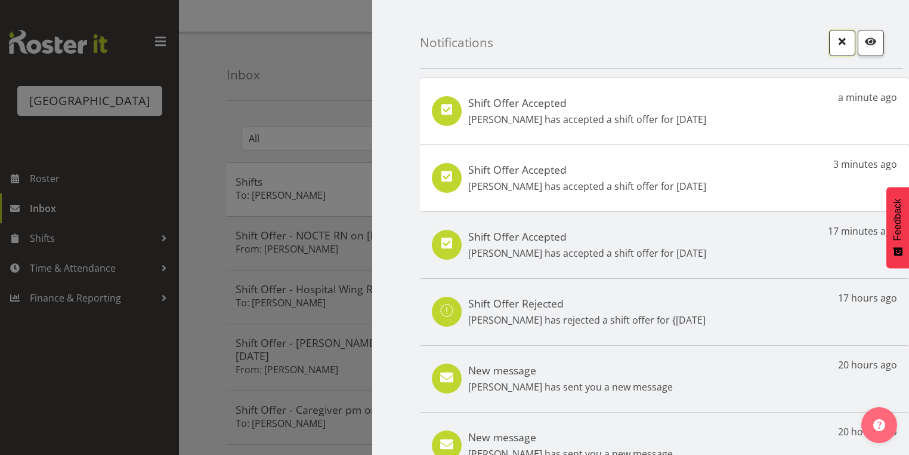
click at [835, 39] on span "button" at bounding box center [843, 41] width 16 height 16
